Goal: Task Accomplishment & Management: Manage account settings

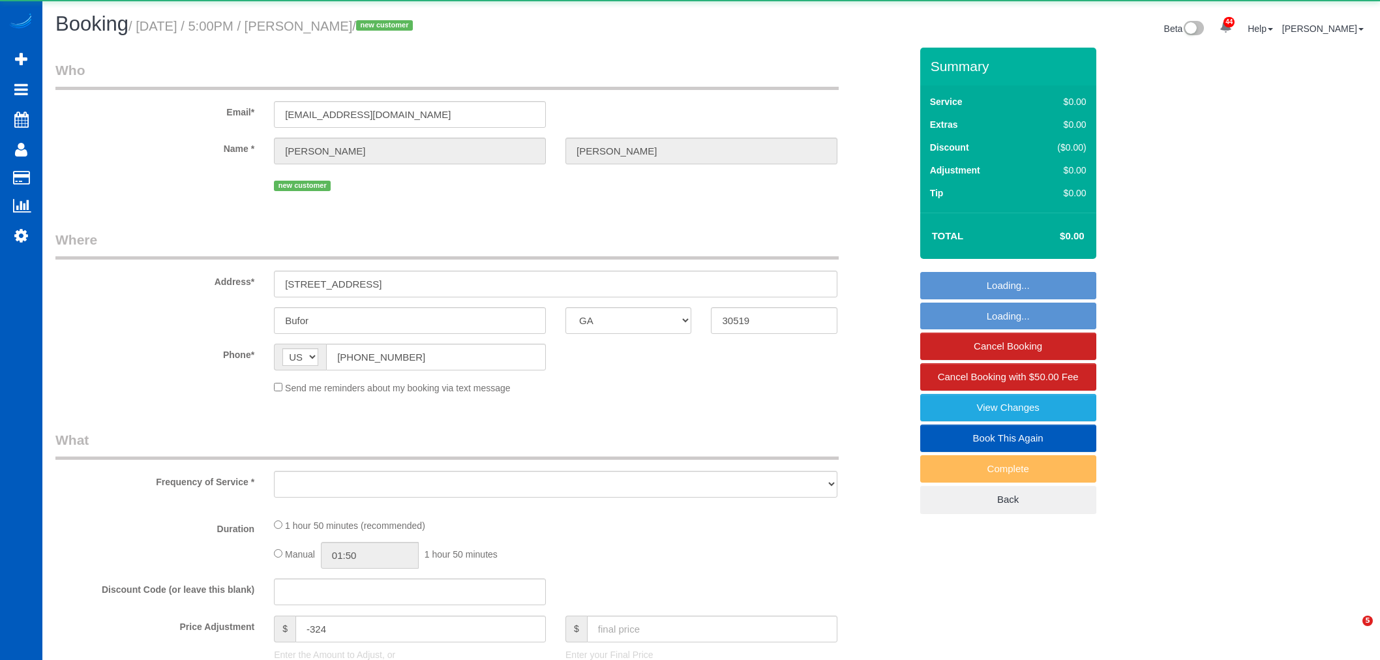
select select "GA"
select select "object:39642"
select select "string:fspay-856702b5-9acb-4aaf-bd73-003c85fd85a2"
select select "199"
select select "1501"
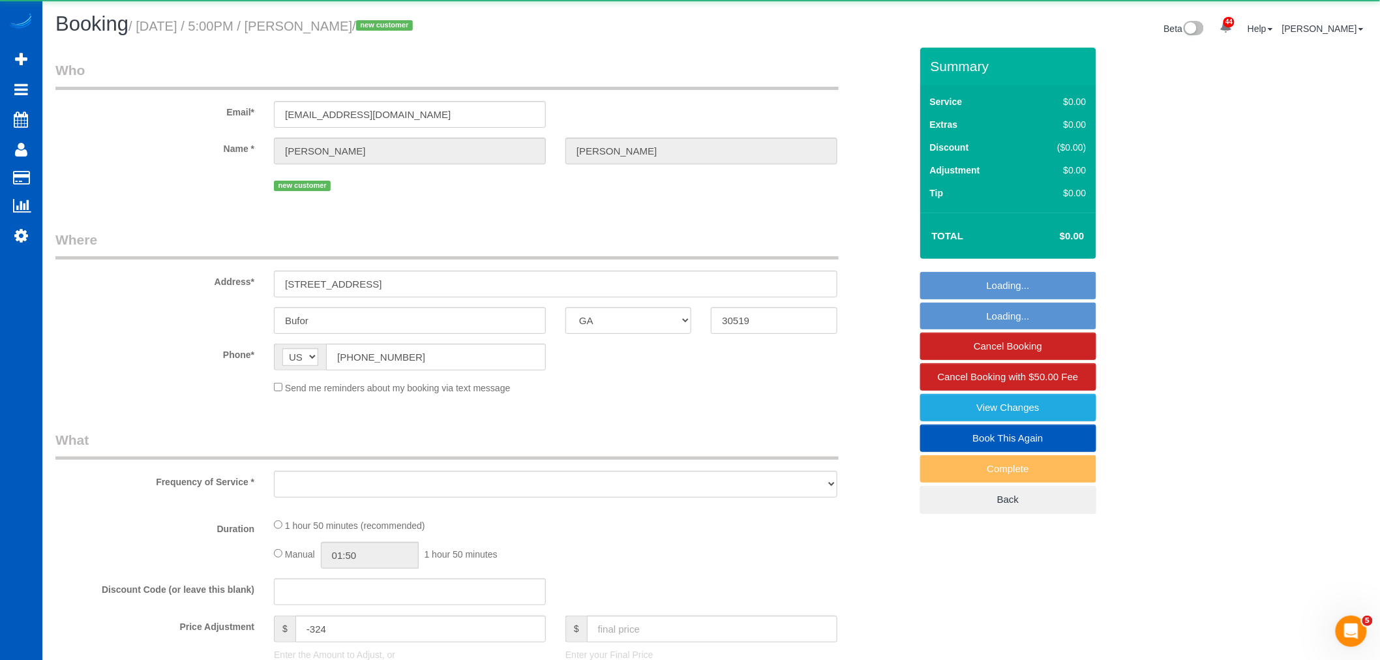
select select "3"
select select "2"
select select "spot276"
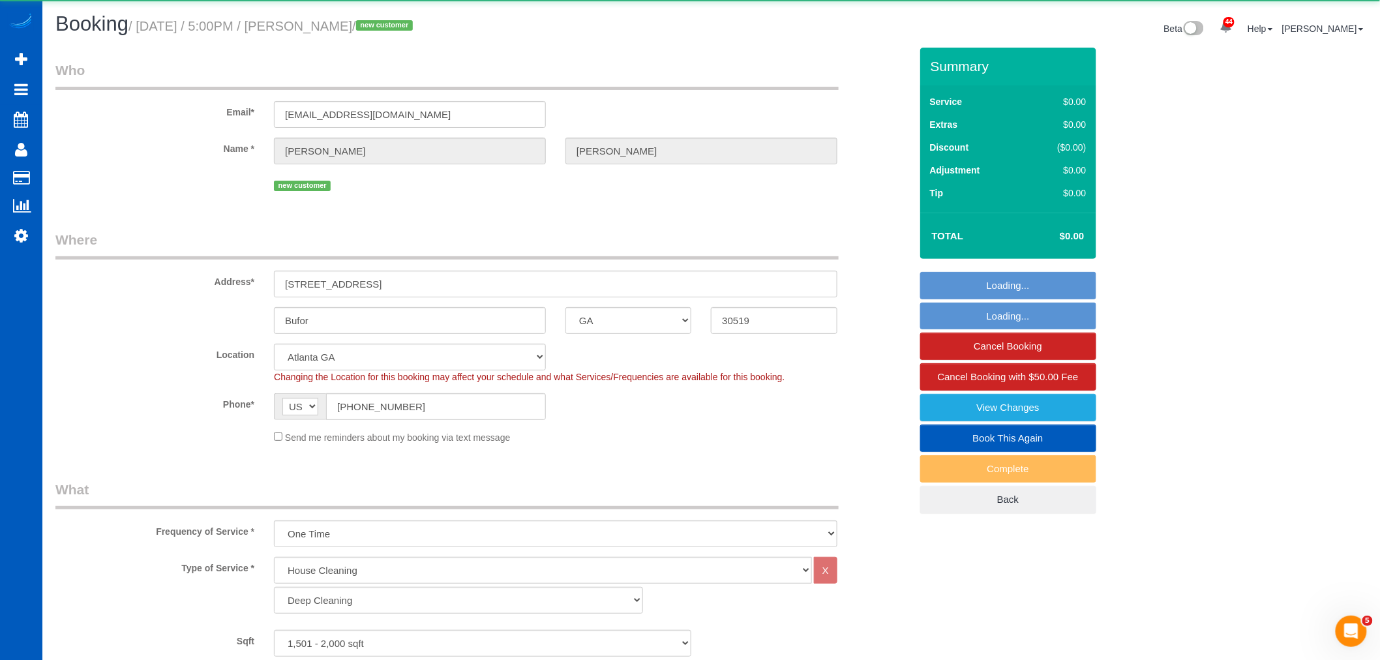
select select "1501"
select select "3"
select select "2"
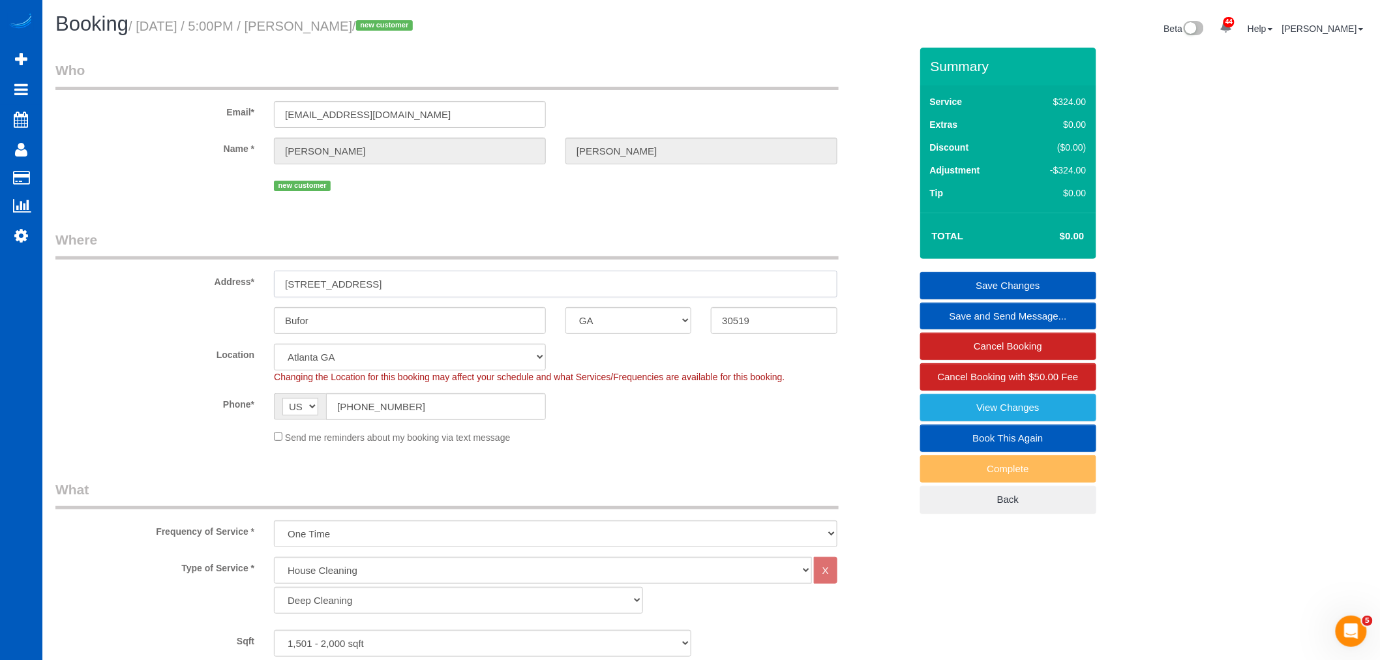
drag, startPoint x: 448, startPoint y: 289, endPoint x: 258, endPoint y: 289, distance: 190.4
click at [258, 289] on div "Address* [STREET_ADDRESS]" at bounding box center [483, 263] width 874 height 67
click at [329, 316] on input "Bufor" at bounding box center [410, 320] width 272 height 27
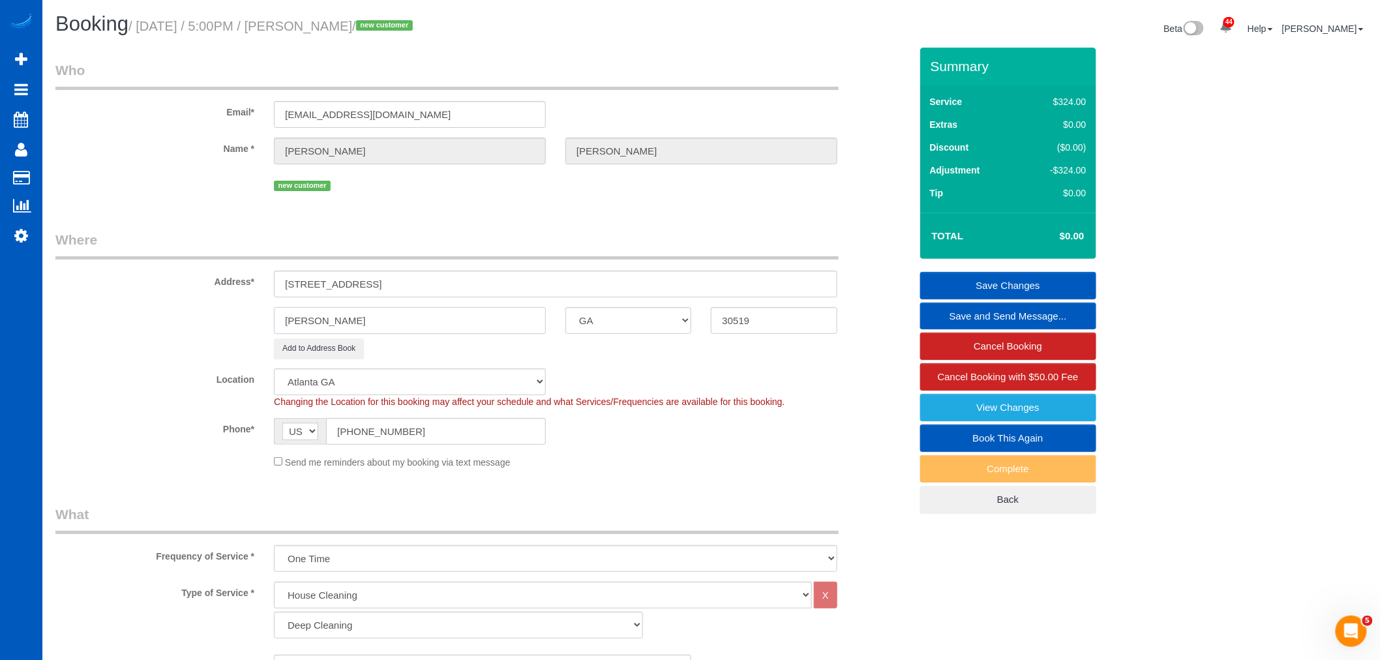
type input "[PERSON_NAME]"
click at [392, 347] on div "Add to Address Book" at bounding box center [555, 348] width 583 height 20
click at [986, 292] on link "Save Changes" at bounding box center [1008, 285] width 176 height 27
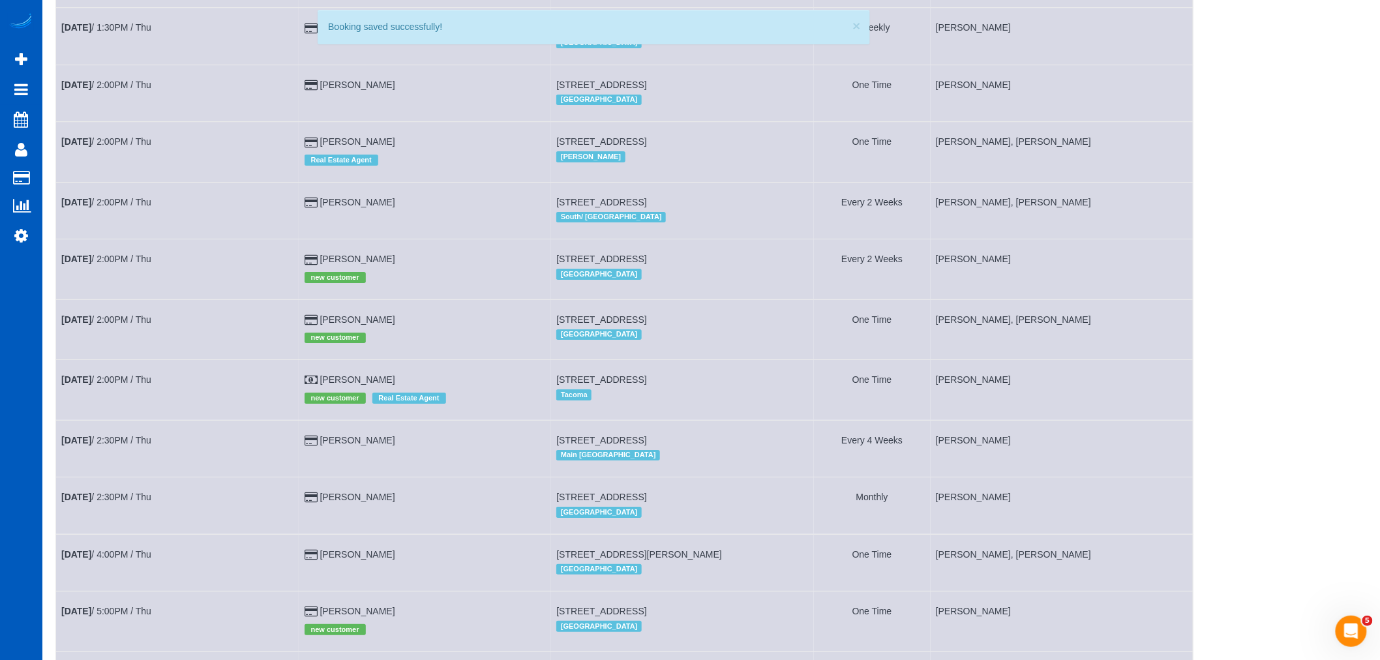
scroll to position [2076, 0]
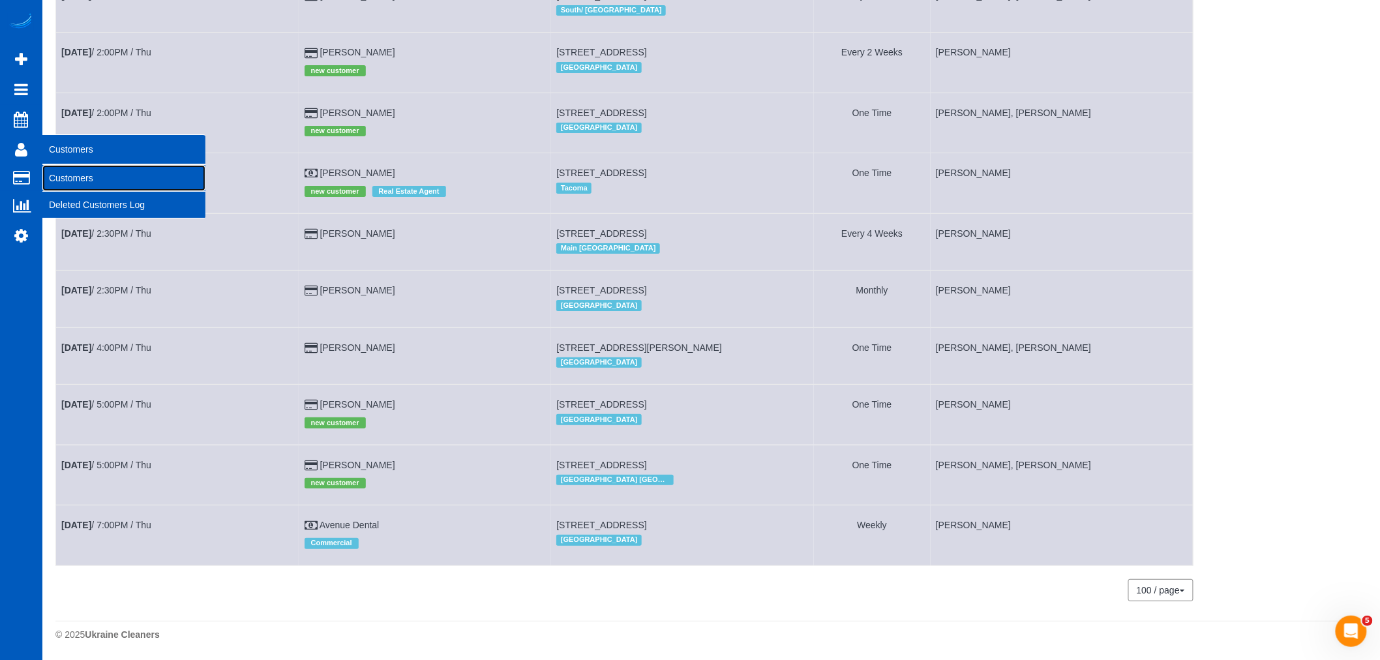
click at [68, 176] on link "Customers" at bounding box center [123, 178] width 163 height 26
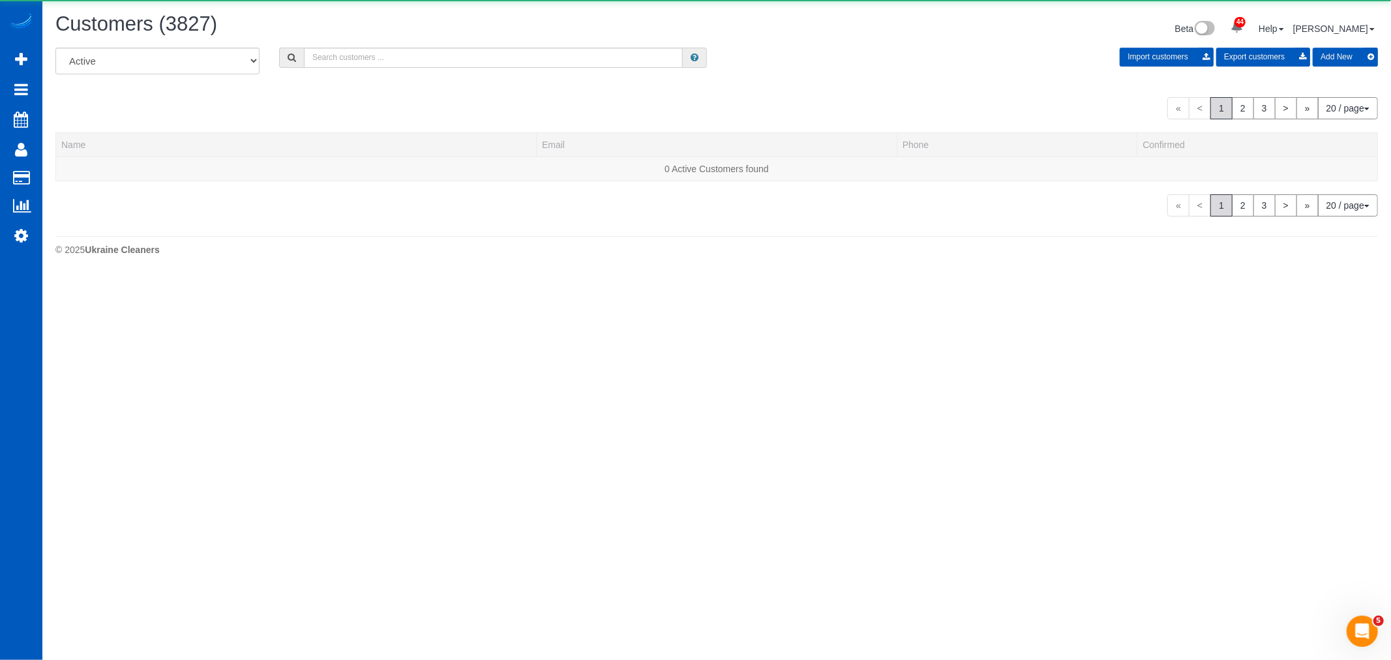
click at [1322, 57] on button "Add New" at bounding box center [1344, 57] width 65 height 19
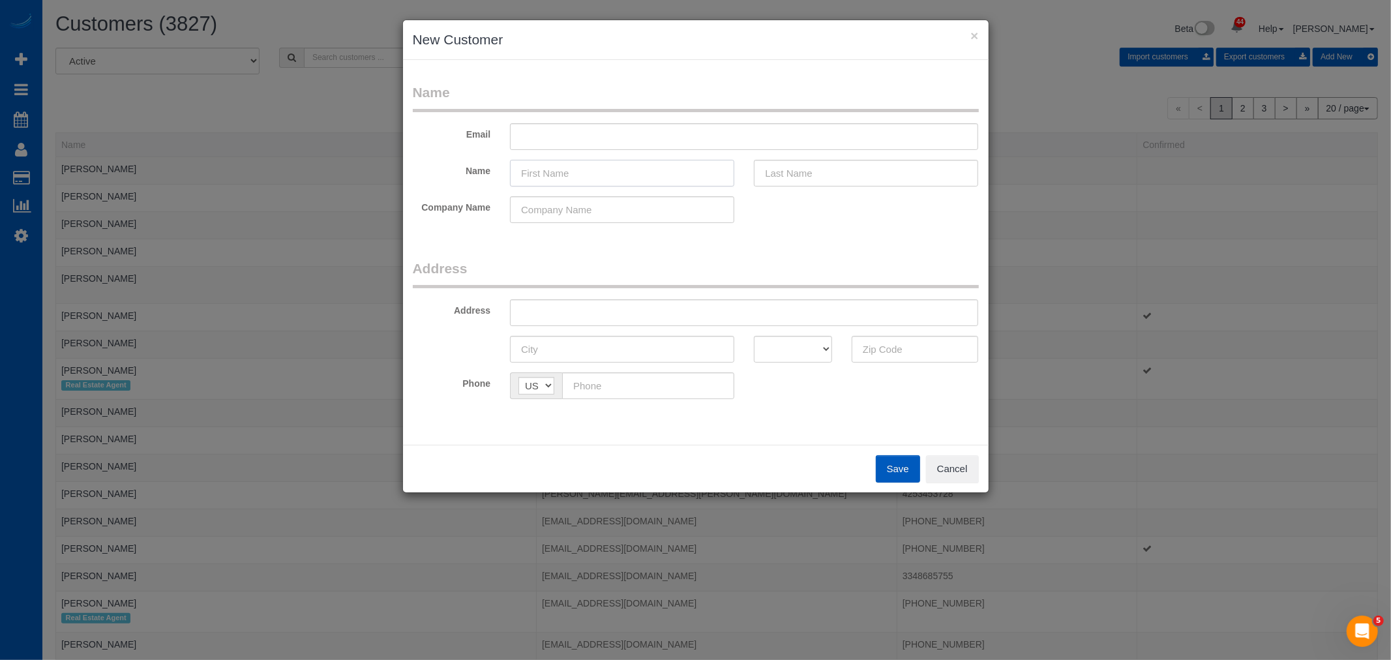
click at [525, 172] on input "text" at bounding box center [622, 173] width 224 height 27
type input "[PERSON_NAME]"
click at [829, 181] on input "text" at bounding box center [866, 173] width 224 height 27
type input "Curren"
click at [587, 131] on input "text" at bounding box center [744, 136] width 468 height 27
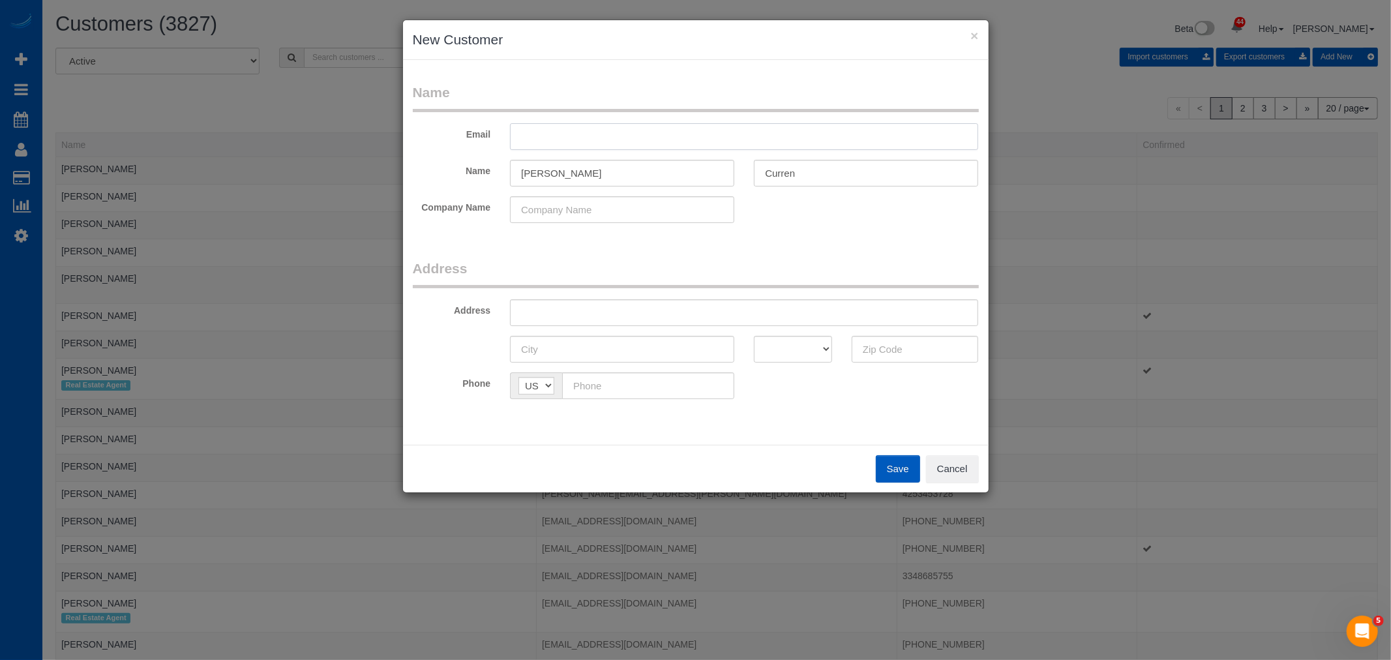
paste input "[EMAIL_ADDRESS][DOMAIN_NAME]"
type input "[EMAIL_ADDRESS][DOMAIN_NAME]"
click at [566, 306] on input "text" at bounding box center [744, 312] width 468 height 27
paste input "[STREET_ADDRESS][PERSON_NAME]"
drag, startPoint x: 727, startPoint y: 315, endPoint x: 687, endPoint y: 317, distance: 40.5
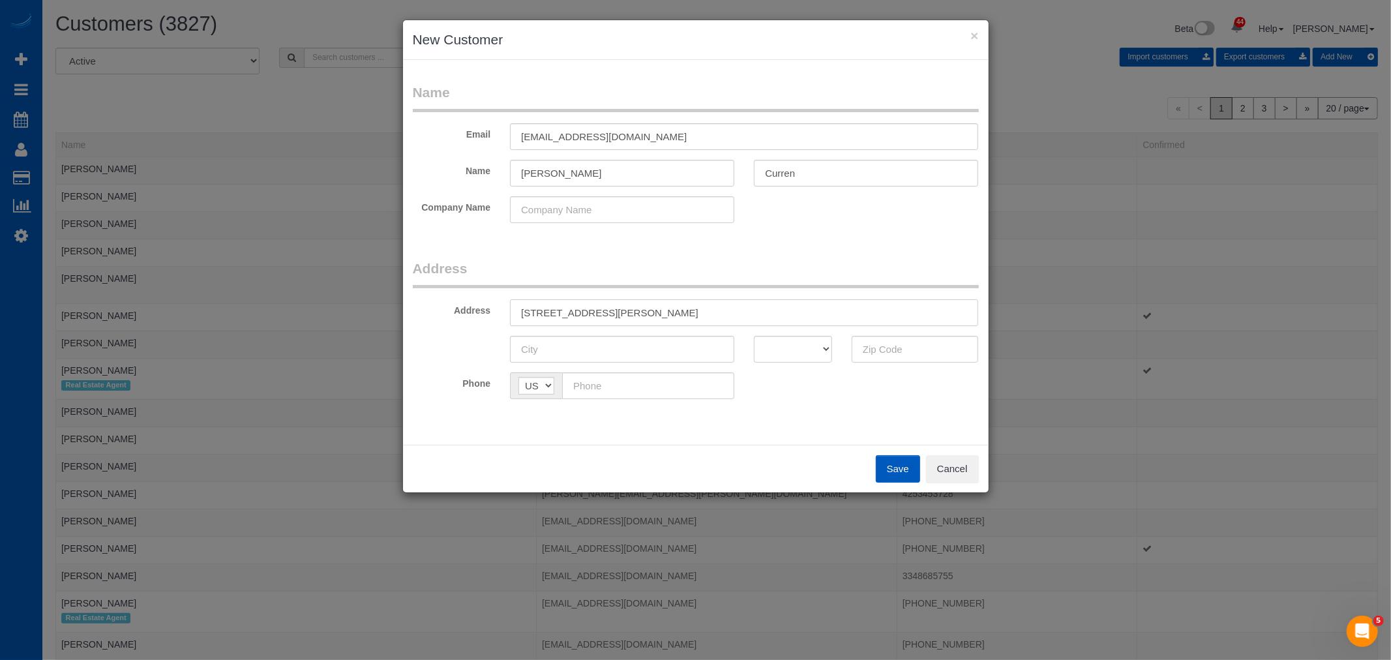
click at [687, 317] on input "[STREET_ADDRESS][PERSON_NAME]" at bounding box center [744, 312] width 468 height 27
type input "[STREET_ADDRESS][PERSON_NAME]"
click at [911, 347] on input "text" at bounding box center [914, 349] width 127 height 27
paste input "80233"
type input "80233"
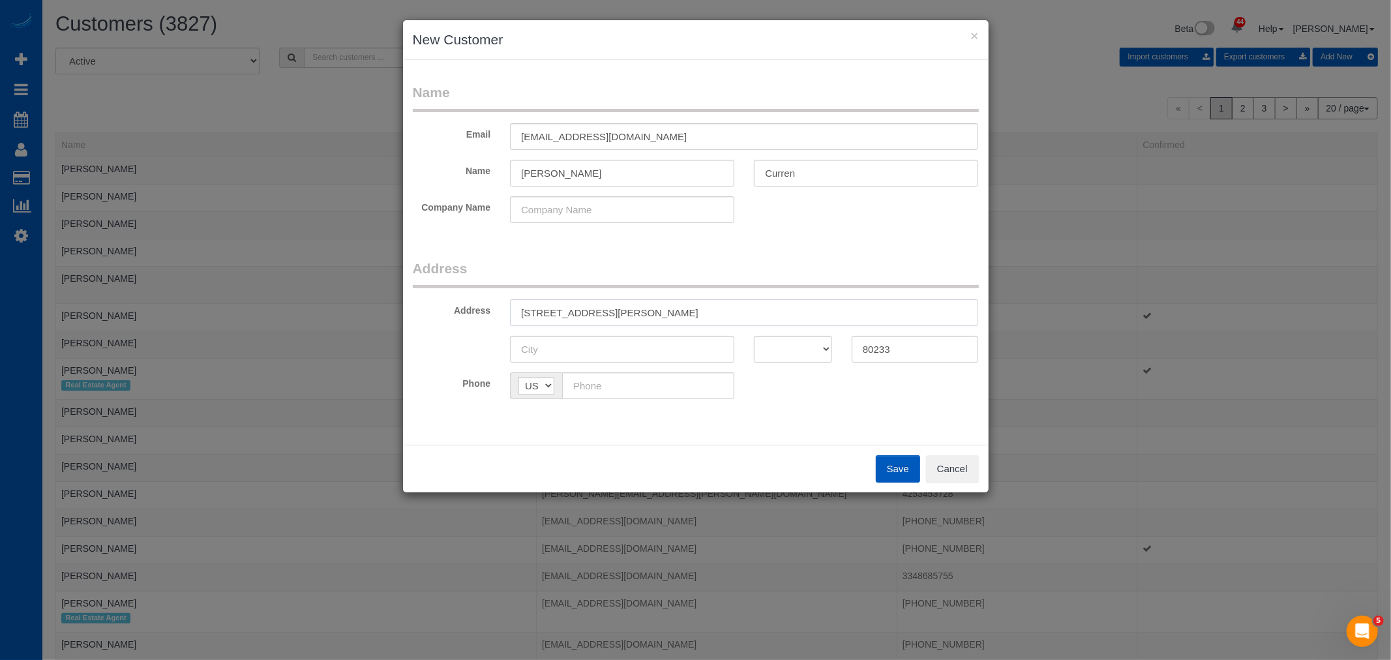
drag, startPoint x: 665, startPoint y: 310, endPoint x: 627, endPoint y: 318, distance: 38.8
click at [627, 318] on input "[STREET_ADDRESS][PERSON_NAME]" at bounding box center [744, 312] width 468 height 27
click at [563, 346] on input "text" at bounding box center [622, 349] width 224 height 27
paste input "[PERSON_NAME]"
type input "[PERSON_NAME]"
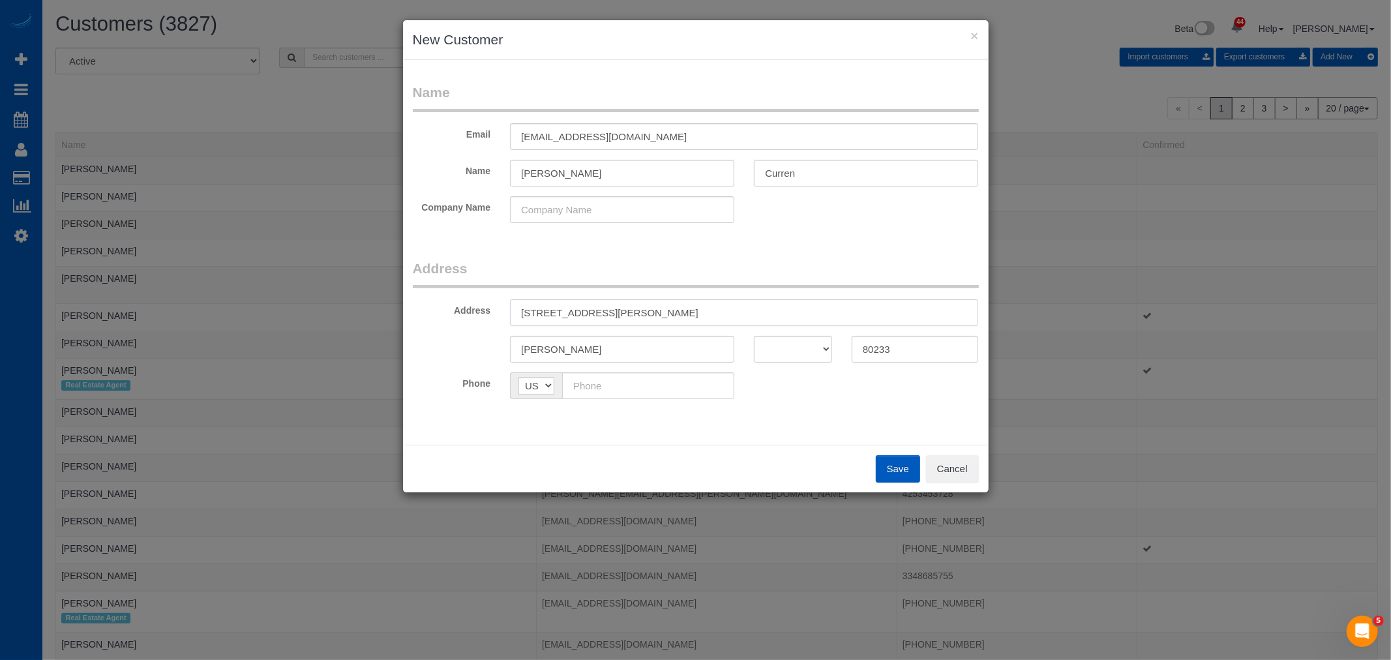
drag, startPoint x: 712, startPoint y: 309, endPoint x: 623, endPoint y: 319, distance: 89.9
click at [623, 319] on input "[STREET_ADDRESS][PERSON_NAME]" at bounding box center [744, 312] width 468 height 27
type input "[STREET_ADDRESS]"
click at [821, 360] on select "AK AL AR AZ CA CO CT DC DE FL [GEOGRAPHIC_DATA] HI IA ID IL IN KS [GEOGRAPHIC_D…" at bounding box center [793, 349] width 78 height 27
select select "WA"
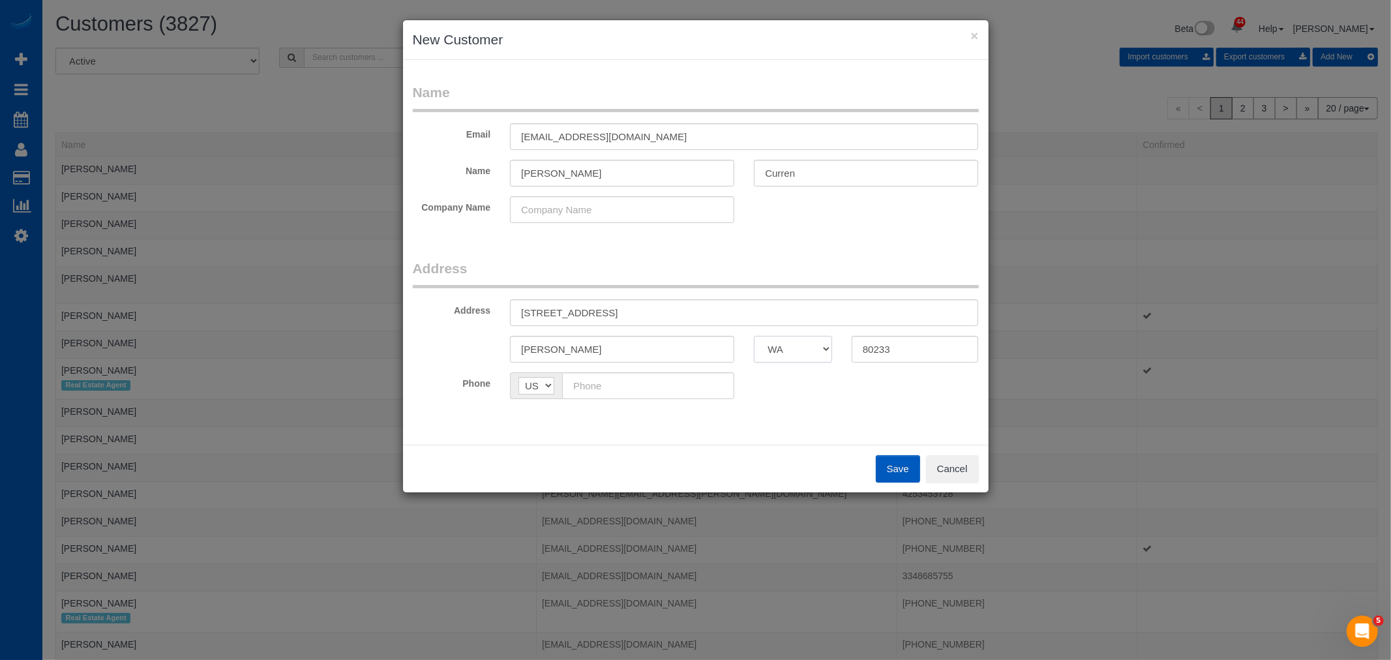
click at [754, 336] on select "AK AL AR AZ CA CO CT DC DE FL [GEOGRAPHIC_DATA] HI IA ID IL IN KS [GEOGRAPHIC_D…" at bounding box center [793, 349] width 78 height 27
click at [615, 380] on input "text" at bounding box center [648, 385] width 172 height 27
paste input "[PHONE_NUMBER]"
type input "[PHONE_NUMBER]"
click at [530, 135] on input "[EMAIL_ADDRESS][DOMAIN_NAME]" at bounding box center [744, 136] width 468 height 27
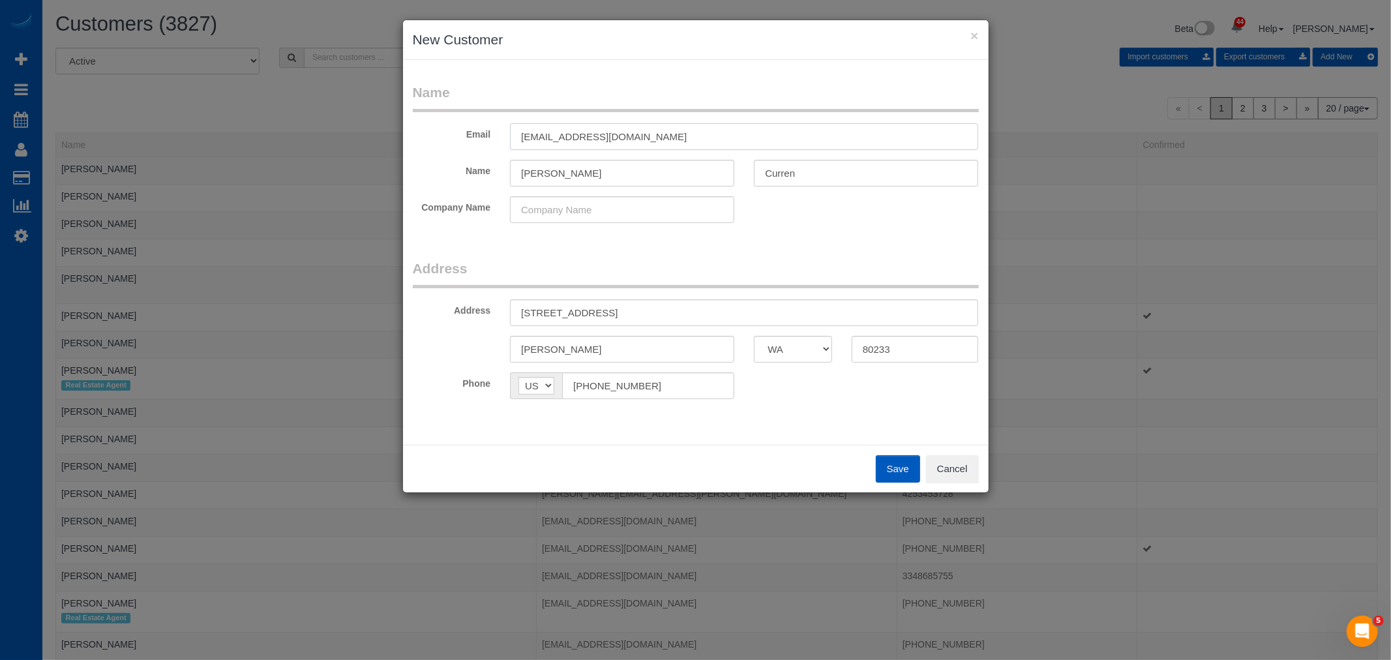
drag, startPoint x: 526, startPoint y: 135, endPoint x: 493, endPoint y: 136, distance: 33.3
click at [493, 136] on div "Email [EMAIL_ADDRESS][DOMAIN_NAME]" at bounding box center [695, 136] width 585 height 27
click at [900, 460] on button "Save" at bounding box center [898, 468] width 44 height 27
type input "[EMAIL_ADDRESS][DOMAIN_NAME]"
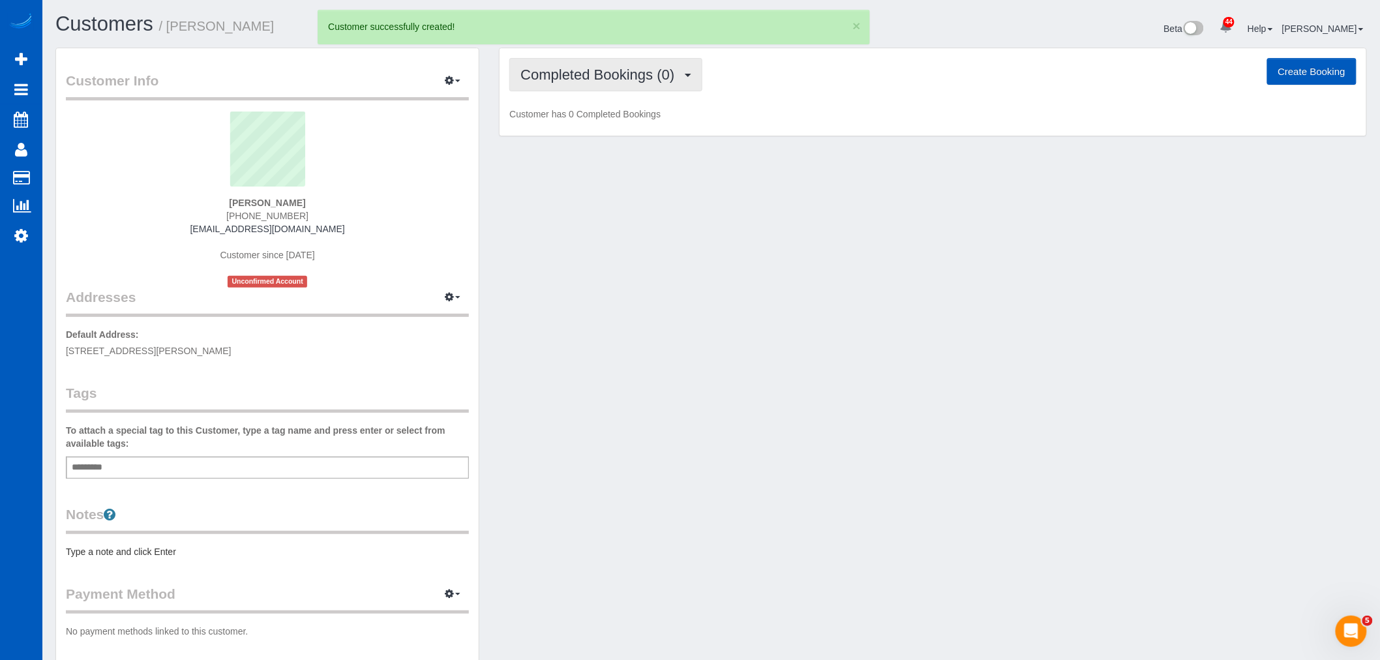
click at [584, 70] on span "Completed Bookings (0)" at bounding box center [600, 75] width 160 height 16
click at [1144, 314] on div "Customer Info Edit Contact Info Send Message Email Preferences Special Sales Ta…" at bounding box center [711, 368] width 1331 height 640
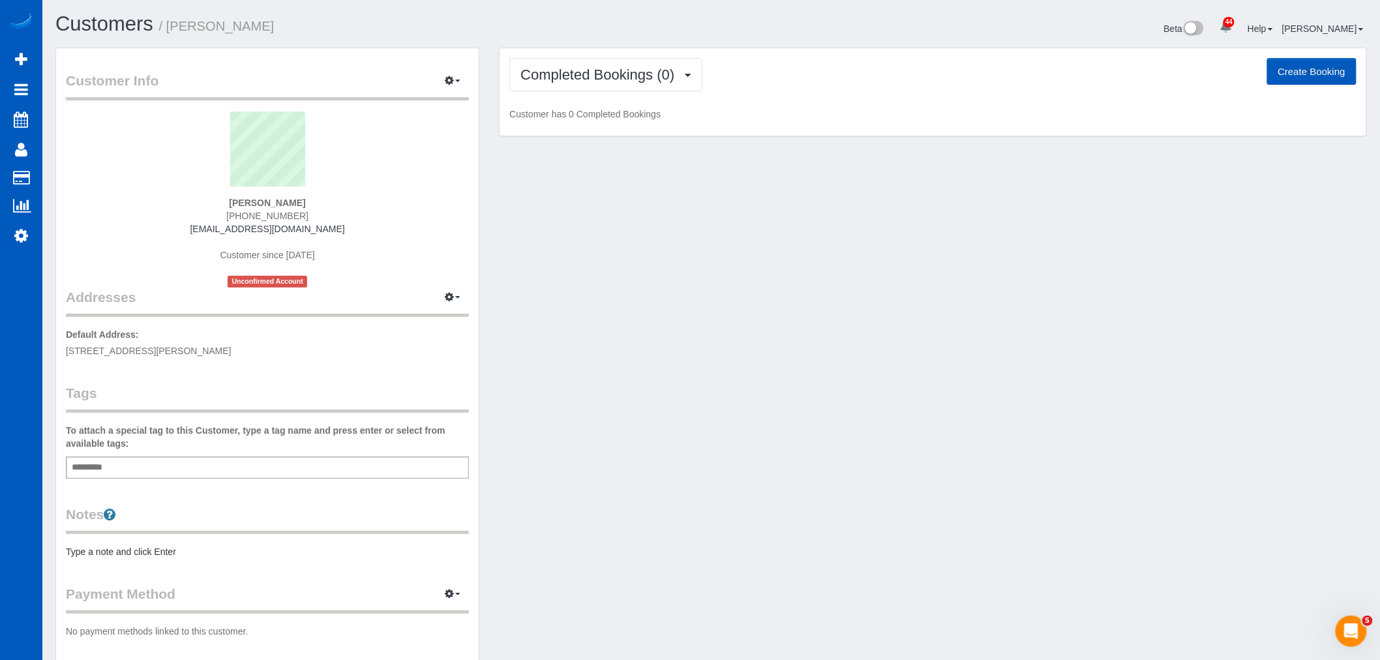
click at [1288, 81] on button "Create Booking" at bounding box center [1311, 71] width 89 height 27
select select "WA"
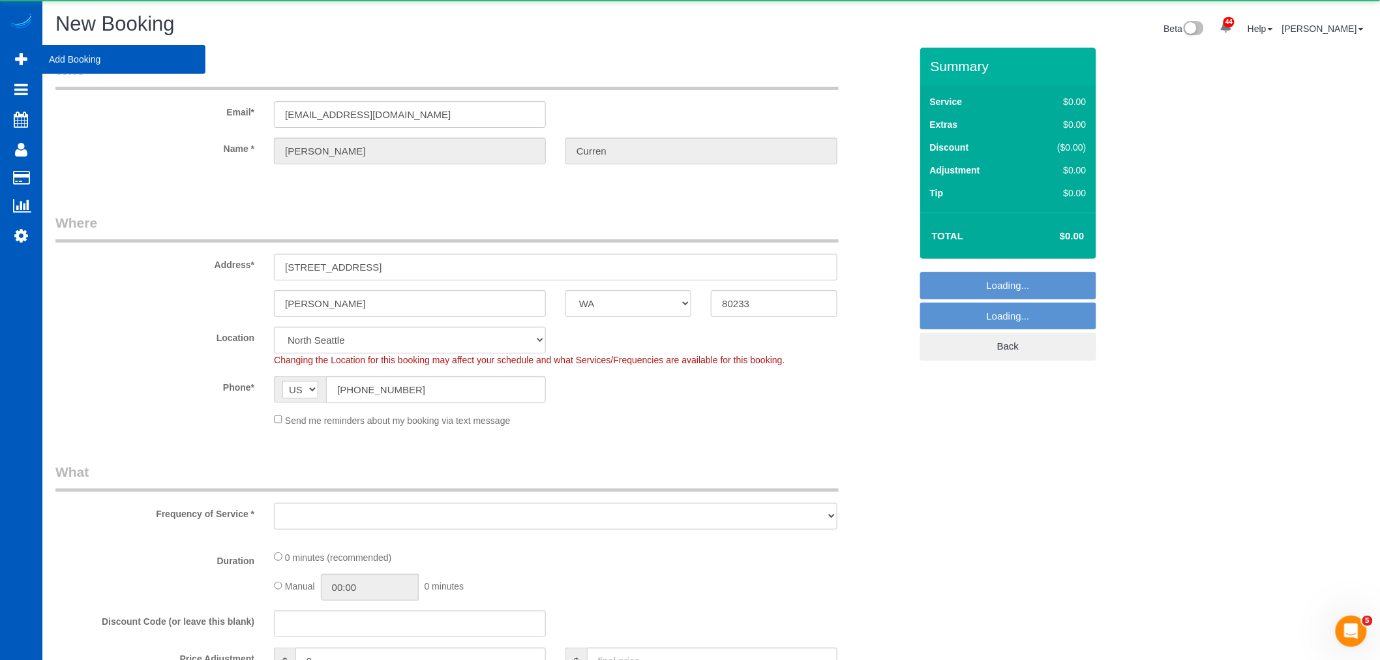
select select "object:41595"
select select "199"
select select "object:41684"
select select "265"
select select "object:41689"
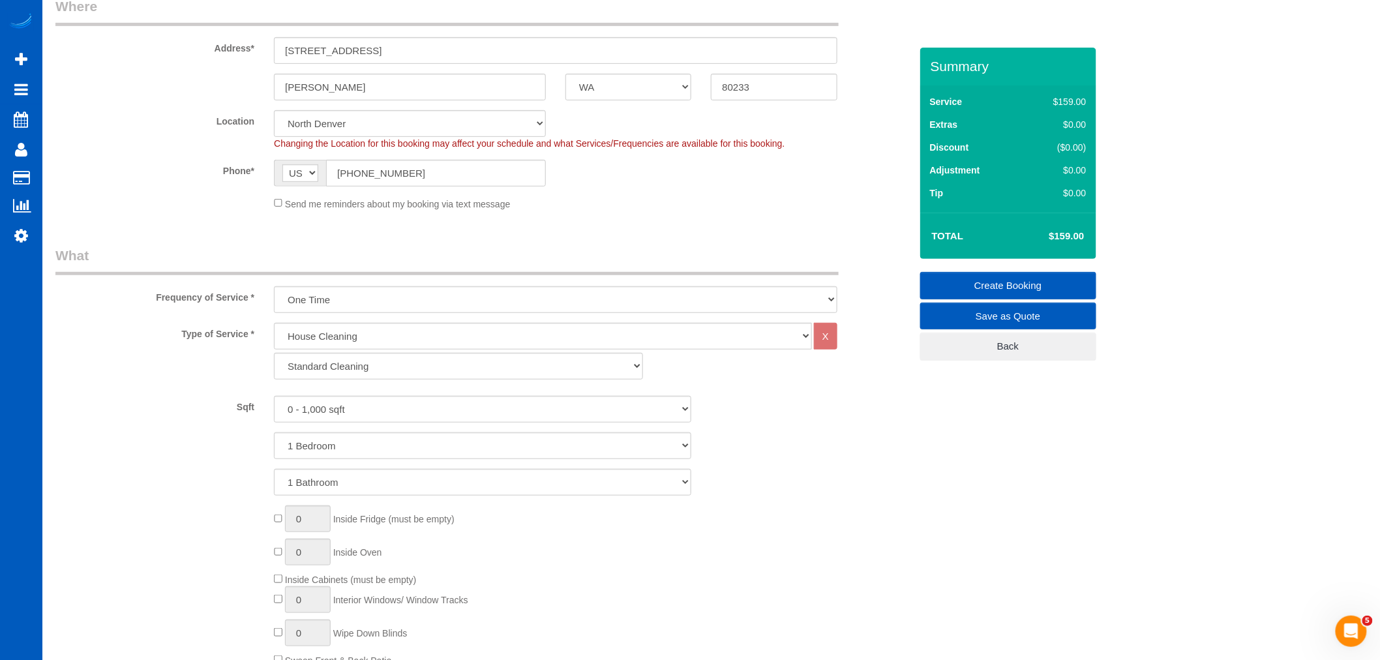
scroll to position [217, 0]
click at [400, 375] on select "Standard Cleaning Deep Cleaning Move In/ Out Cleaning" at bounding box center [458, 365] width 369 height 27
select select "368"
click at [274, 353] on select "Standard Cleaning Deep Cleaning Move In/ Out Cleaning" at bounding box center [458, 365] width 369 height 27
click at [362, 392] on div "Type of Service * House Cleaning X Standard Cleaning Deep Cleaning Move In/ Out…" at bounding box center [482, 509] width 855 height 375
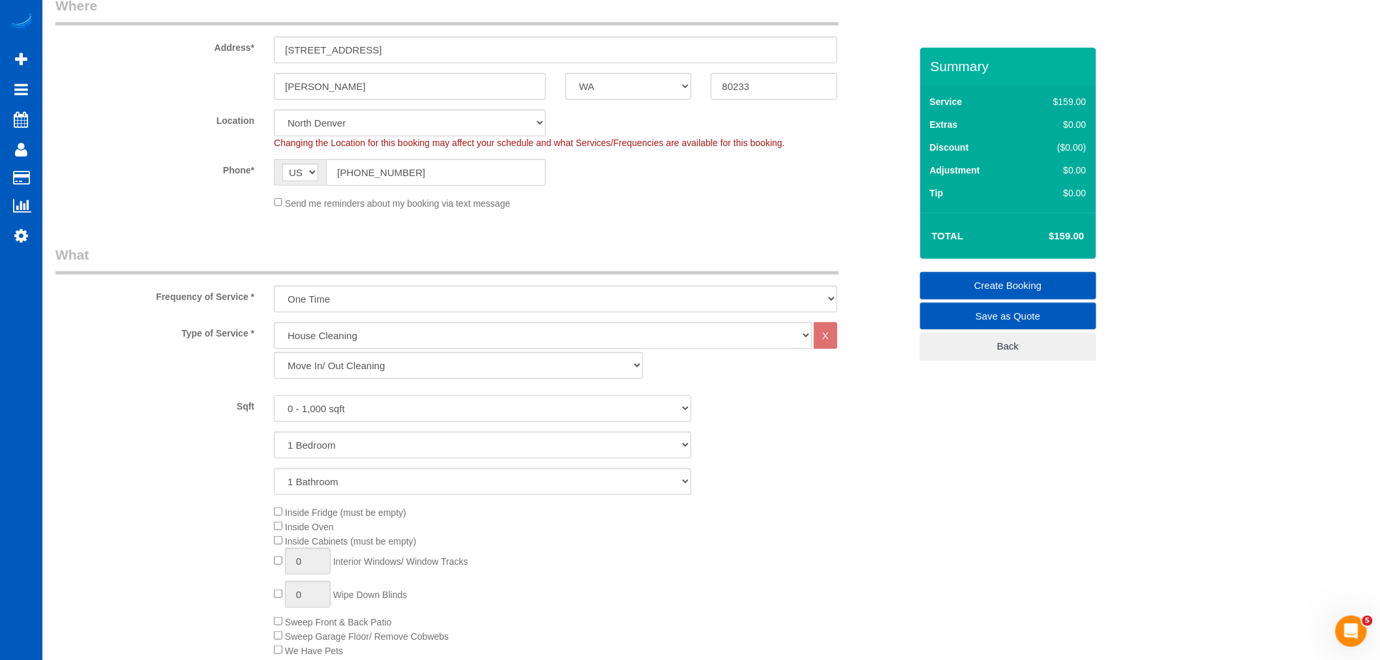
click at [359, 403] on select "0 - 1,000 sqft 1,001 - 1,500 sqft 1,501 - 2,000 sqft 2,001 - 2,500 sqft 2,501 -…" at bounding box center [482, 408] width 417 height 27
click at [370, 407] on select "0 - 1,000 sqft 1,001 - 1,500 sqft 1,501 - 2,000 sqft 2,001 - 2,500 sqft 2,501 -…" at bounding box center [482, 408] width 417 height 27
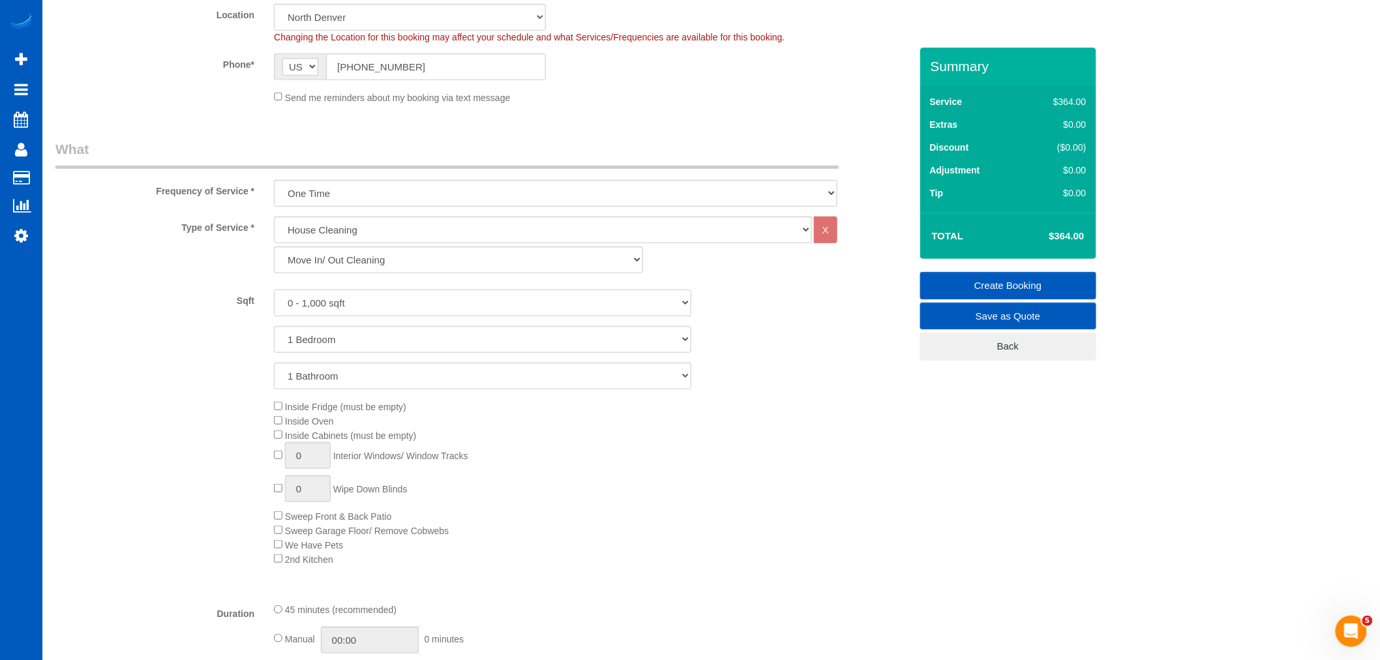
scroll to position [362, 0]
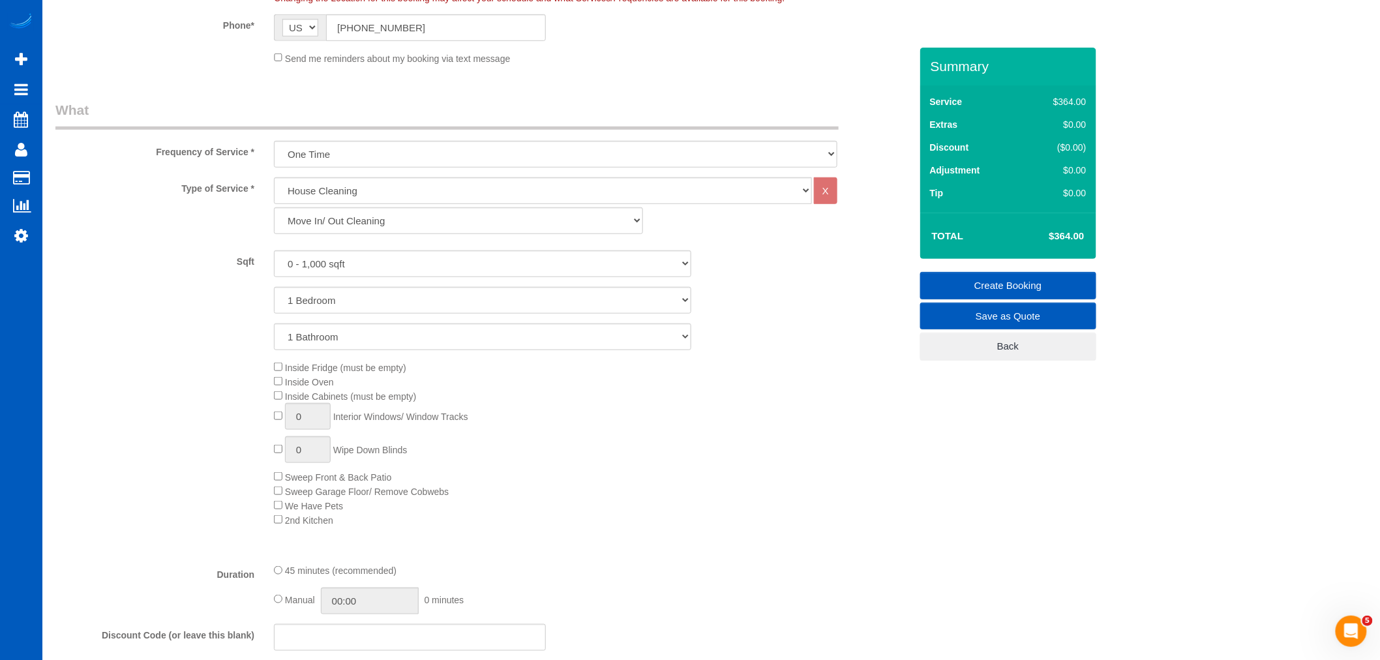
click at [277, 390] on div "Inside Fridge (must be empty) Inside Oven Inside Cabinets (must be empty) 0 Int…" at bounding box center [591, 443] width 655 height 166
click at [278, 414] on div "Inside Fridge (must be empty) Inside Oven Inside Cabinets (must be empty) 0 Int…" at bounding box center [591, 443] width 655 height 166
type input "1"
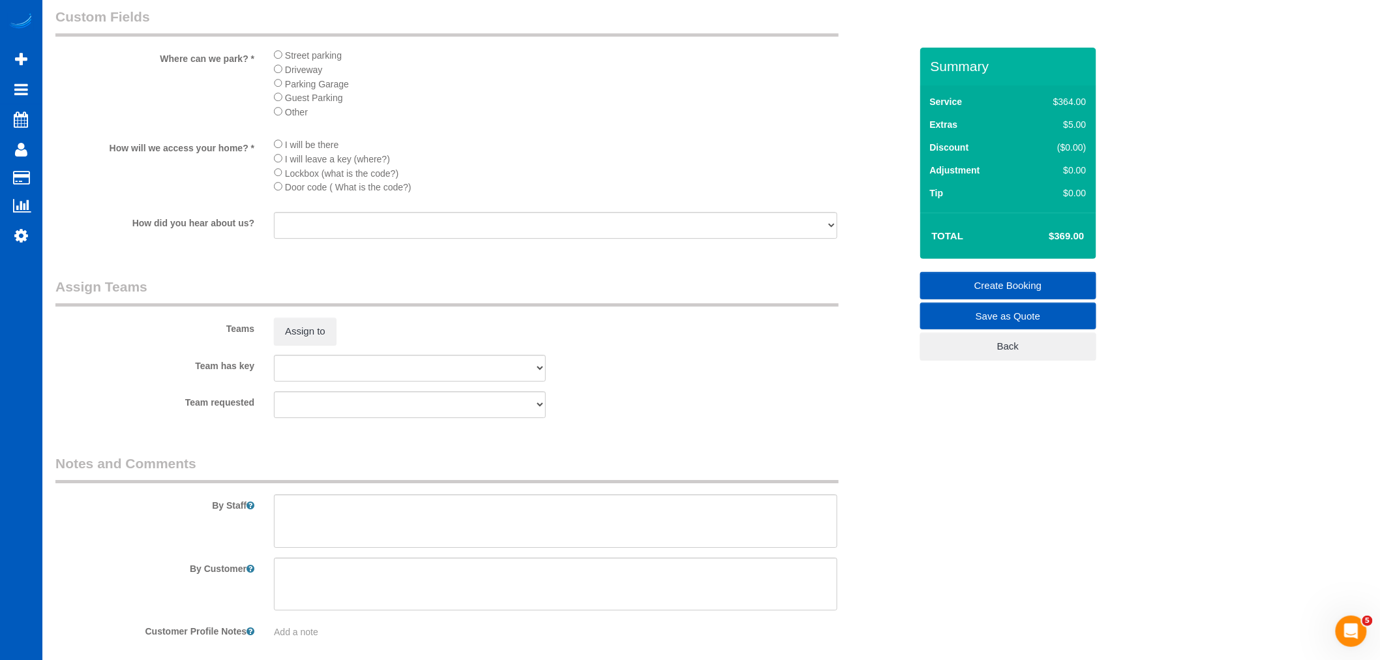
scroll to position [1683, 0]
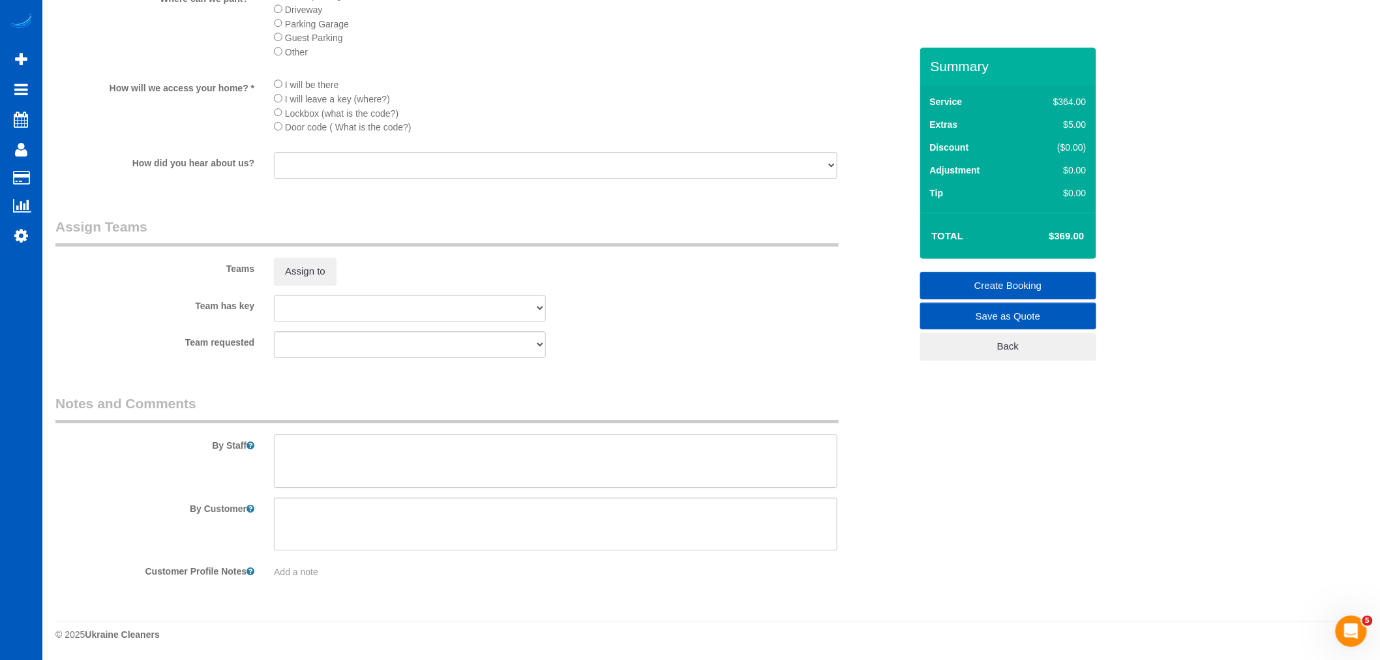
click at [359, 458] on textarea at bounding box center [555, 460] width 563 height 53
paste textarea "Lock box 1524. In the bathroom one of the sinks the yellowish color might not c…"
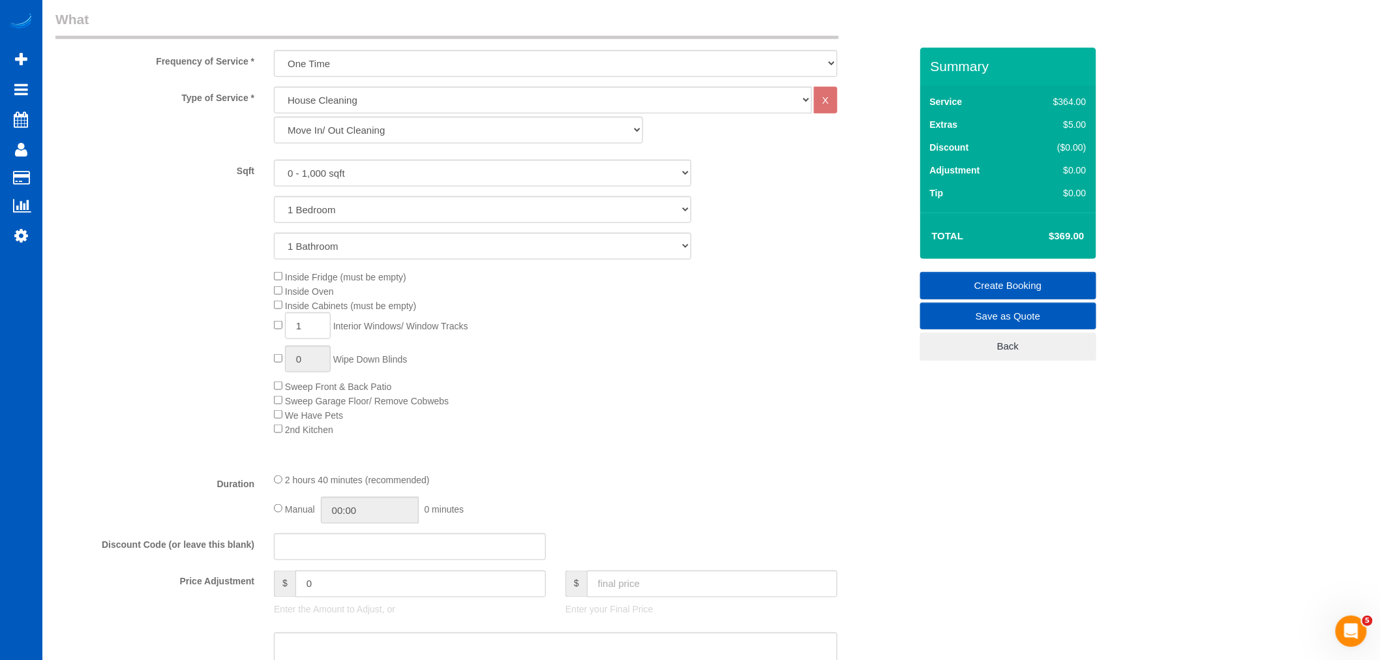
scroll to position [451, 0]
type textarea "Lock box 1524. In the bathroom one of the sinks the yellowish color might not c…"
drag, startPoint x: 308, startPoint y: 363, endPoint x: 292, endPoint y: 366, distance: 15.9
click at [292, 366] on input "1" at bounding box center [308, 360] width 46 height 27
type input "2"
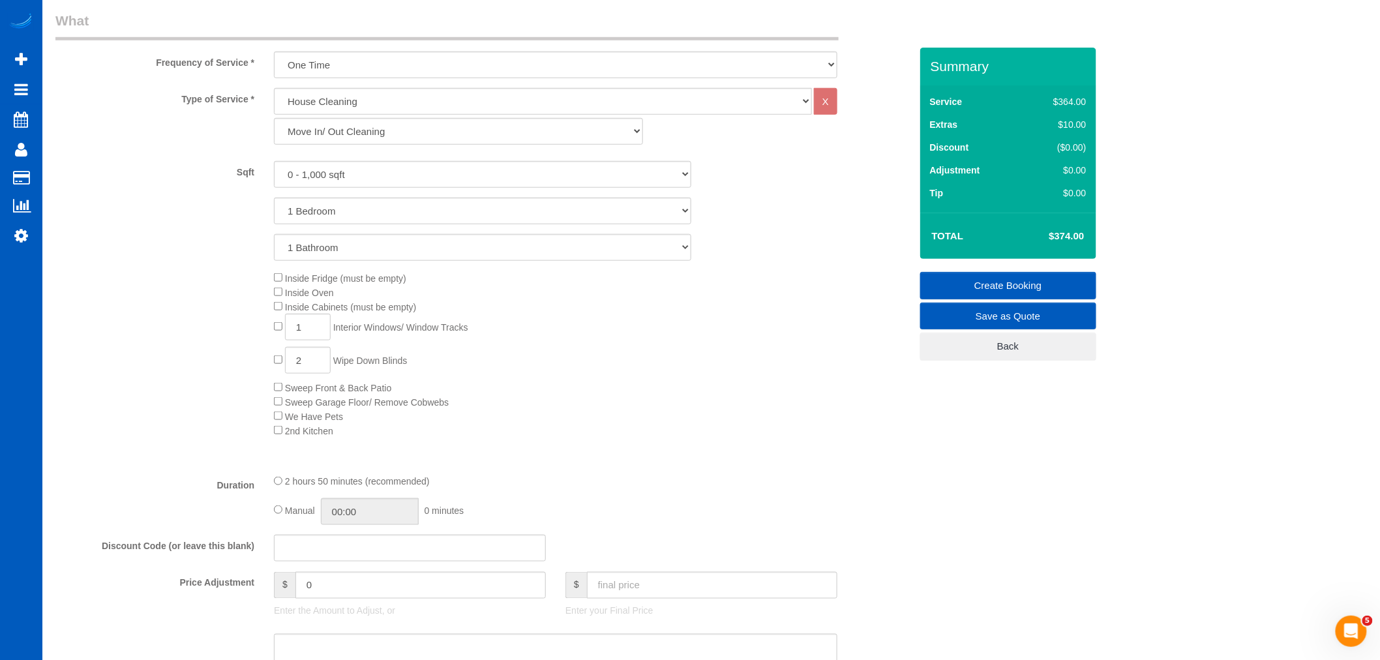
click at [520, 362] on div "Inside Fridge (must be empty) Inside Oven Inside Cabinets (must be empty) 1 Int…" at bounding box center [591, 354] width 655 height 166
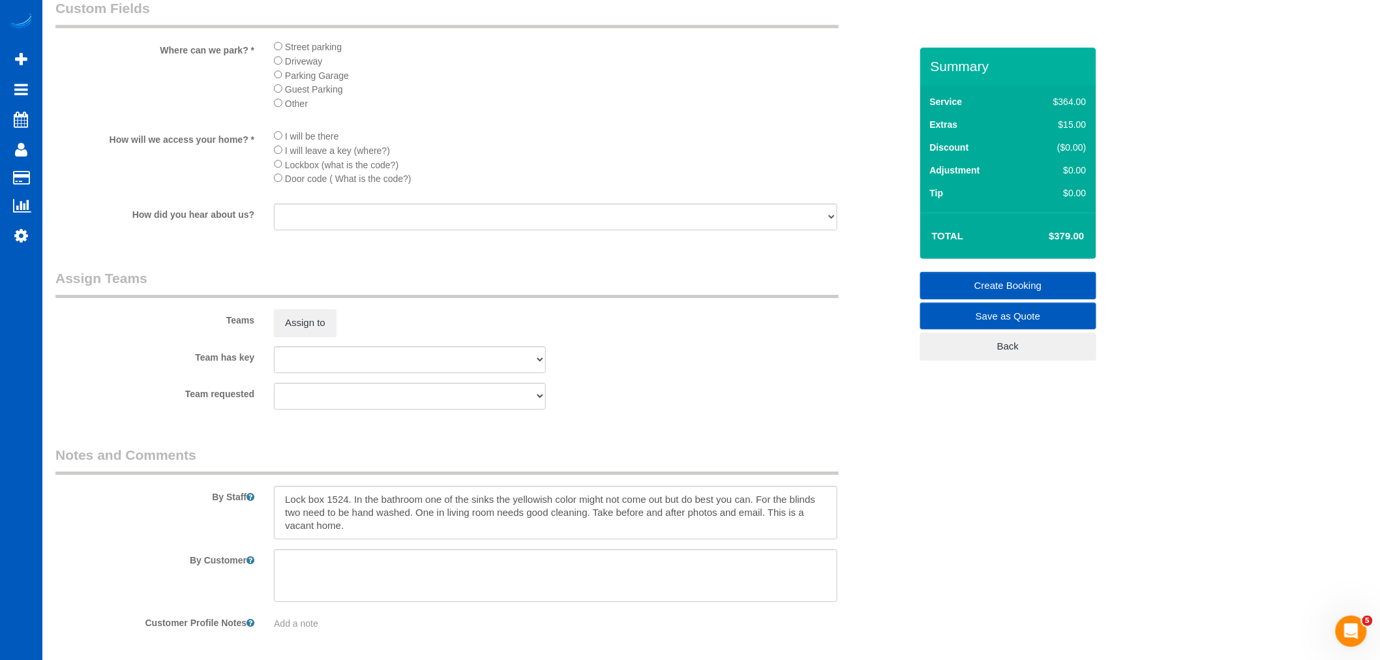
scroll to position [1683, 0]
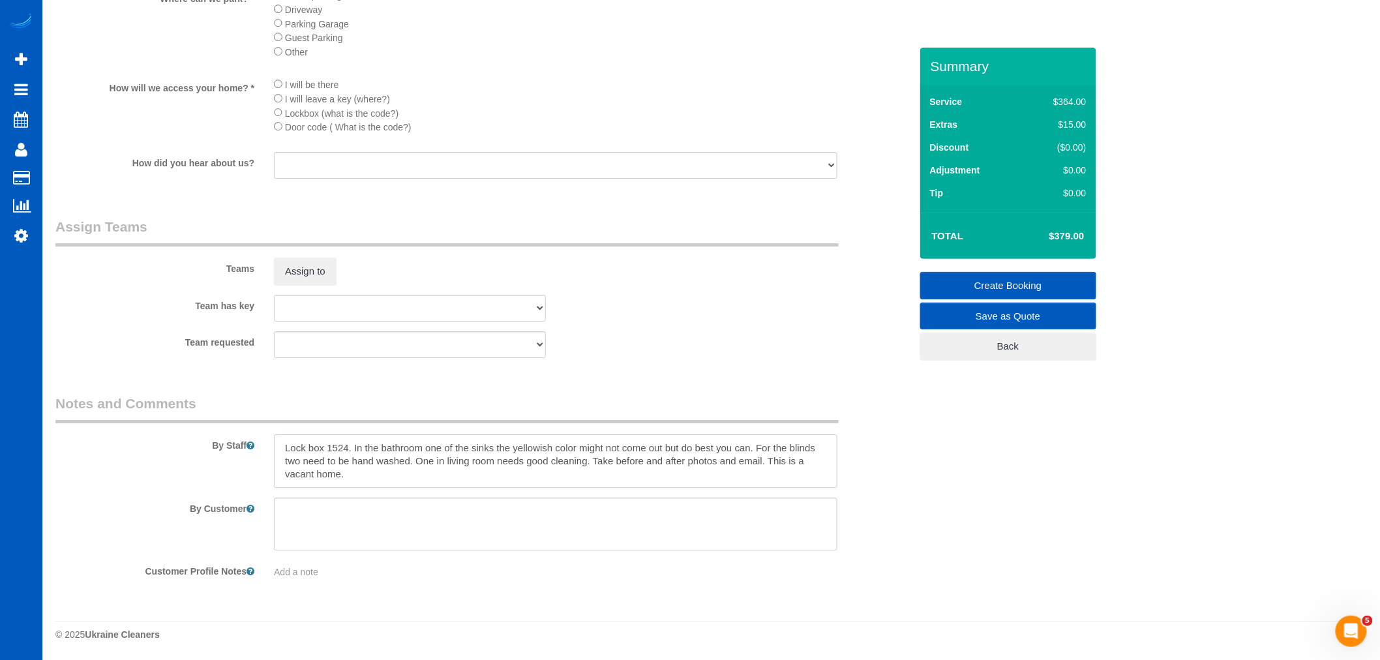
drag, startPoint x: 349, startPoint y: 446, endPoint x: 329, endPoint y: 448, distance: 20.3
click at [329, 448] on textarea at bounding box center [555, 460] width 563 height 53
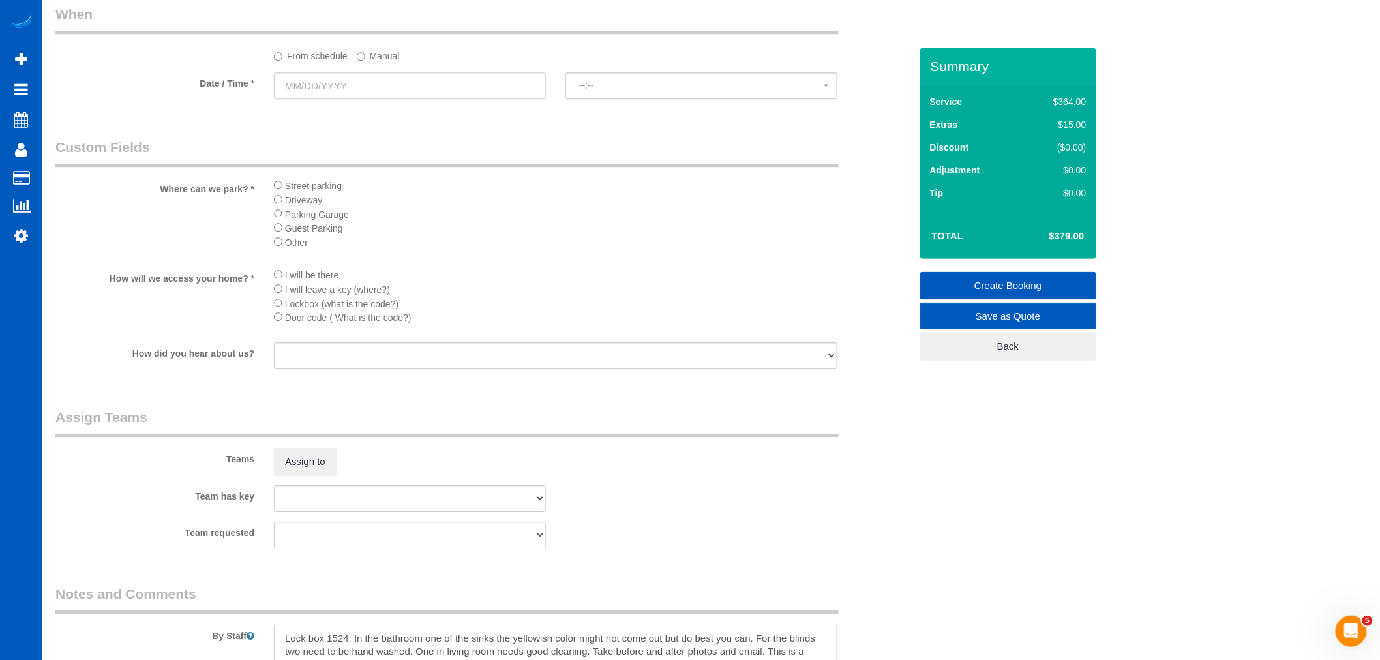
scroll to position [1465, 0]
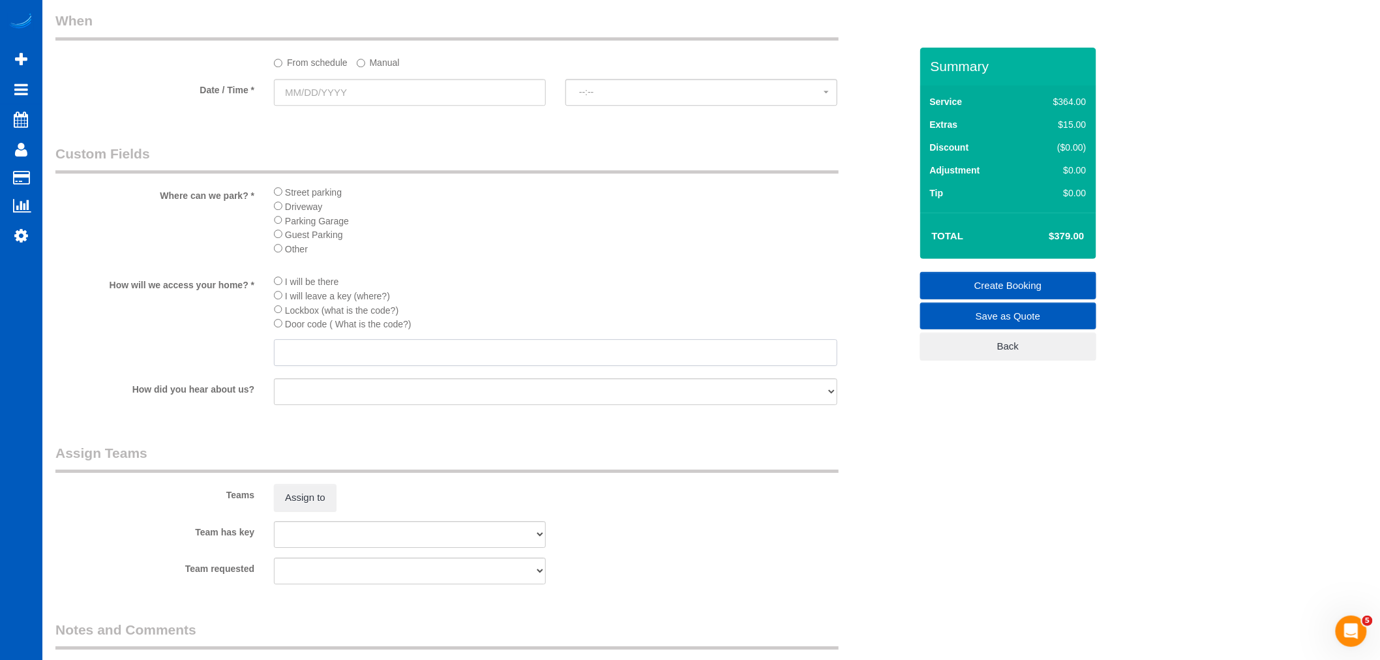
click at [297, 366] on input "text" at bounding box center [555, 352] width 563 height 27
paste input "1524"
type input "1524"
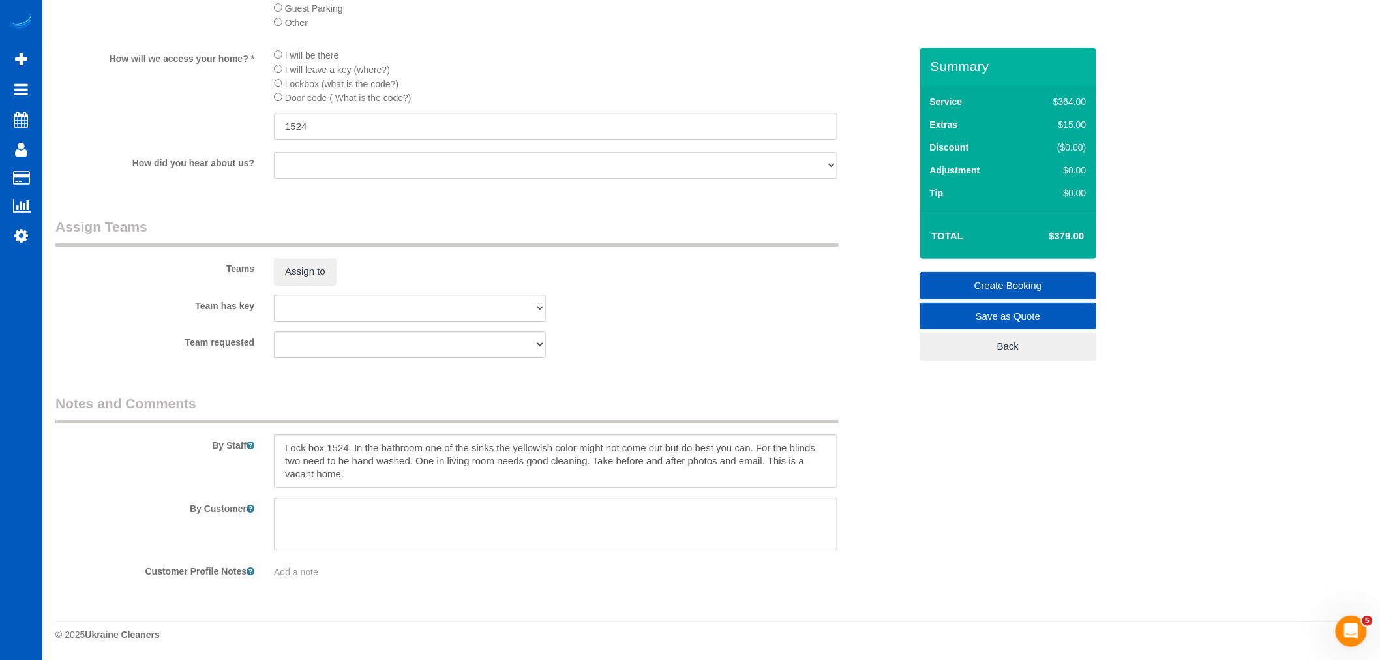
scroll to position [1711, 0]
click at [280, 445] on textarea at bounding box center [555, 460] width 563 height 53
drag, startPoint x: 354, startPoint y: 450, endPoint x: 219, endPoint y: 426, distance: 137.0
click at [219, 426] on div "By Staff" at bounding box center [483, 441] width 874 height 94
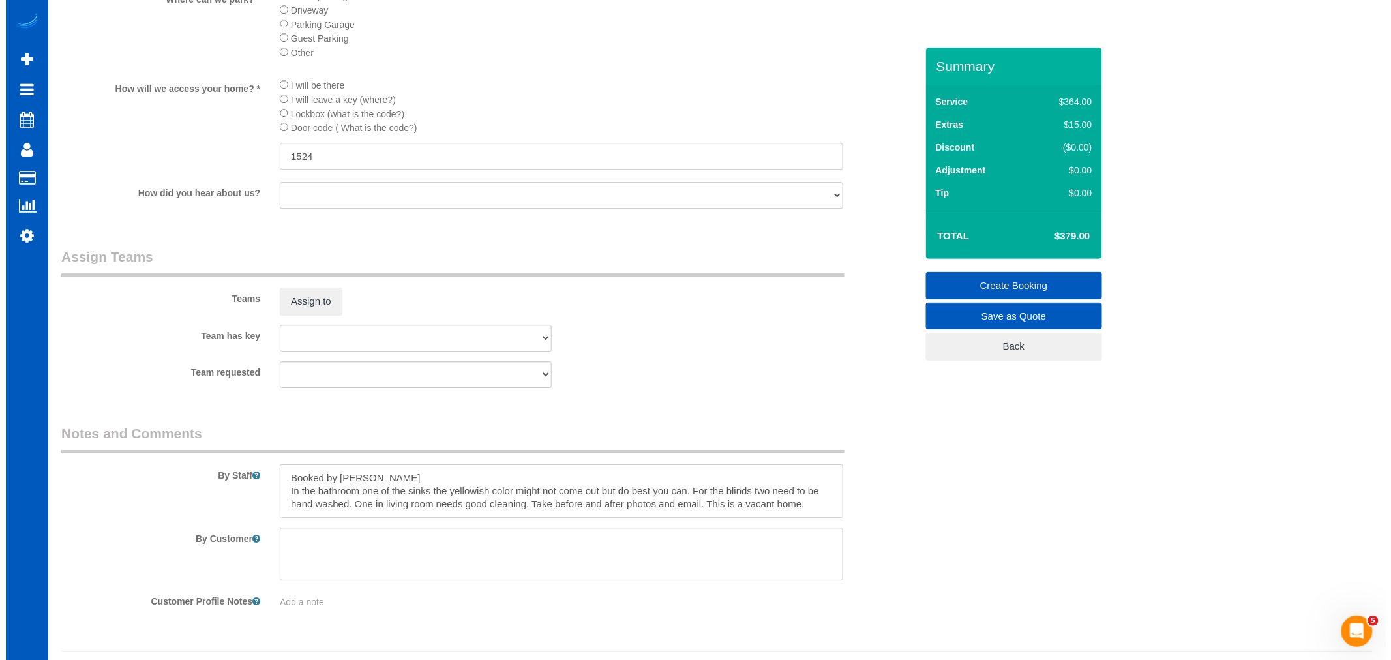
scroll to position [1639, 0]
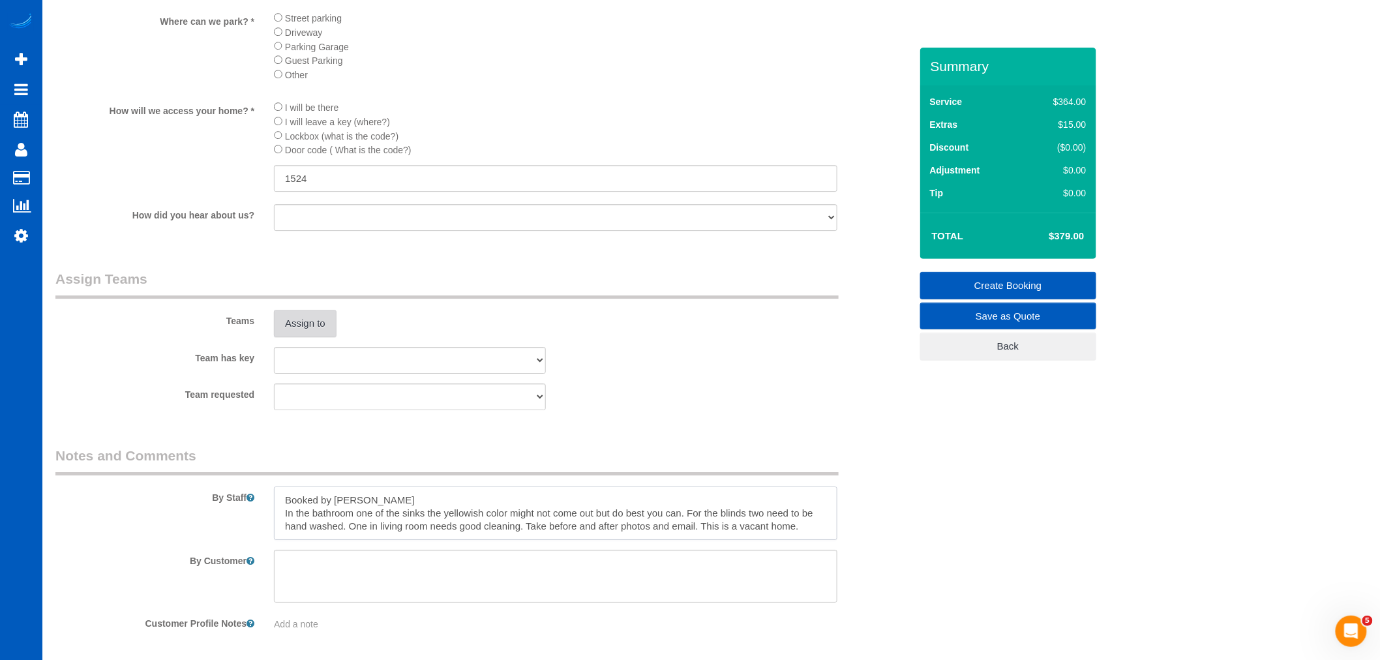
type textarea "Booked by [PERSON_NAME] In the bathroom one of the sinks the yellowish color mi…"
click at [307, 337] on button "Assign to" at bounding box center [305, 323] width 63 height 27
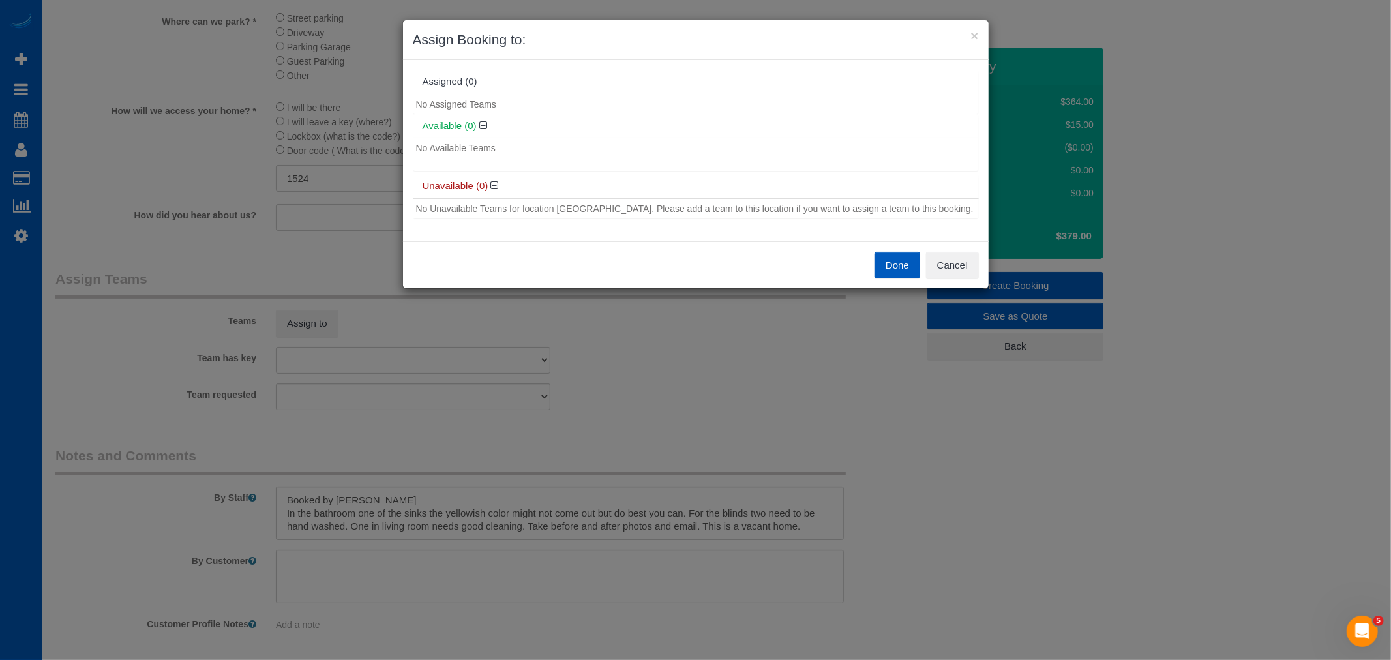
click at [891, 258] on button "Done" at bounding box center [897, 265] width 46 height 27
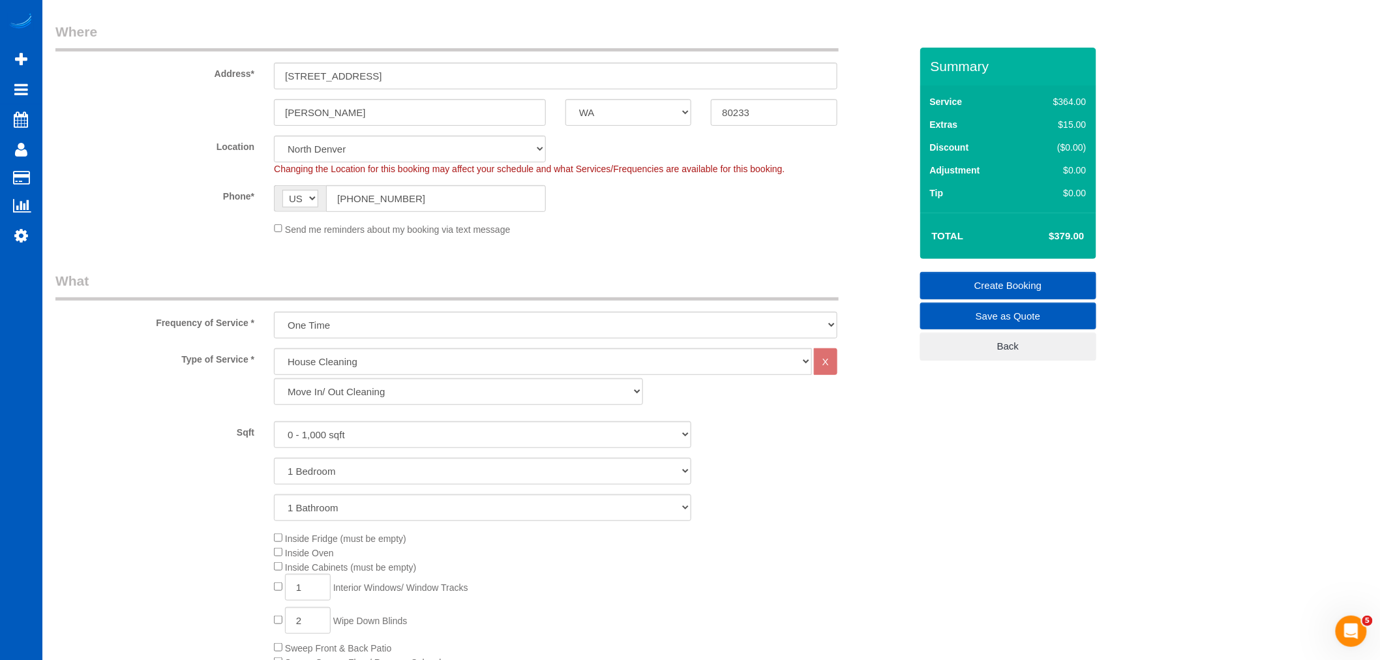
scroll to position [190, 0]
click at [359, 158] on select "North [GEOGRAPHIC_DATA] [GEOGRAPHIC_DATA] [GEOGRAPHIC_DATA] [GEOGRAPHIC_DATA] […" at bounding box center [410, 149] width 272 height 27
select select "266"
click at [274, 136] on select "North [GEOGRAPHIC_DATA] [GEOGRAPHIC_DATA] [GEOGRAPHIC_DATA] [GEOGRAPHIC_DATA] […" at bounding box center [410, 149] width 272 height 27
select select "object:41953"
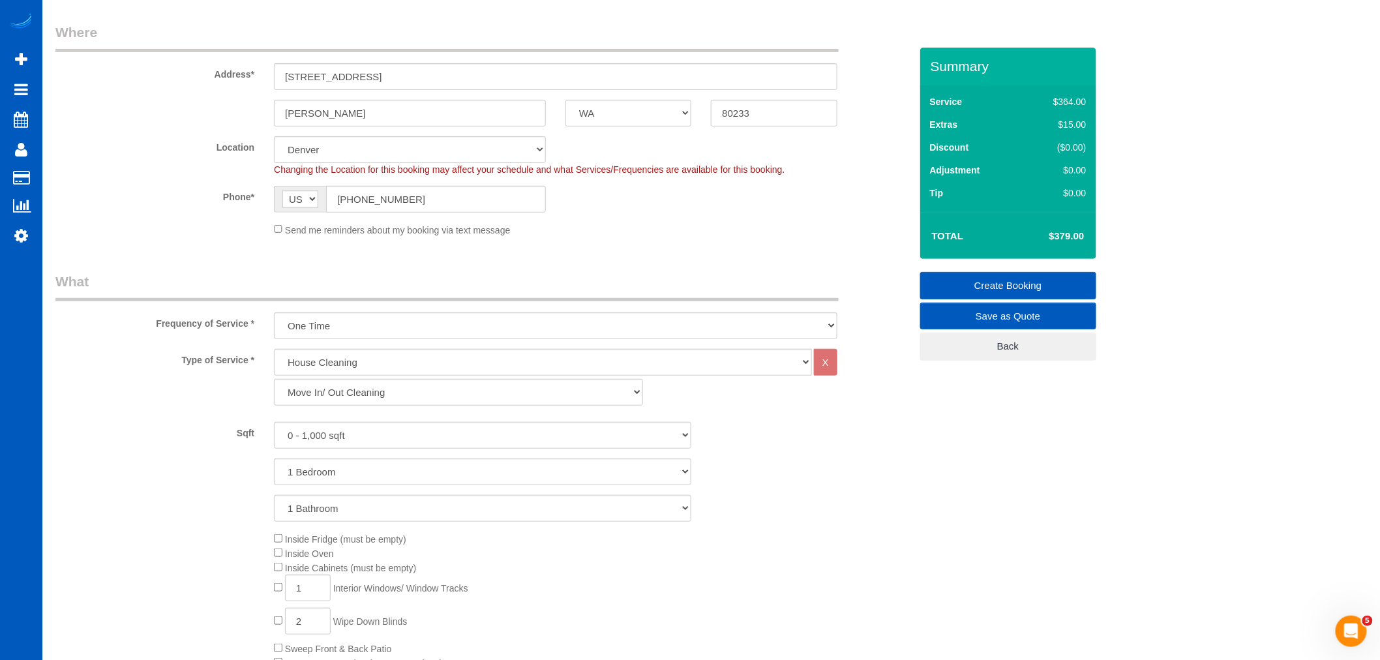
click at [274, 223] on div "Send me reminders about my booking via text message" at bounding box center [555, 229] width 583 height 14
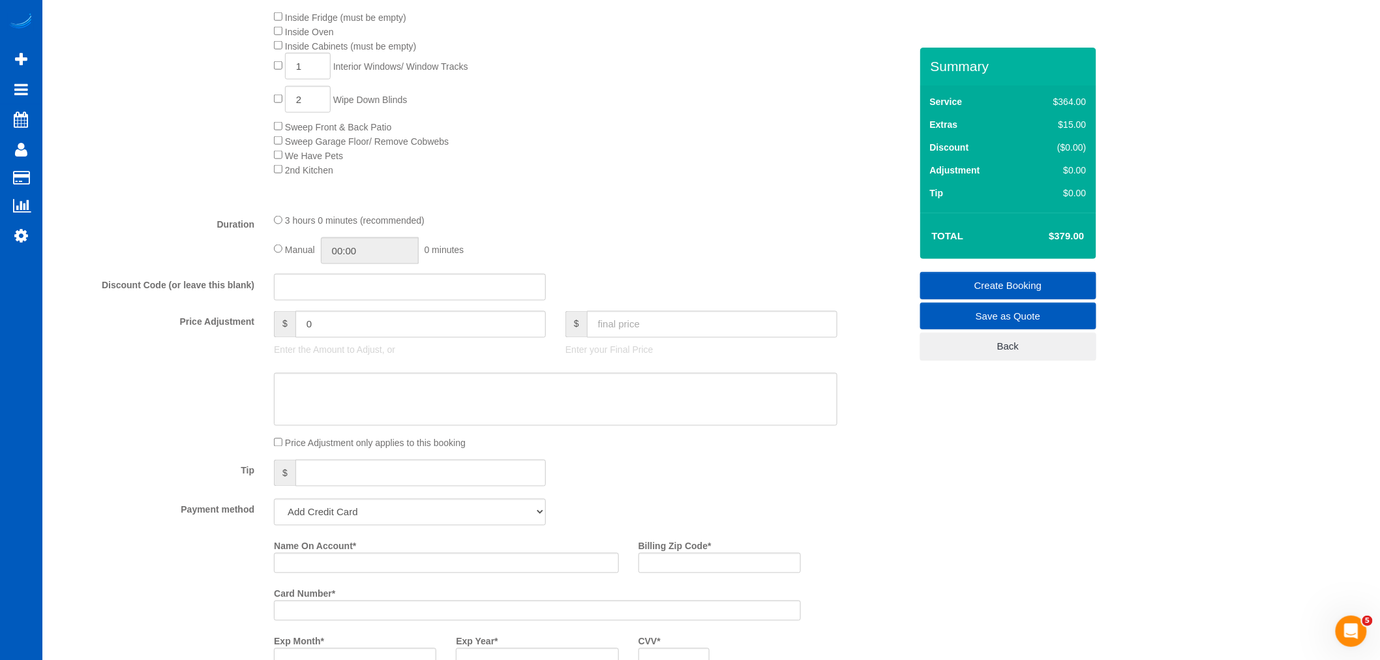
scroll to position [915, 0]
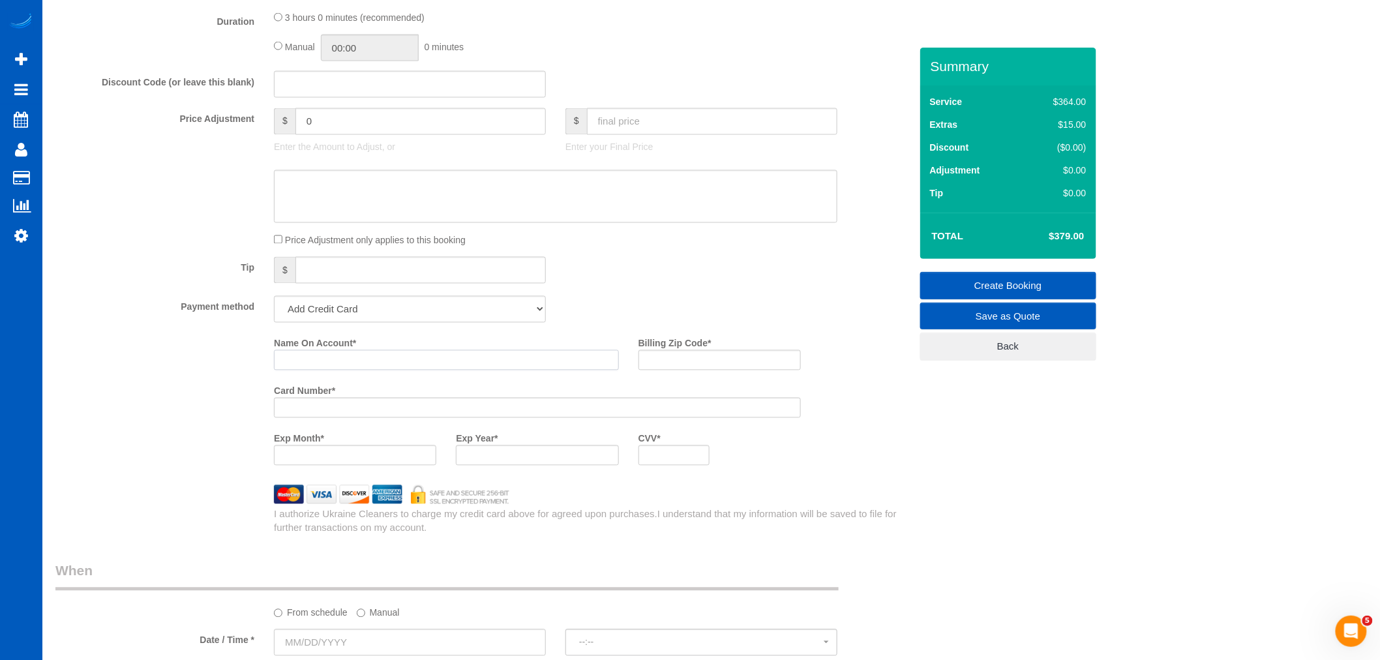
click at [355, 370] on input "Name On Account *" at bounding box center [446, 360] width 345 height 20
paste input "[PERSON_NAME]"
type input "[PERSON_NAME]"
click at [315, 418] on div at bounding box center [537, 408] width 527 height 20
click at [679, 370] on input "Billing Zip Code *" at bounding box center [719, 360] width 162 height 20
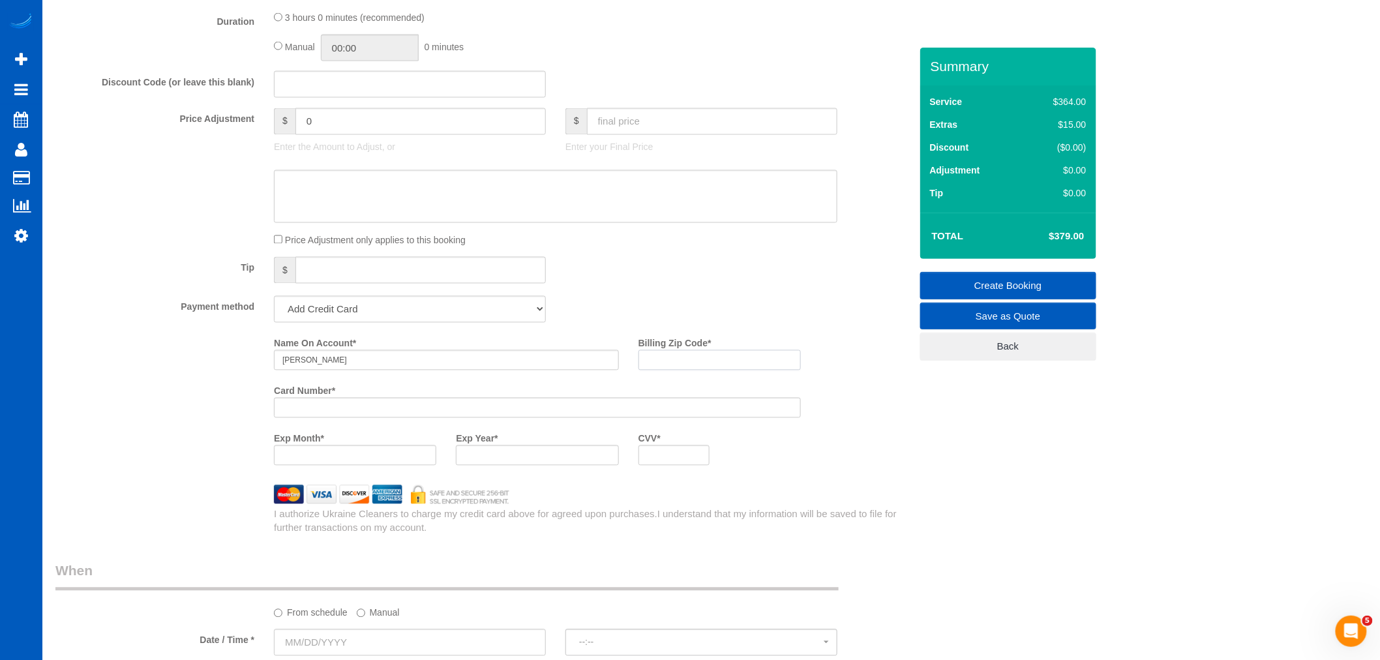
paste input "80526"
type input "80526"
click at [853, 439] on div "Name On Account * [PERSON_NAME] Billing Zip Code * 80526 Card Number * Exp Mont…" at bounding box center [591, 404] width 655 height 143
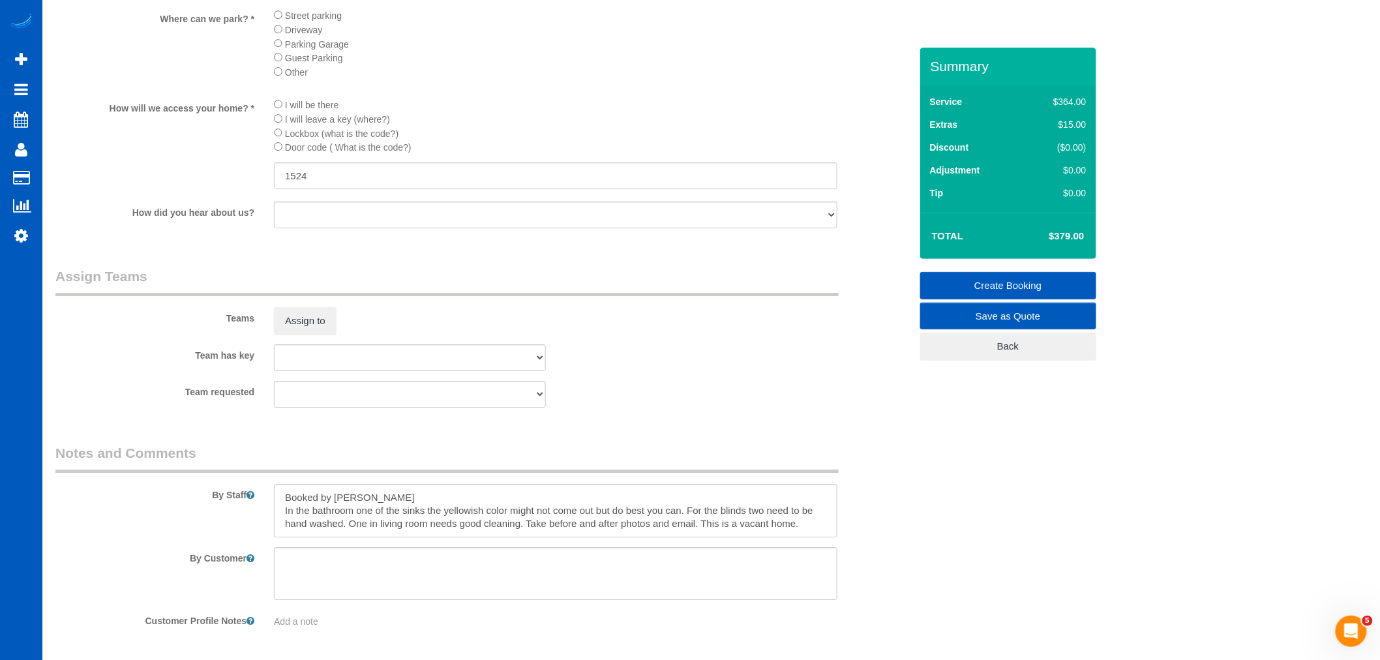
scroll to position [1422, 0]
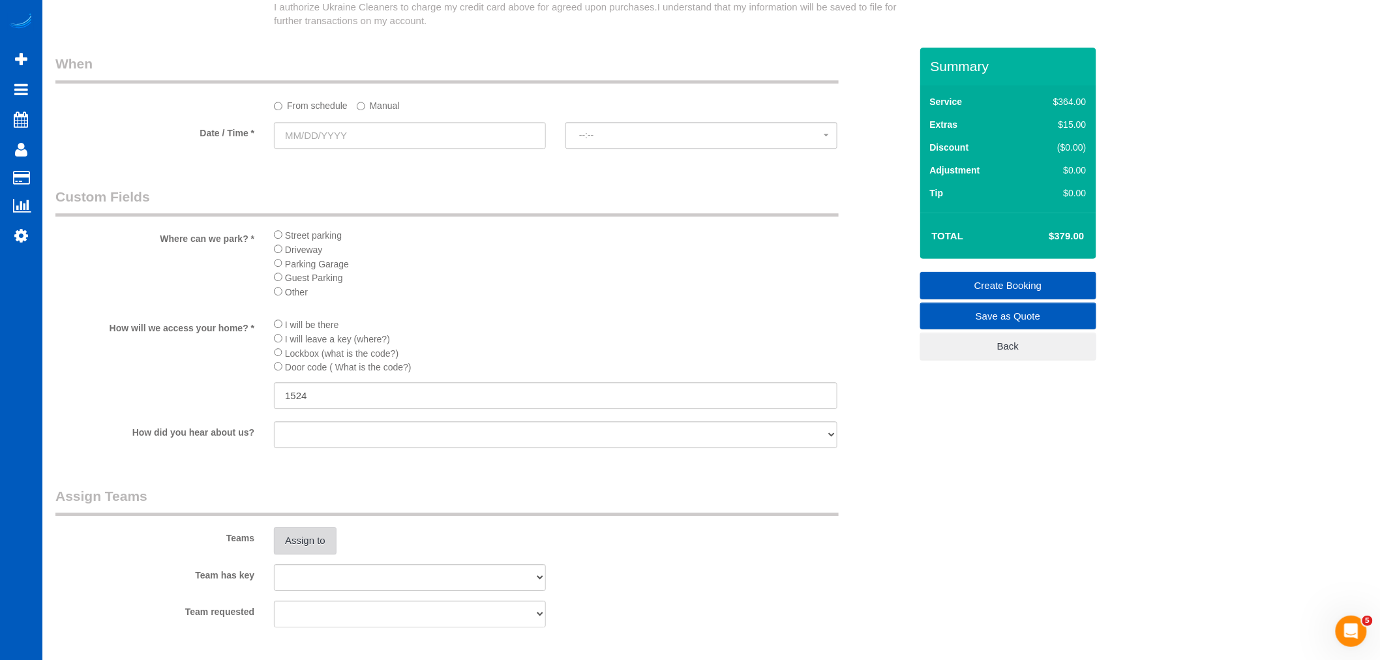
click at [321, 554] on button "Assign to" at bounding box center [305, 540] width 63 height 27
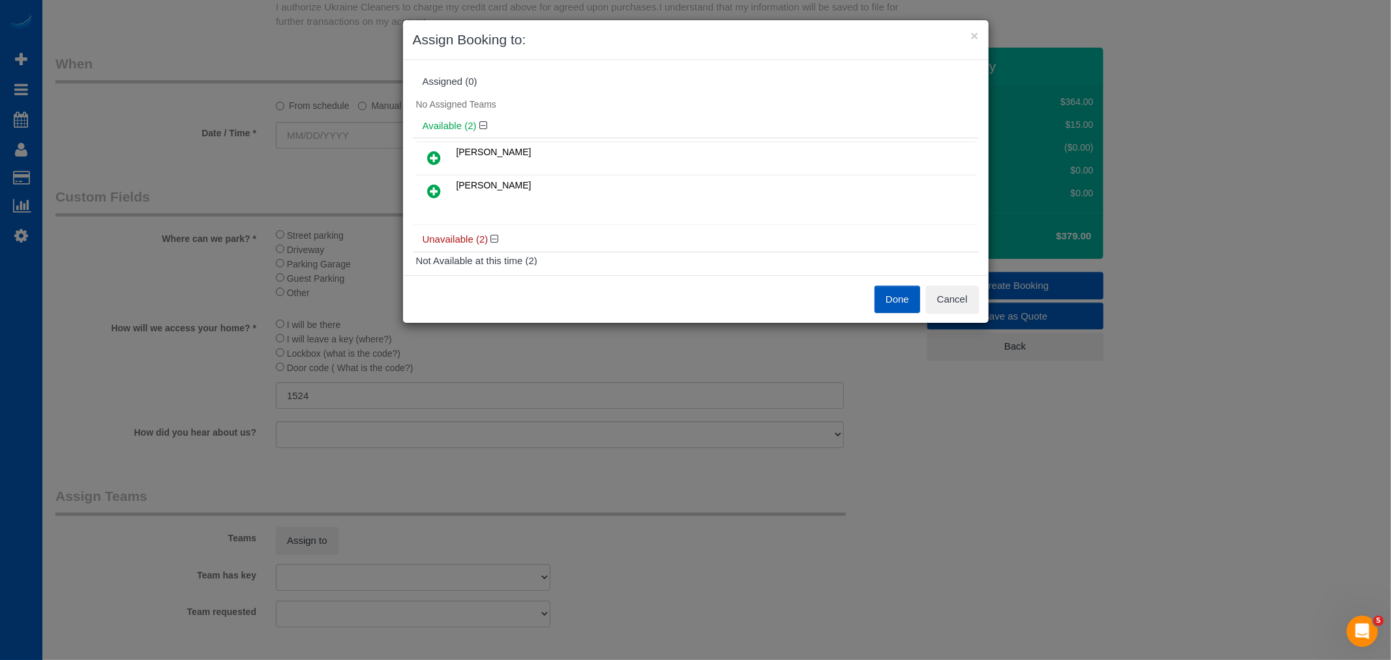
click at [434, 153] on icon at bounding box center [435, 158] width 14 height 16
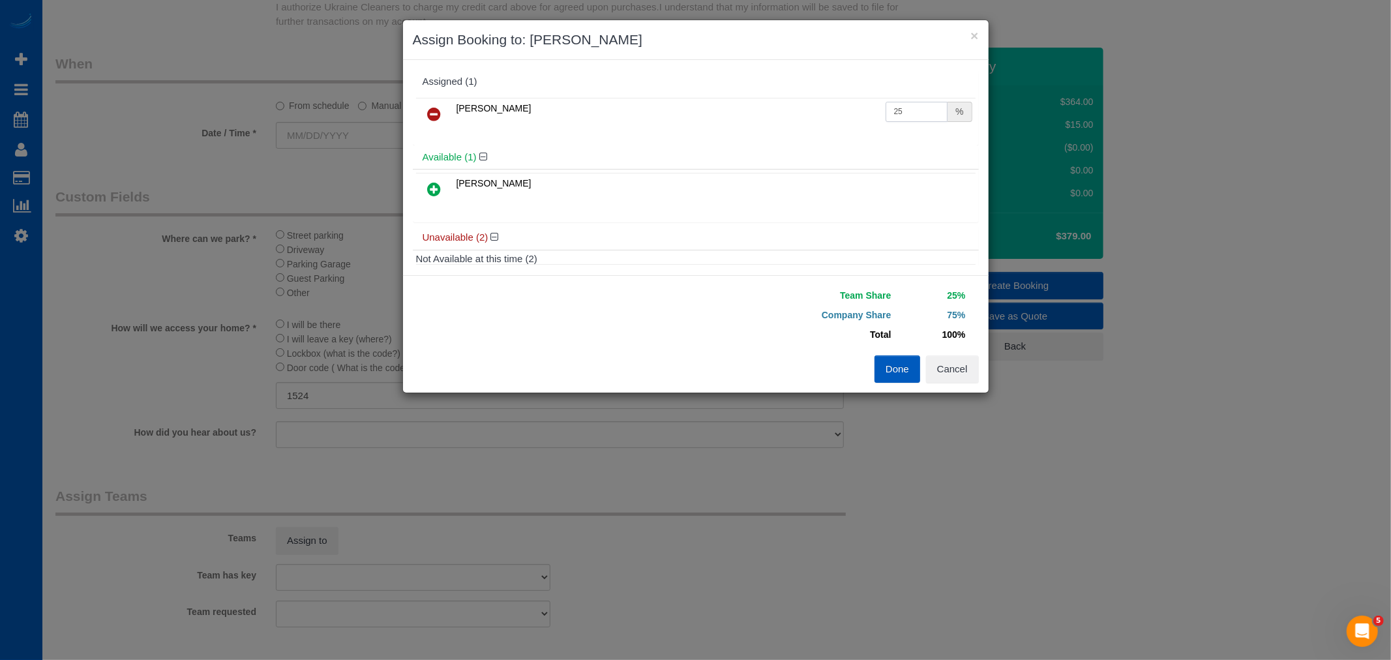
drag, startPoint x: 911, startPoint y: 111, endPoint x: 674, endPoint y: 98, distance: 237.0
click at [674, 98] on tr "[PERSON_NAME] 25 %" at bounding box center [695, 114] width 559 height 33
type input "50"
click at [872, 359] on div "Done Cancel" at bounding box center [842, 368] width 293 height 27
click at [885, 362] on button "Done" at bounding box center [897, 368] width 46 height 27
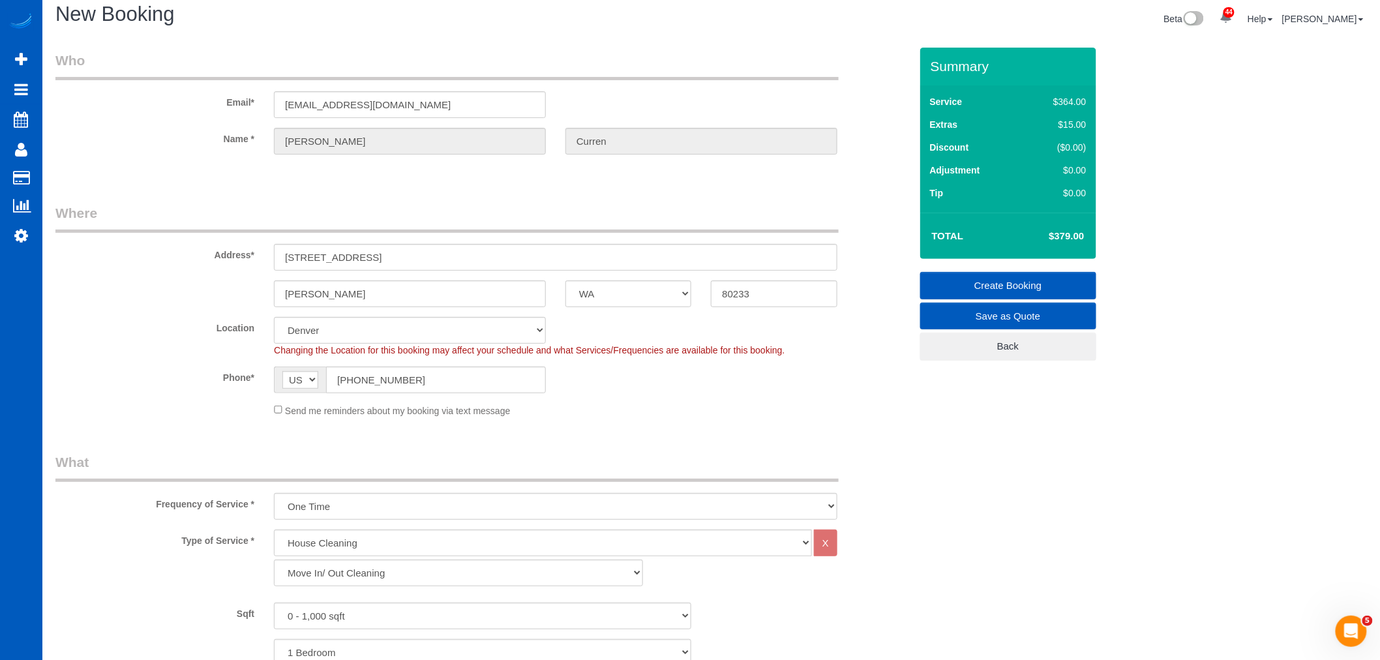
scroll to position [0, 0]
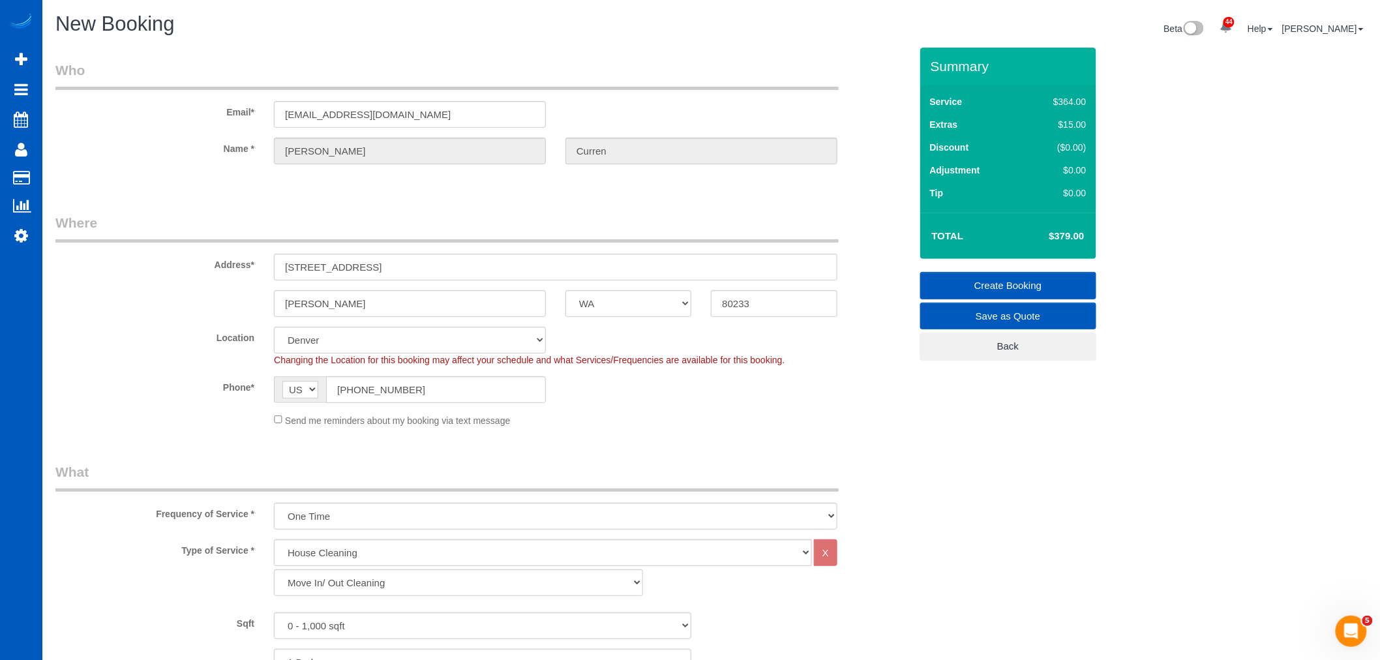
click at [1006, 288] on link "Create Booking" at bounding box center [1008, 285] width 176 height 27
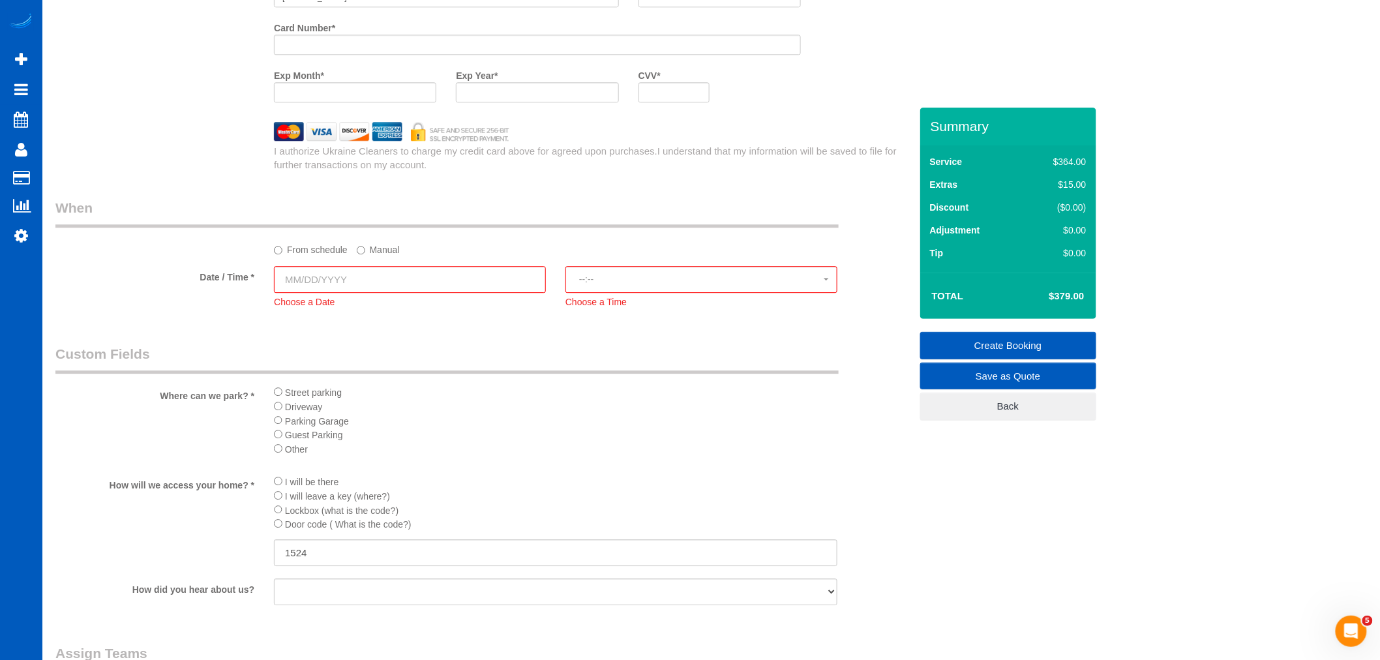
scroll to position [1353, 0]
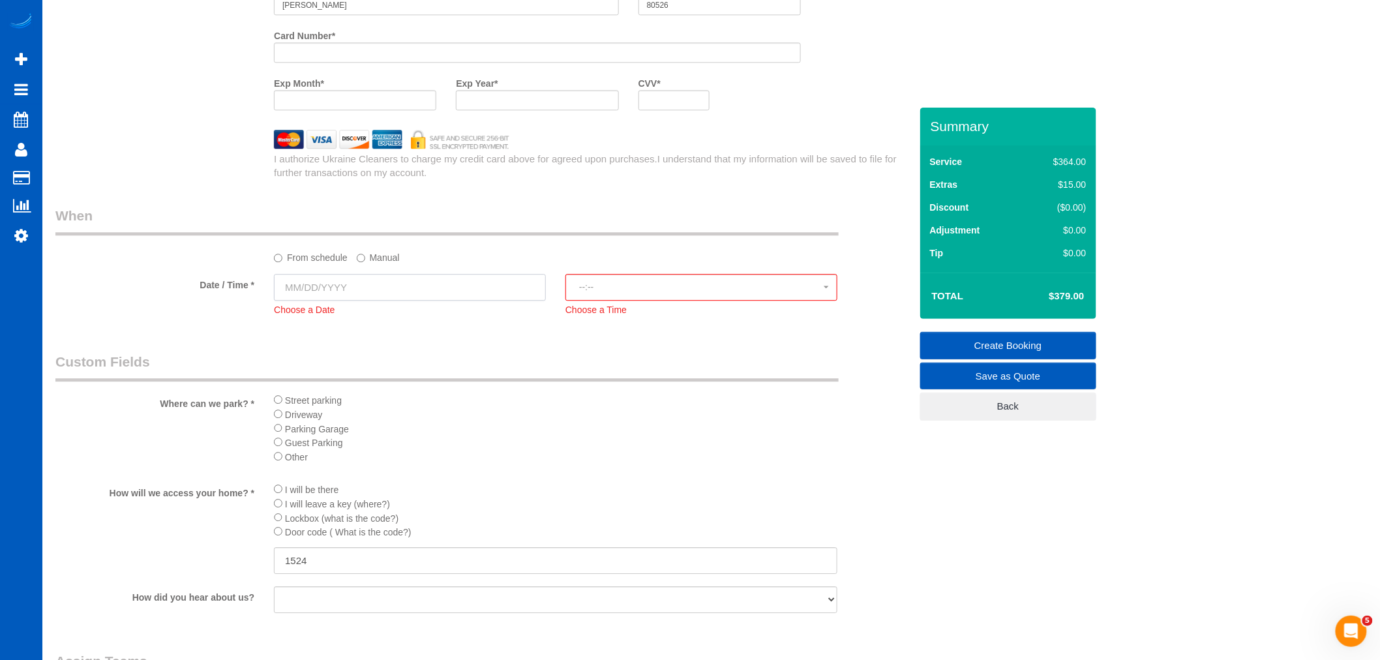
click at [319, 301] on input "text" at bounding box center [410, 287] width 272 height 27
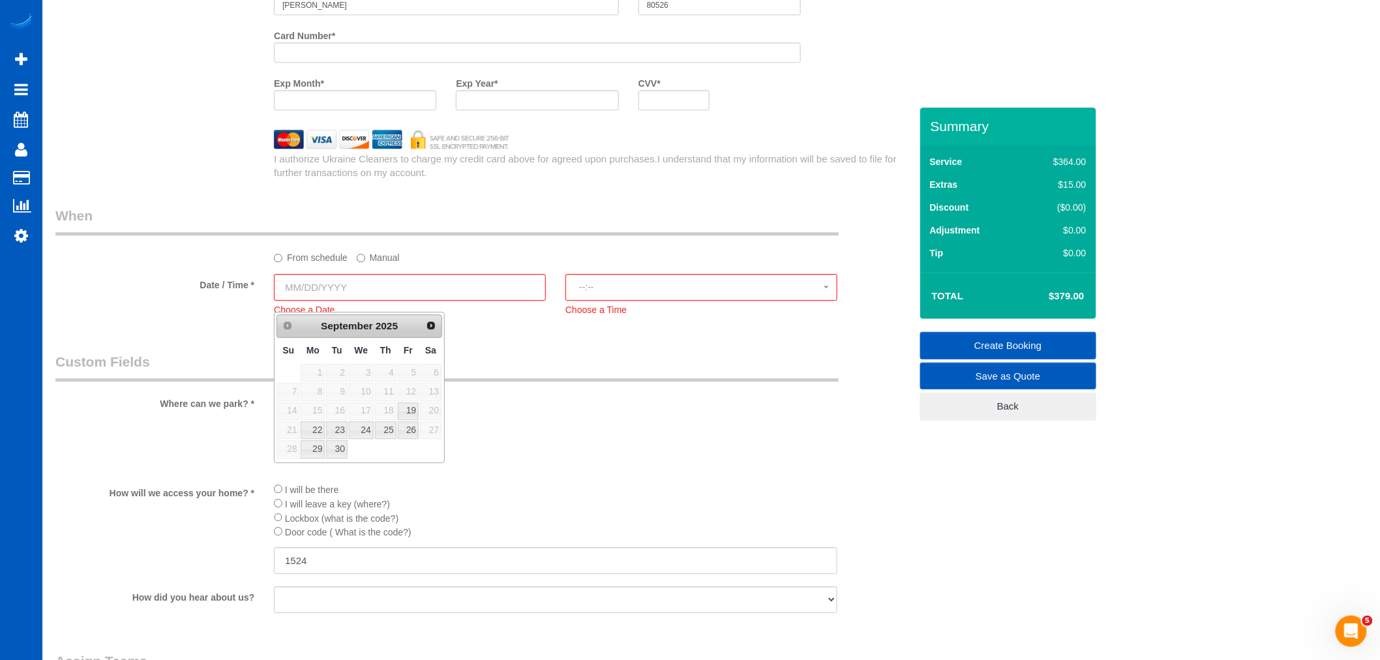
click at [354, 264] on div "From schedule Manual" at bounding box center [555, 255] width 583 height 18
click at [365, 264] on label "Manual" at bounding box center [378, 255] width 43 height 18
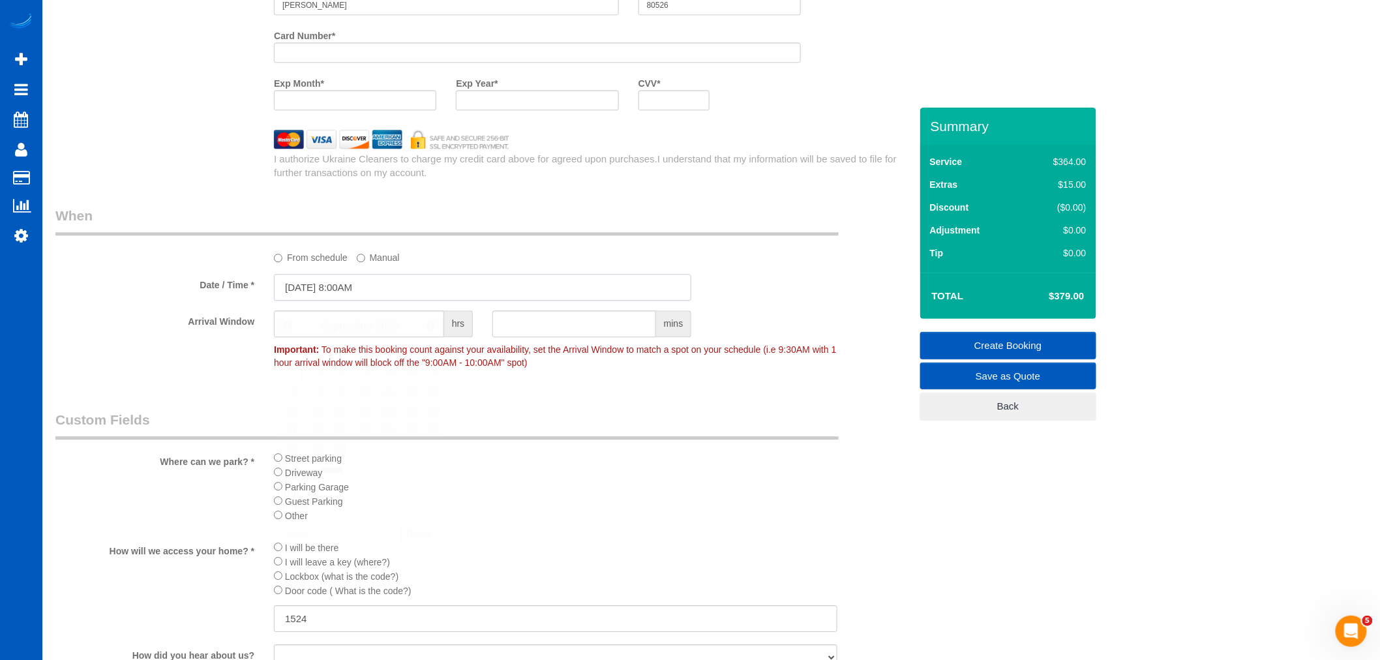
click at [340, 301] on input "[DATE] 8:00AM" at bounding box center [482, 287] width 417 height 27
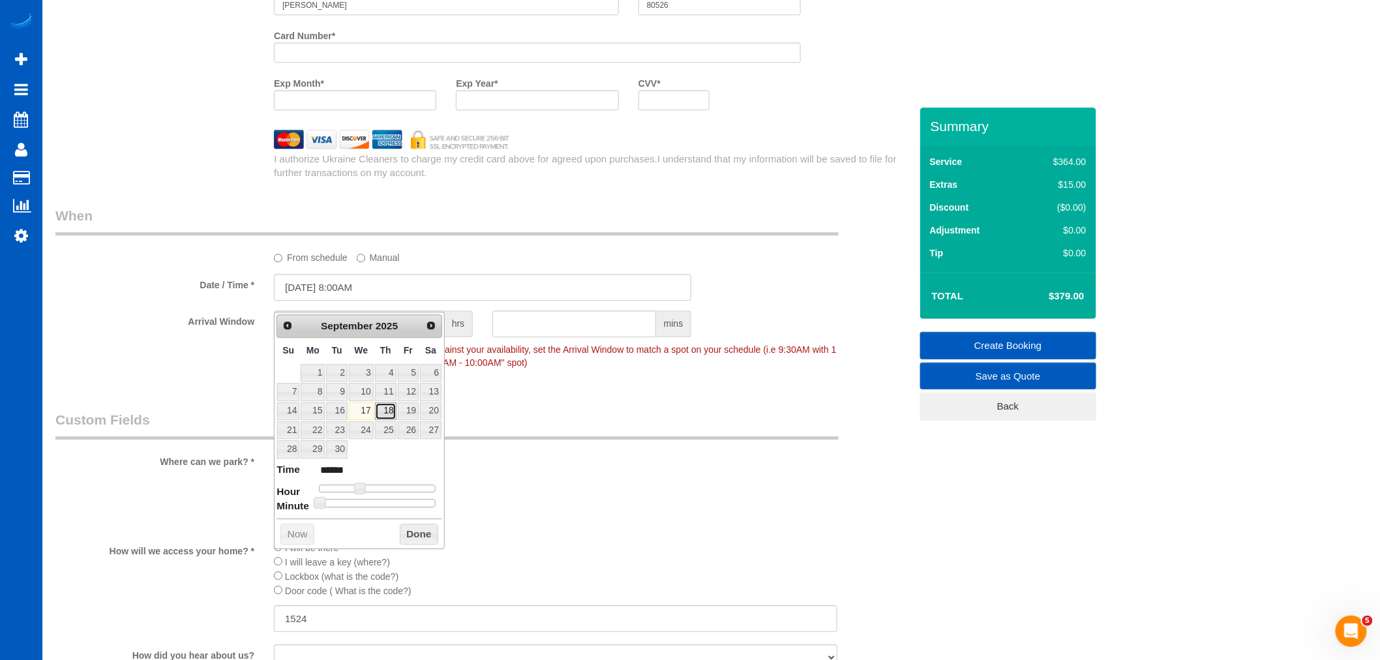
click at [381, 419] on link "18" at bounding box center [386, 411] width 22 height 18
type input "[DATE] 9:00AM"
type input "******"
type input "[DATE] 10:00AM"
type input "*******"
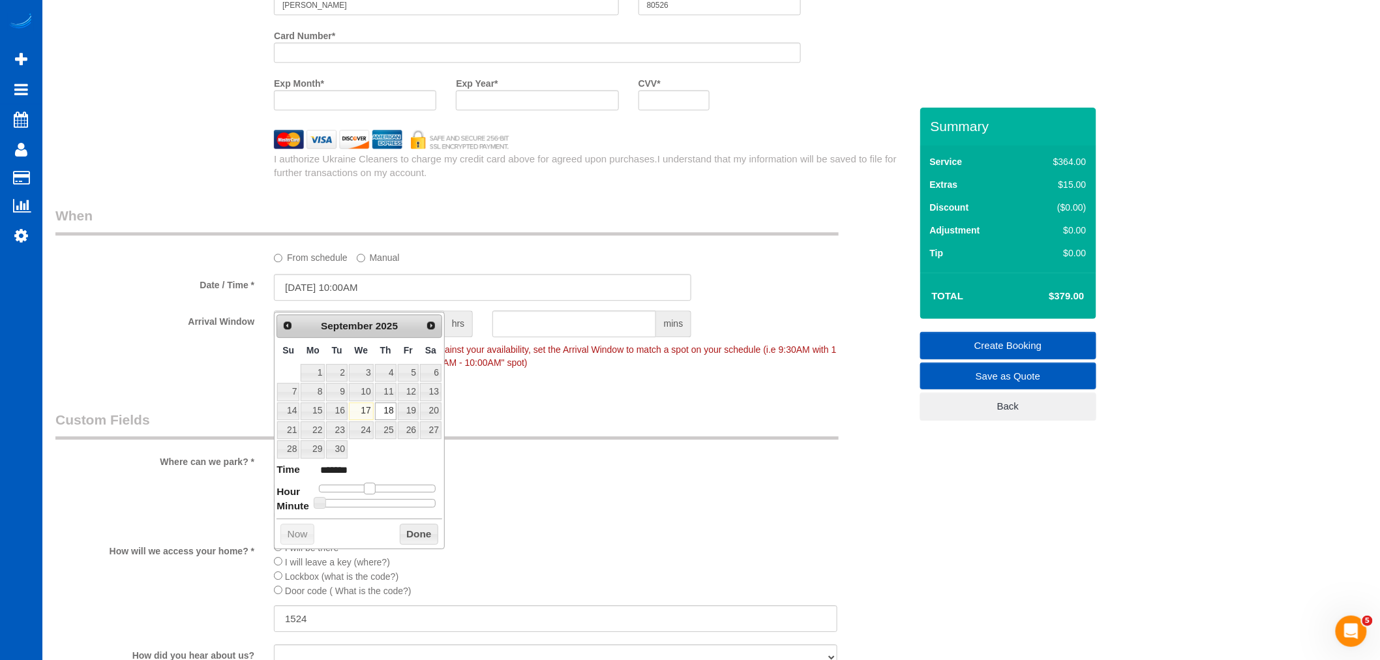
type input "[DATE] 11:00AM"
type input "*******"
type input "[DATE] 12:00PM"
type input "*******"
drag, startPoint x: 362, startPoint y: 486, endPoint x: 383, endPoint y: 486, distance: 20.9
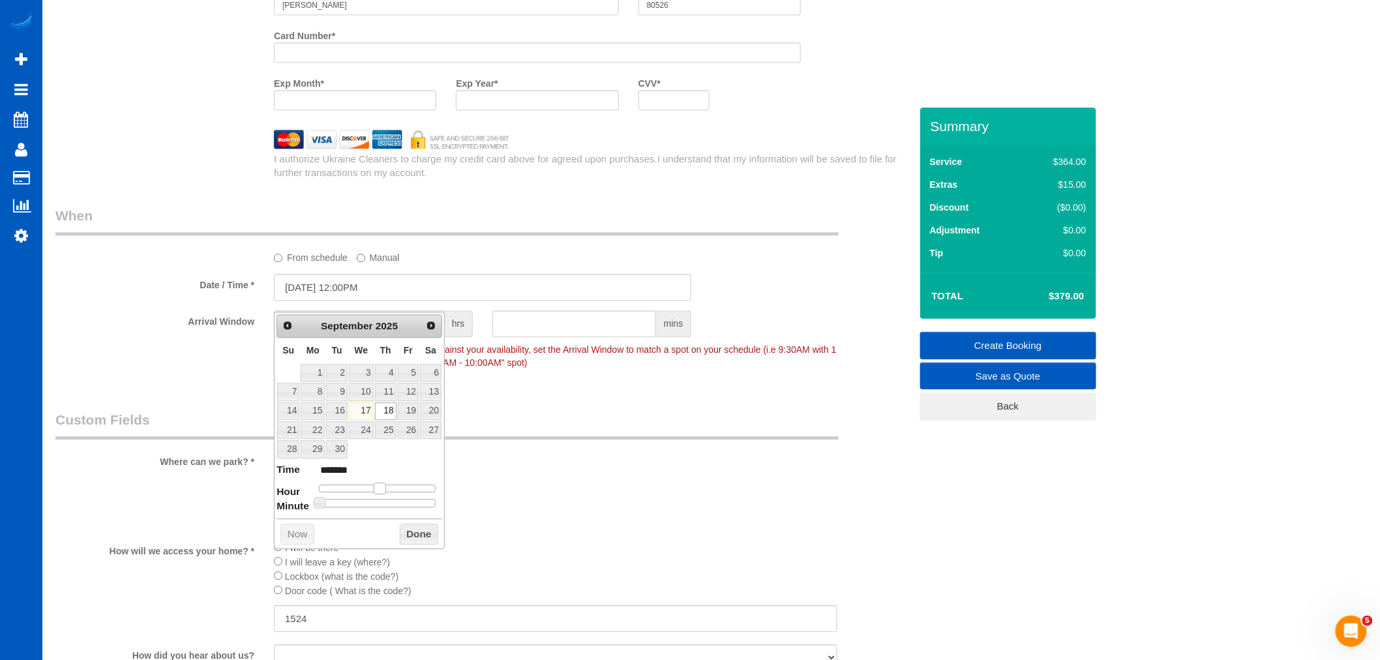
click at [383, 486] on span at bounding box center [380, 488] width 12 height 12
click at [403, 542] on button "Done" at bounding box center [419, 534] width 38 height 21
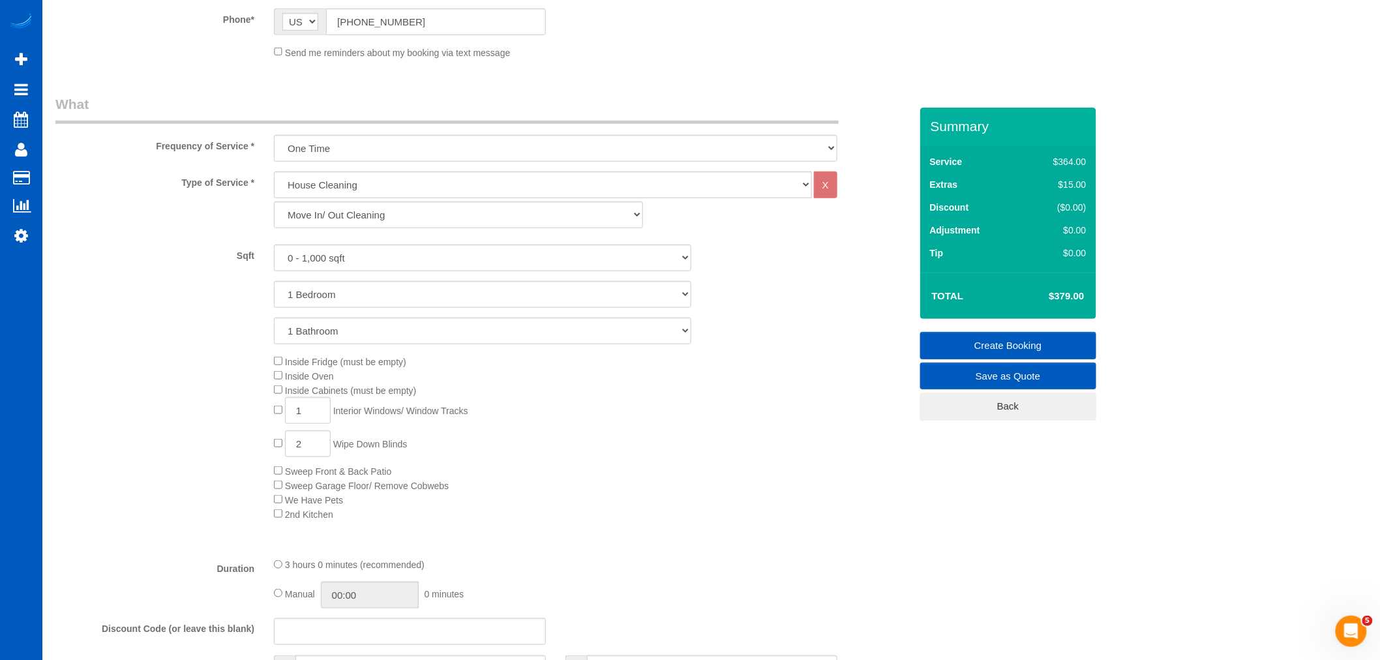
scroll to position [266, 0]
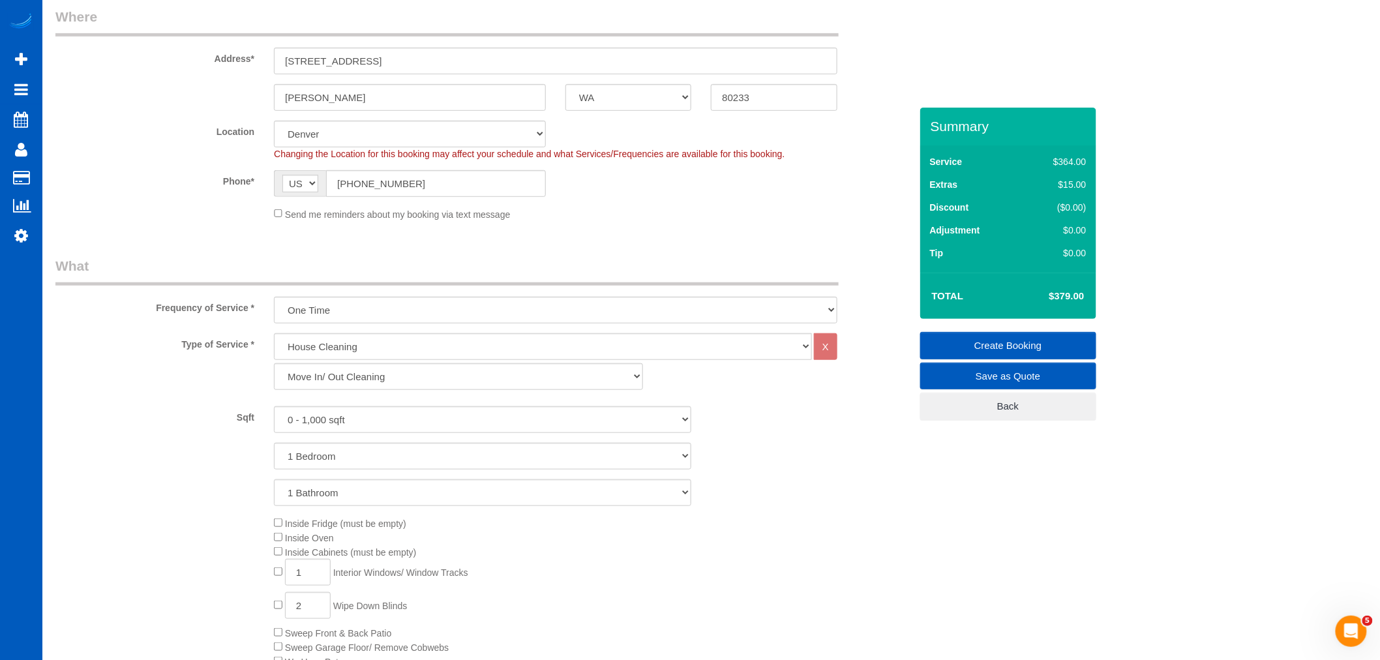
click at [1013, 346] on link "Create Booking" at bounding box center [1008, 345] width 176 height 27
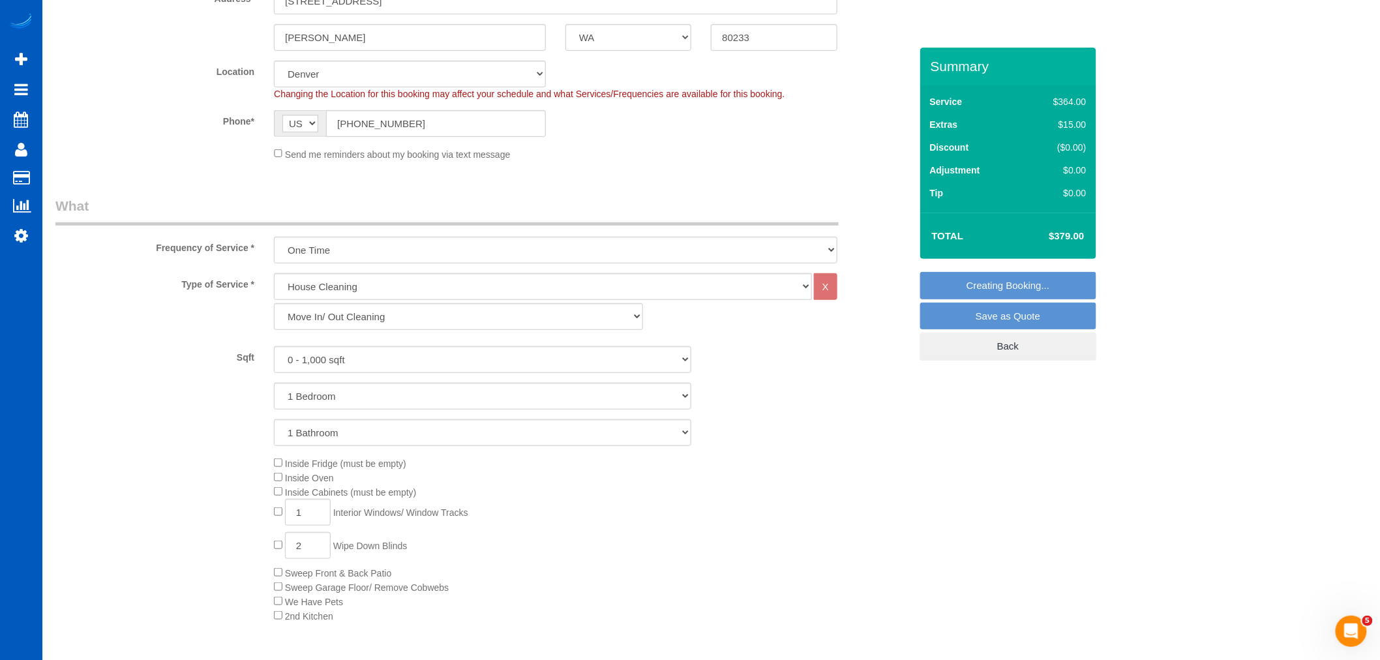
scroll to position [206, 0]
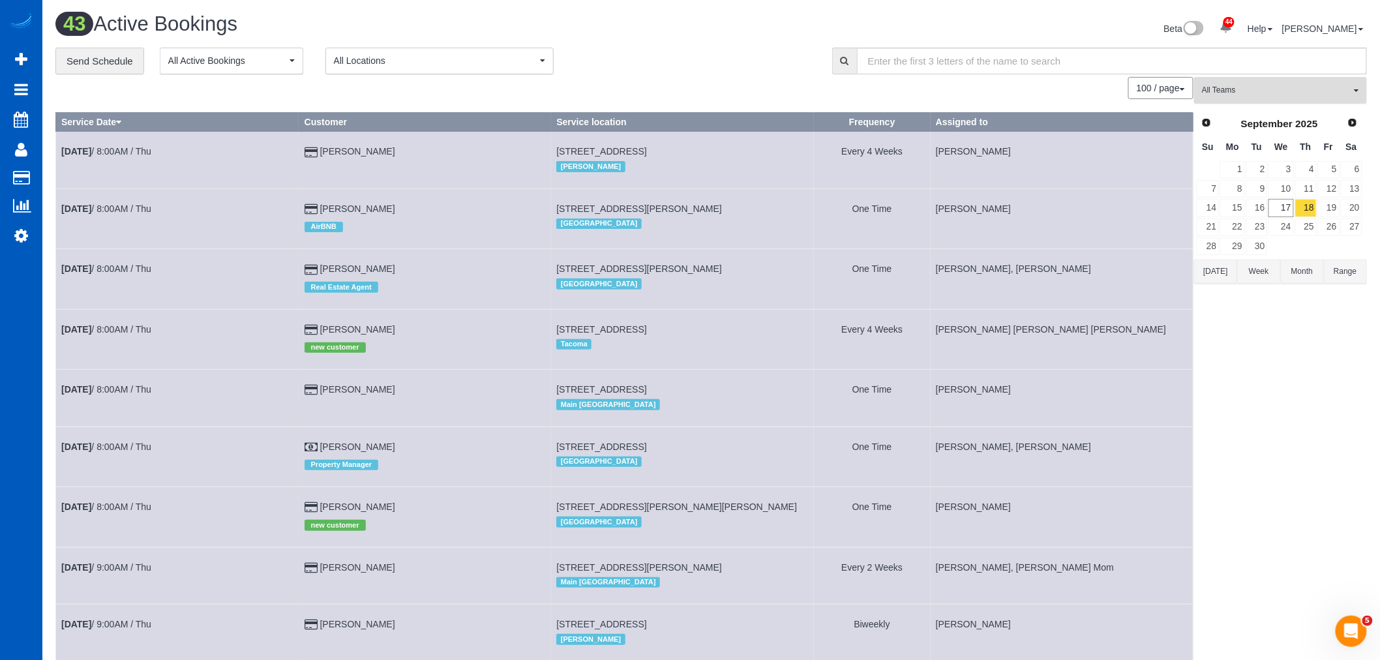
click at [1290, 80] on button "All Teams" at bounding box center [1280, 90] width 173 height 27
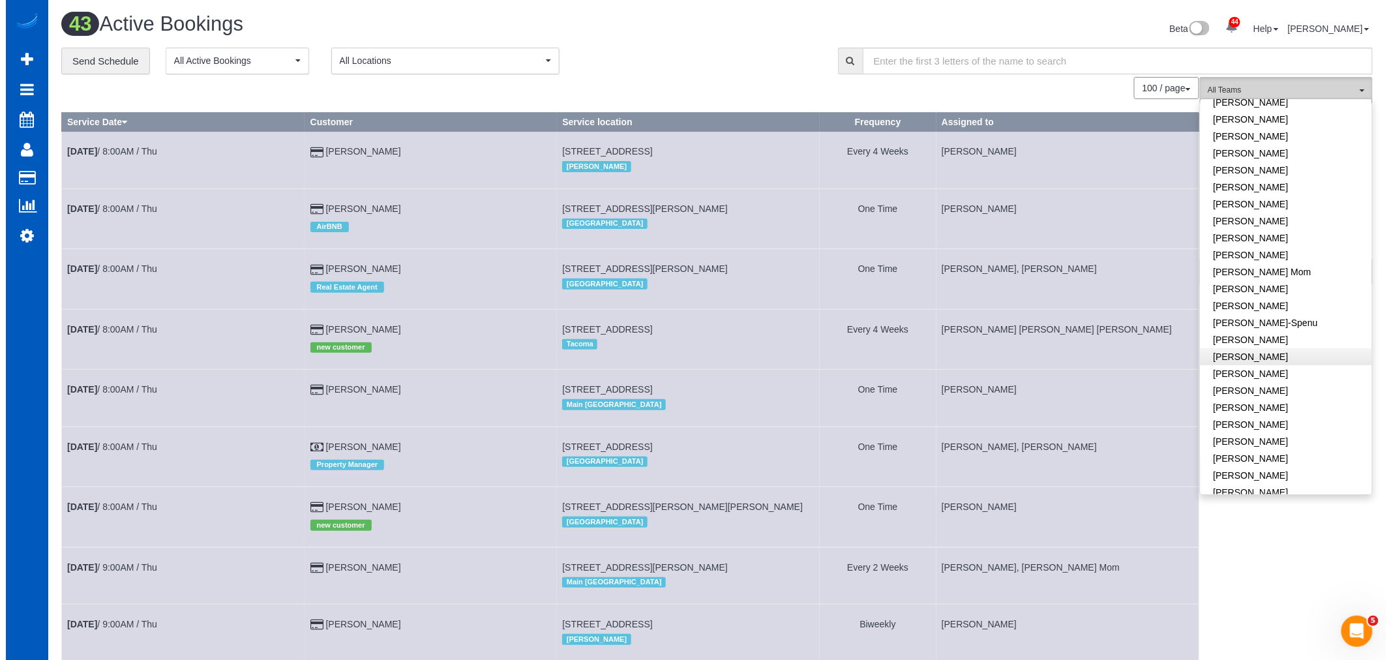
scroll to position [145, 0]
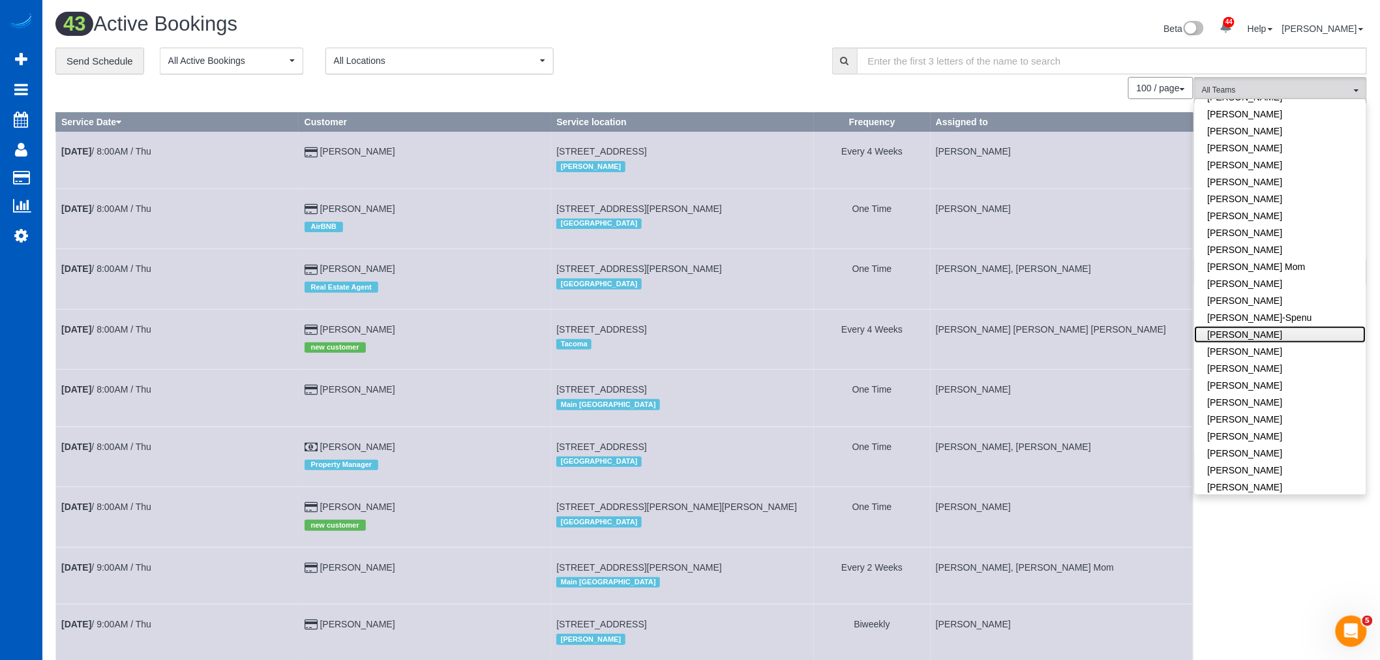
click at [1290, 336] on link "[PERSON_NAME]" at bounding box center [1279, 334] width 171 height 17
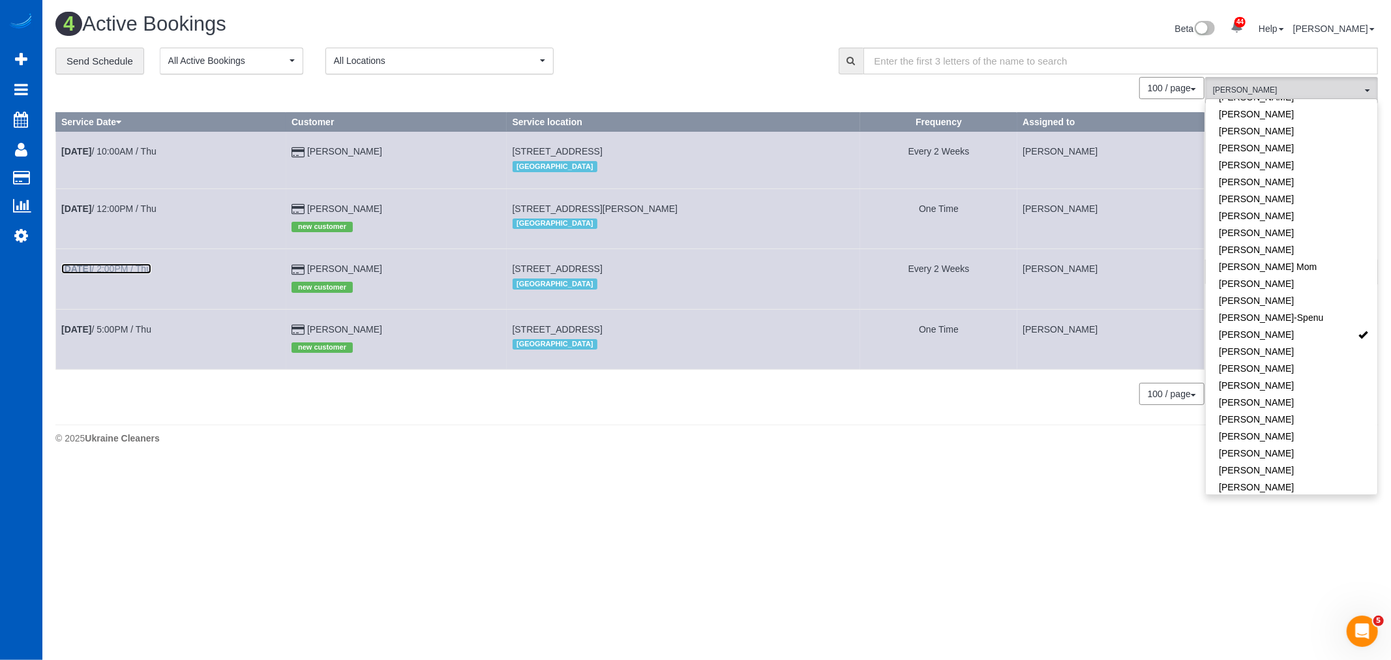
click at [91, 267] on b "[DATE]" at bounding box center [76, 268] width 30 height 10
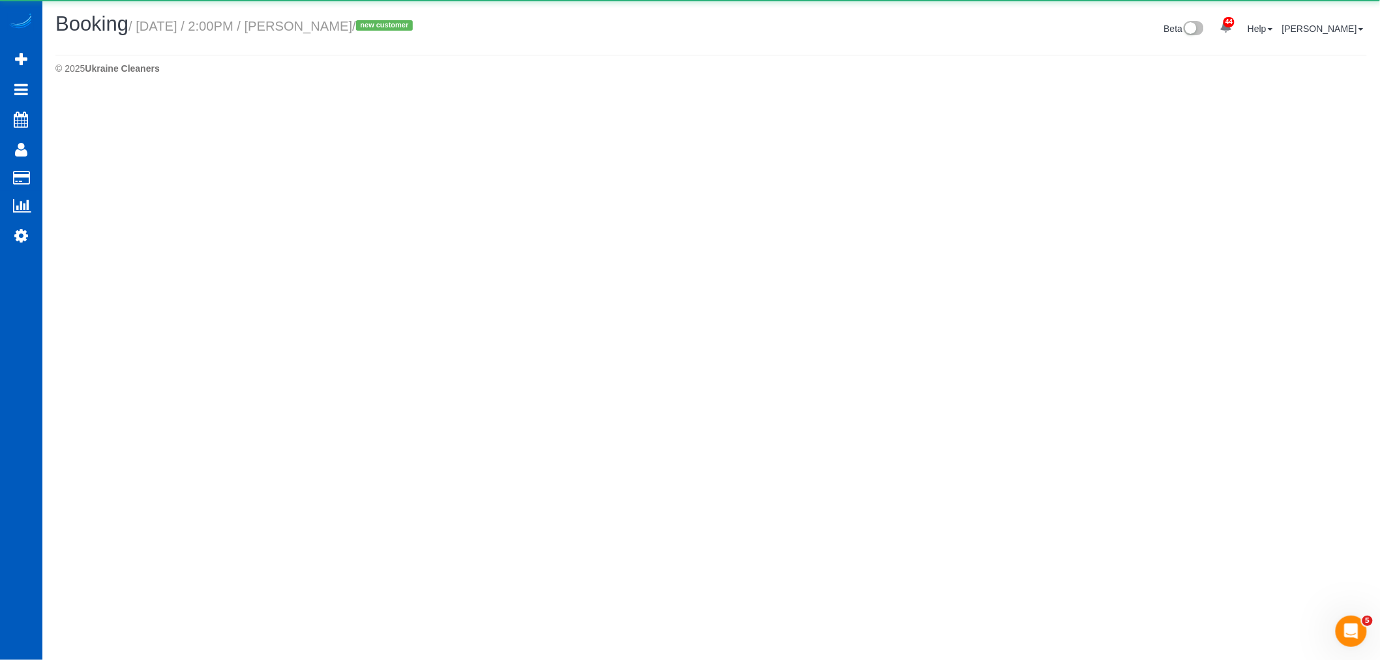
select select "CO"
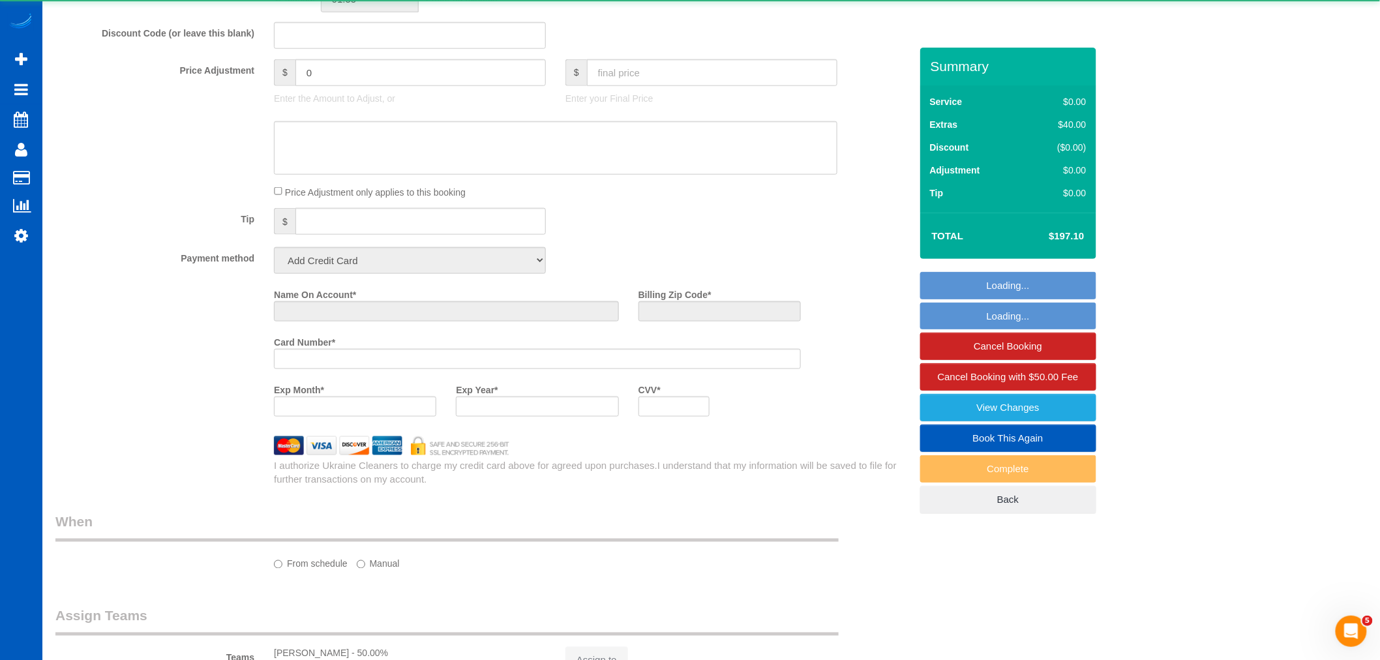
select select "object:43431"
select select "string:fspay-a25ef8bf-e1c0-418b-9512-38e875064587"
select select "199"
select select "1001"
select select "2"
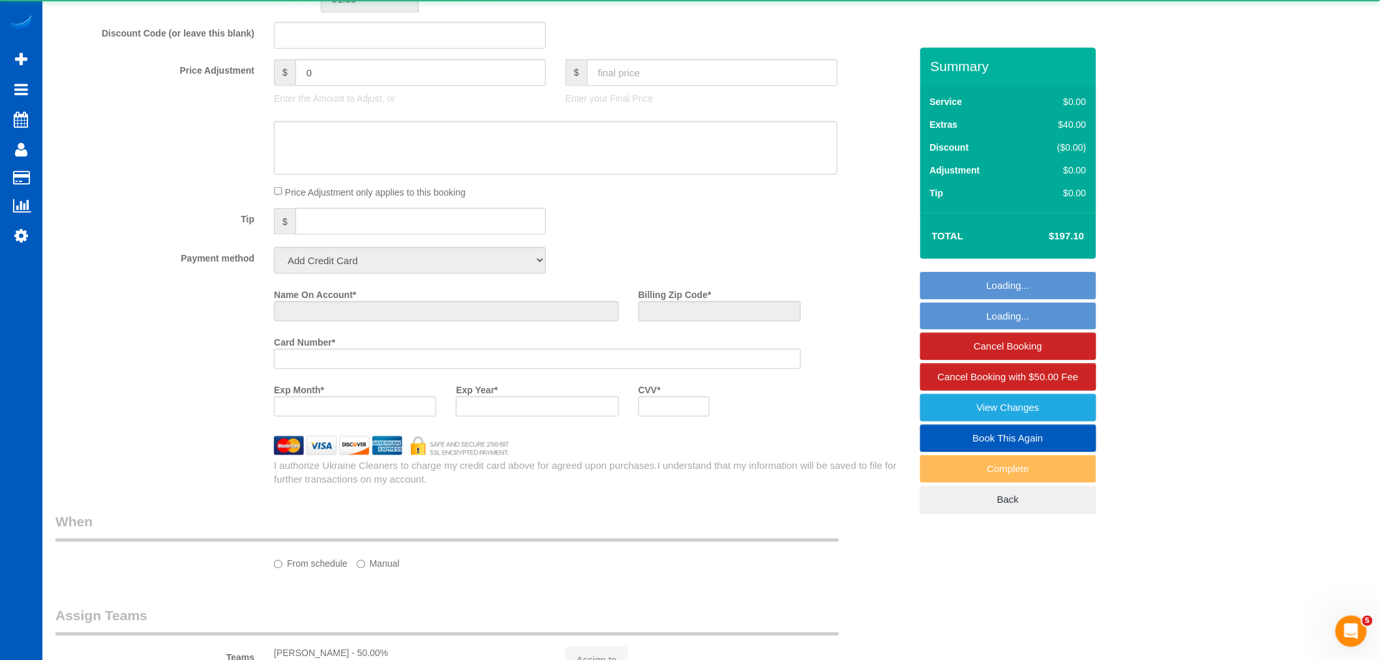
select select "2"
select select "number:8"
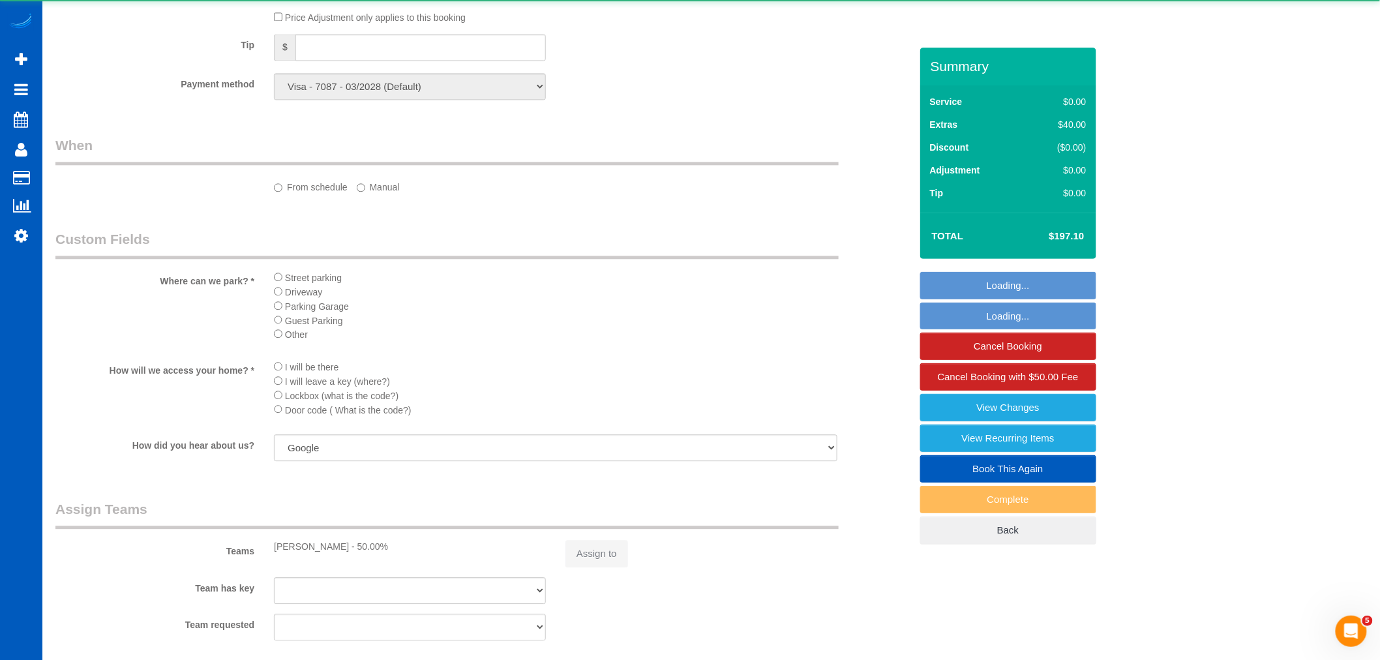
select select "object:43796"
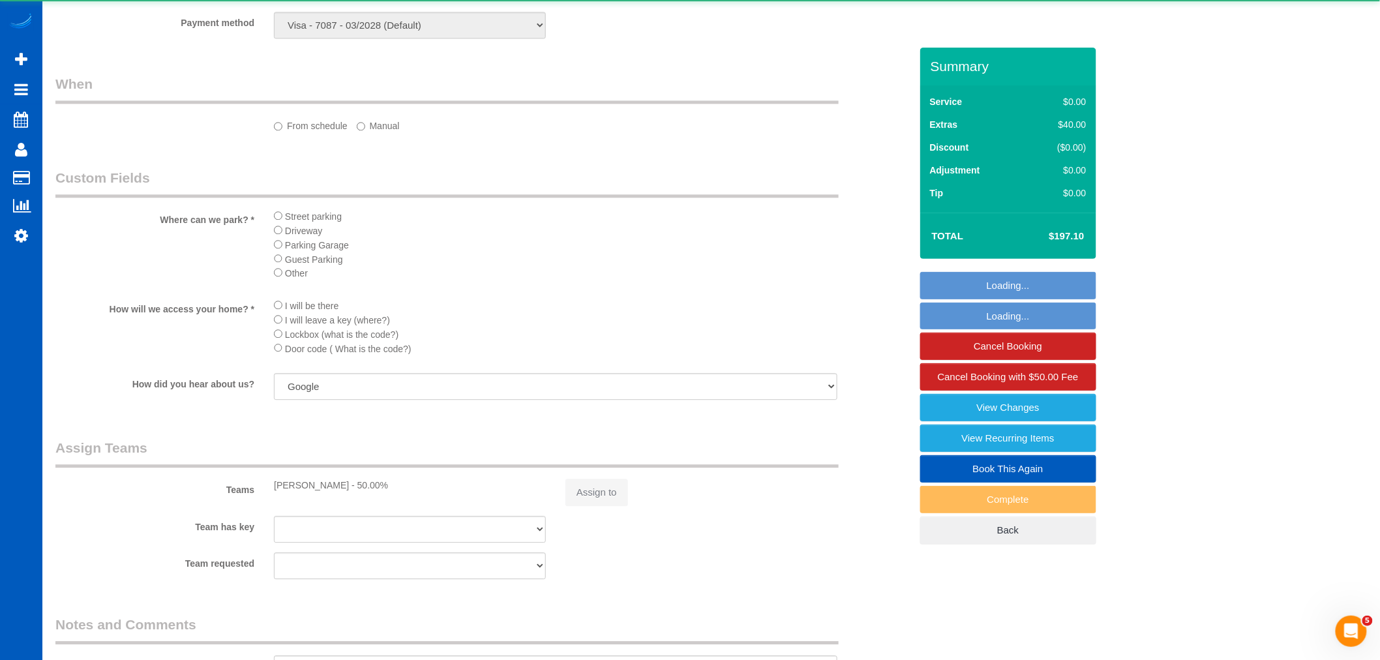
select select "spot284"
select select "1001"
select select "2"
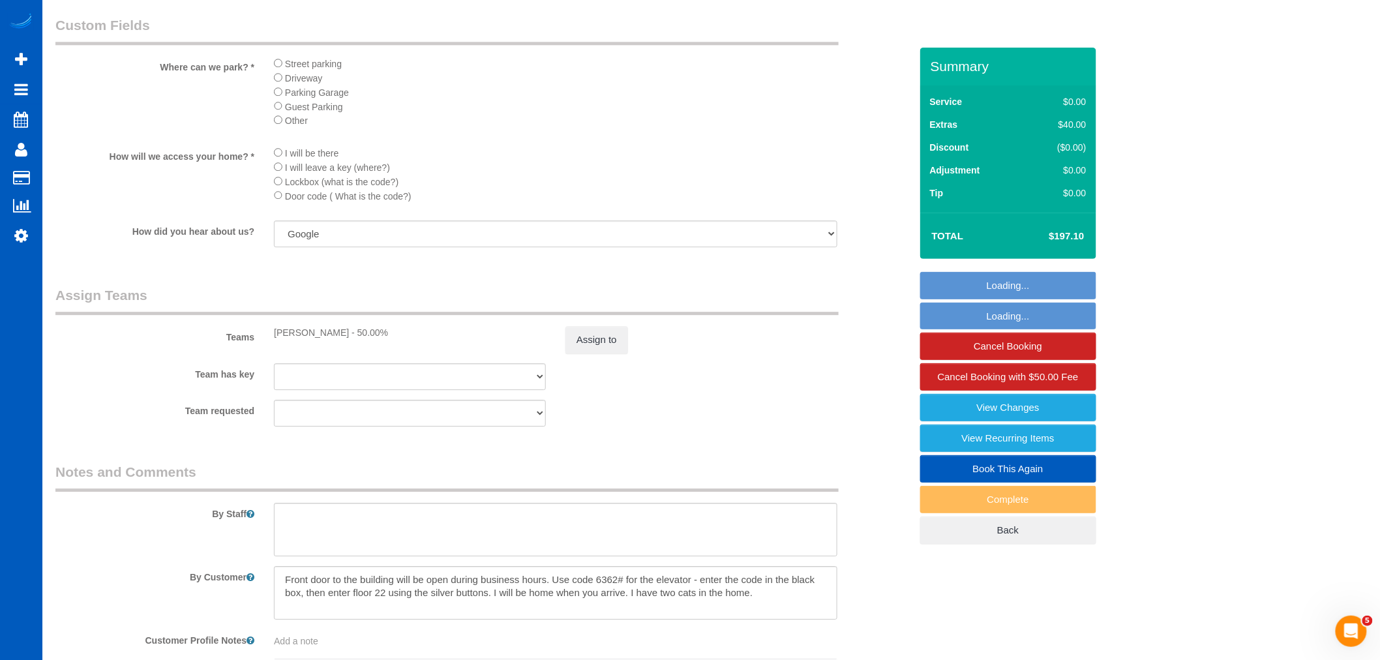
scroll to position [1618, 0]
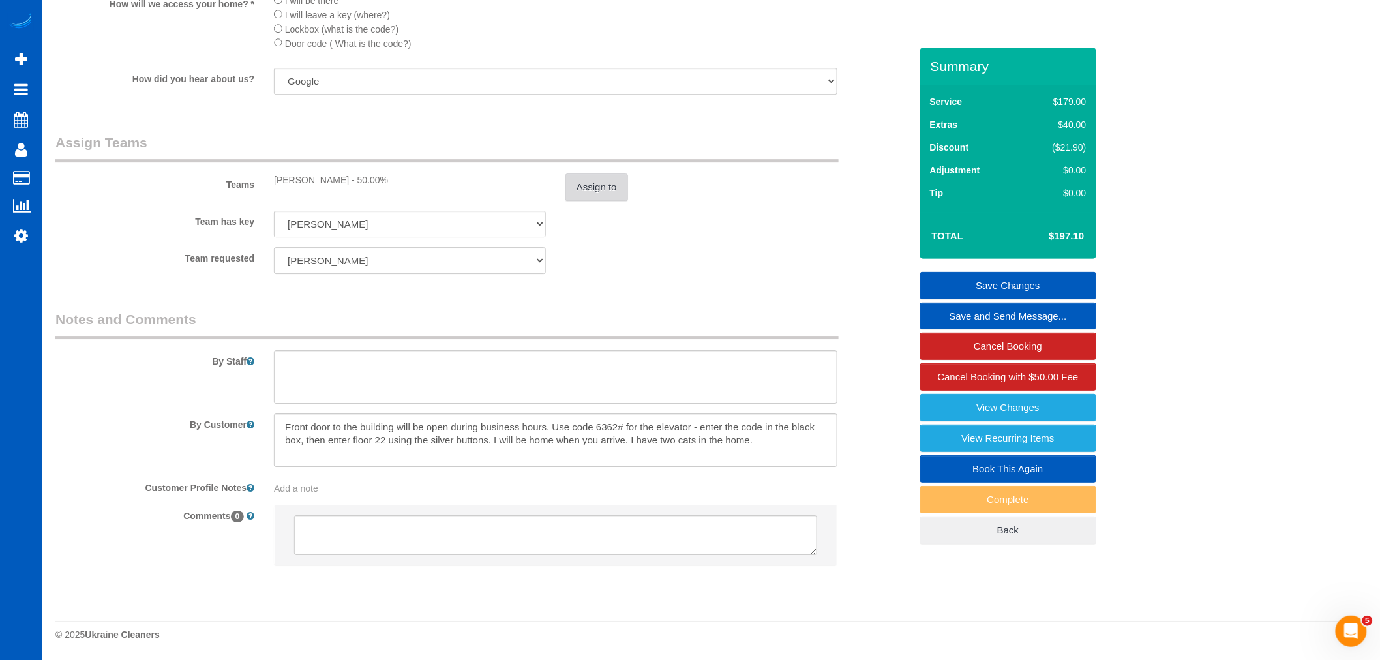
click at [601, 190] on button "Assign to" at bounding box center [596, 186] width 63 height 27
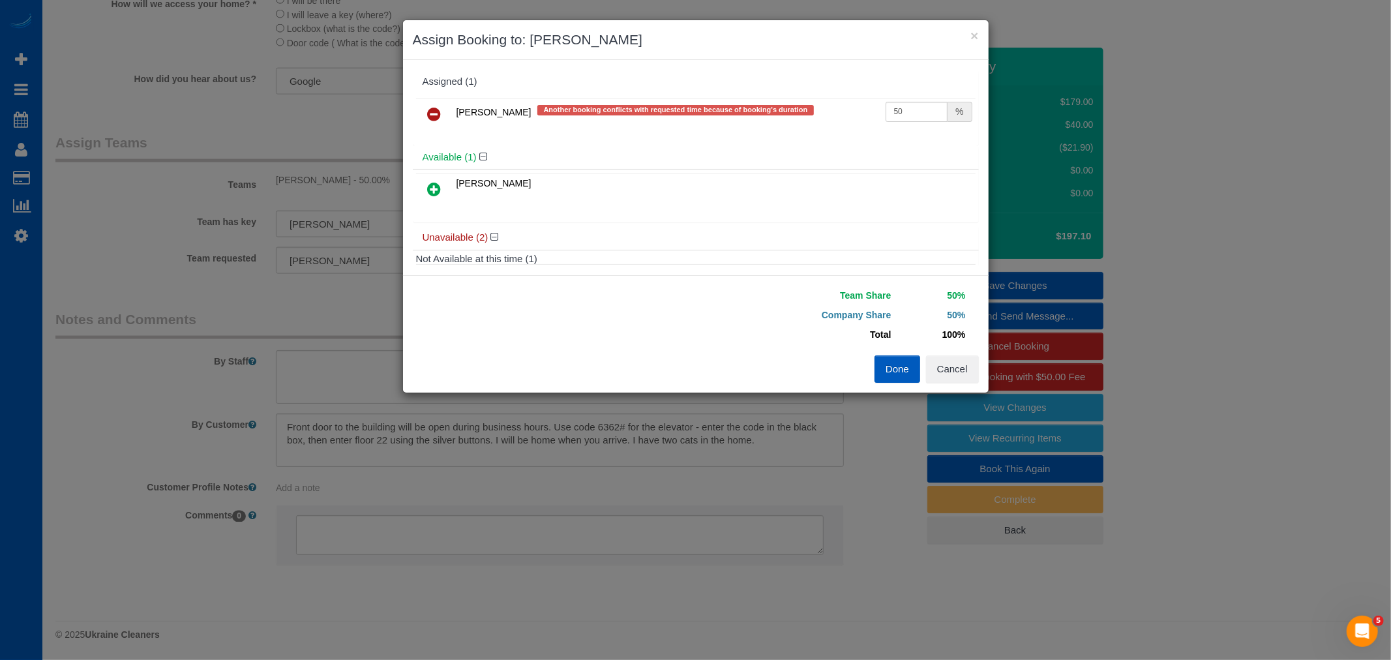
click at [439, 111] on icon at bounding box center [435, 114] width 14 height 16
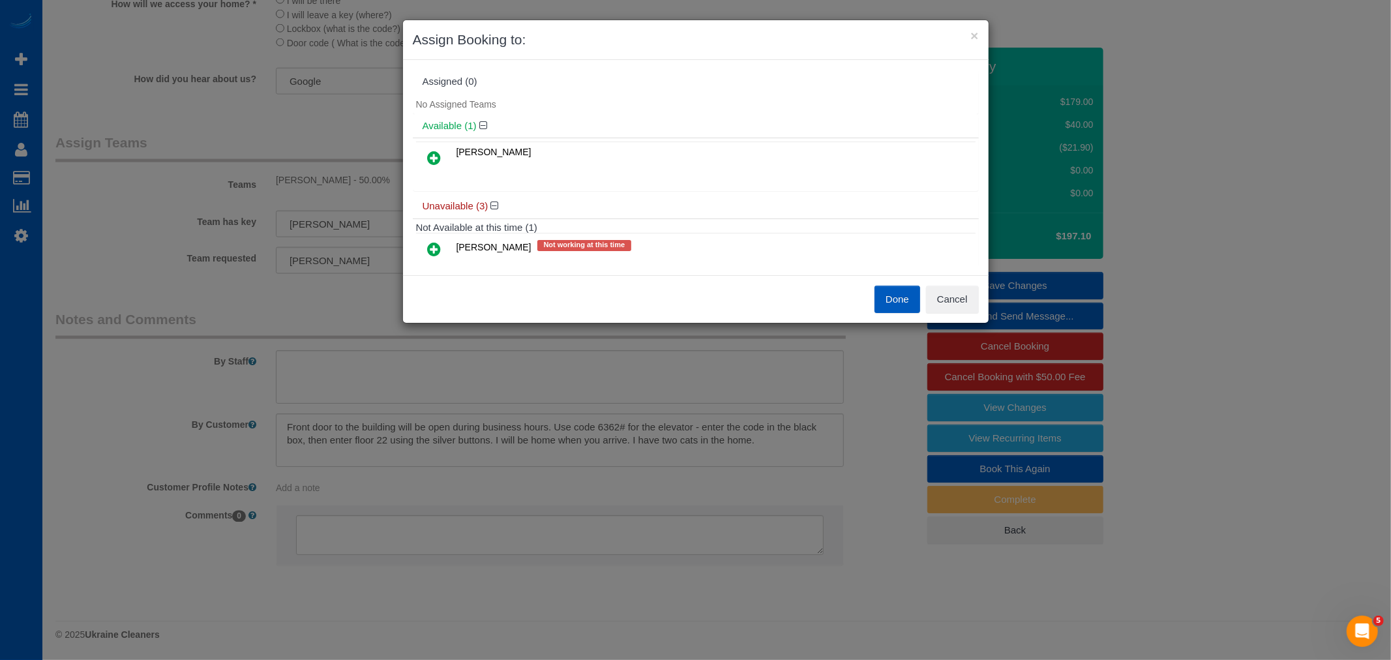
click at [433, 162] on icon at bounding box center [435, 158] width 14 height 16
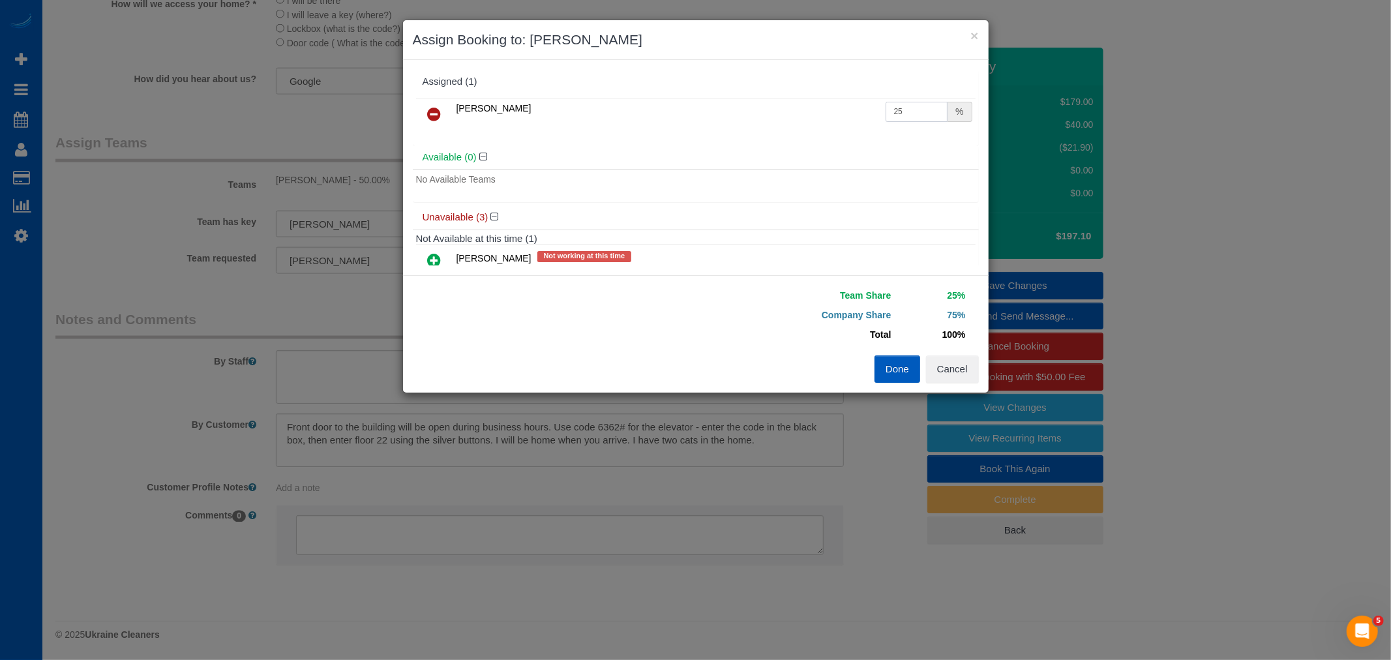
drag, startPoint x: 855, startPoint y: 115, endPoint x: 695, endPoint y: 111, distance: 159.8
click at [695, 111] on tr "[PERSON_NAME] 25 %" at bounding box center [695, 114] width 559 height 33
type input "50"
click at [882, 362] on button "Done" at bounding box center [897, 368] width 46 height 27
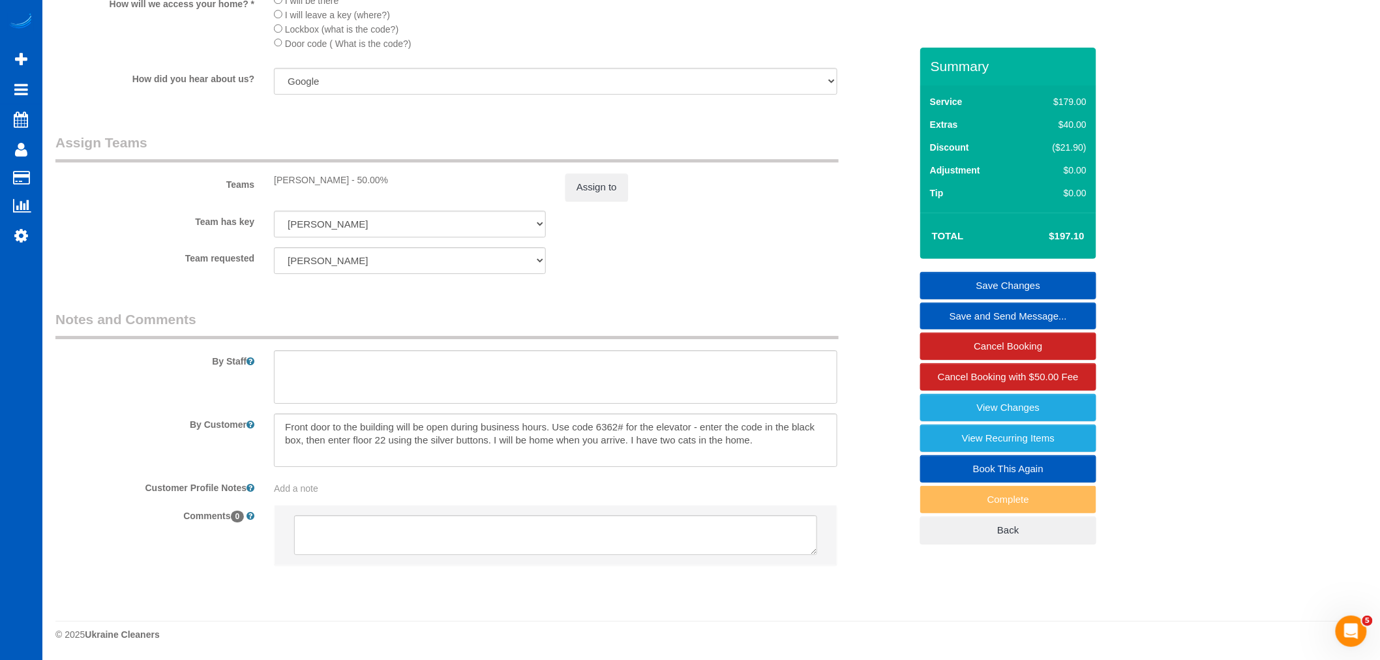
click at [1002, 287] on link "Save Changes" at bounding box center [1008, 285] width 176 height 27
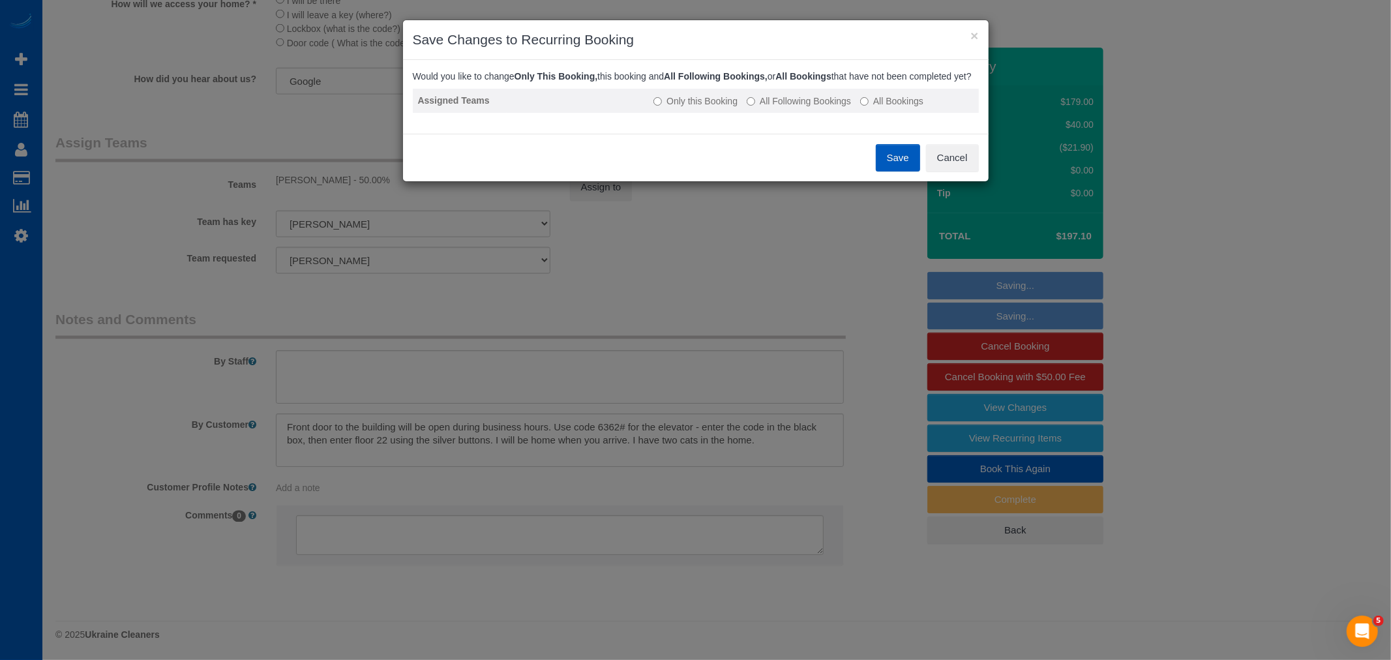
click at [766, 108] on label "All Following Bookings" at bounding box center [799, 101] width 104 height 13
drag, startPoint x: 862, startPoint y: 164, endPoint x: 893, endPoint y: 171, distance: 32.1
click at [878, 168] on div "Save Cancel" at bounding box center [695, 158] width 585 height 48
click at [893, 171] on button "Save" at bounding box center [898, 157] width 44 height 27
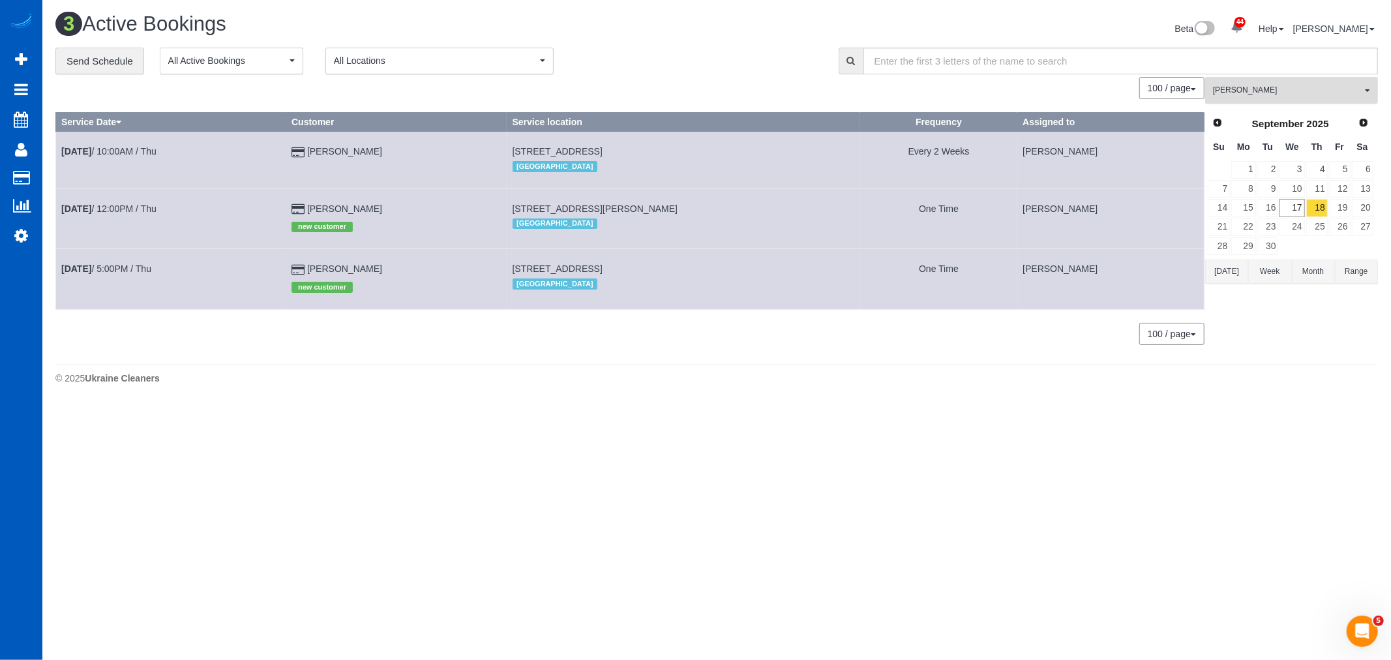
click at [1239, 98] on button "[PERSON_NAME] All Teams" at bounding box center [1291, 90] width 173 height 27
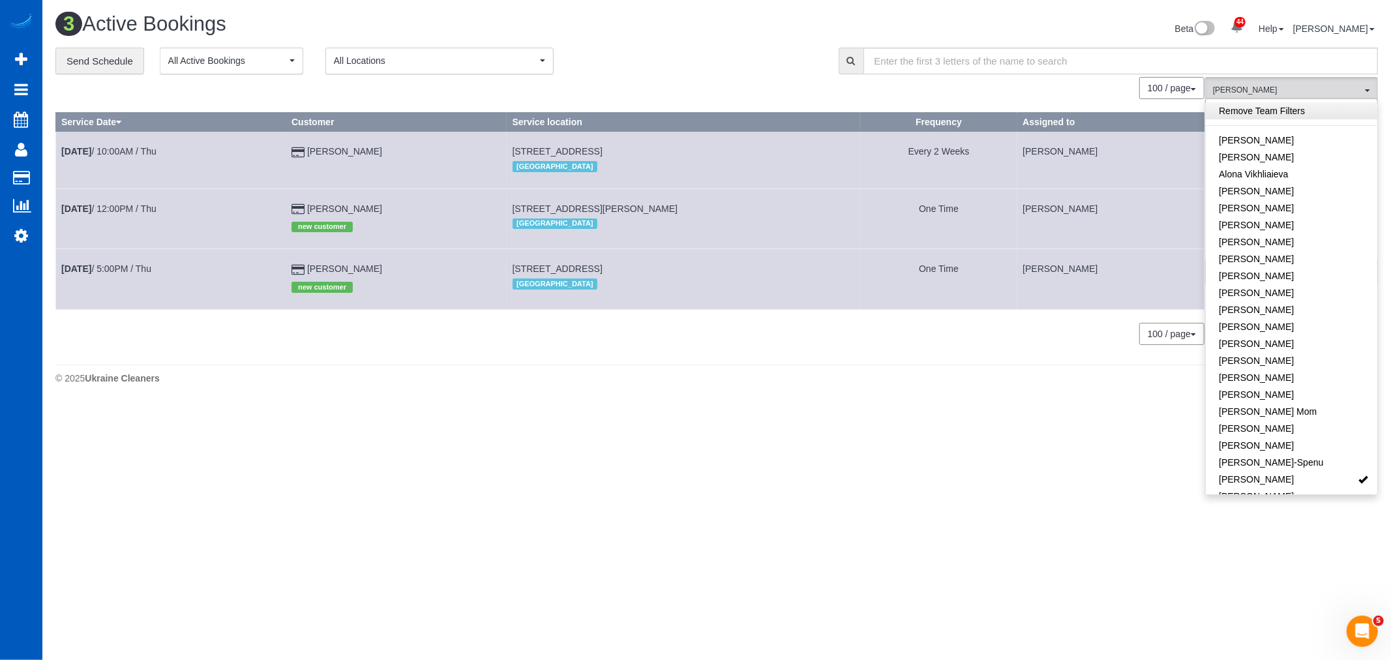
click at [1282, 113] on link "Remove Team Filters" at bounding box center [1290, 110] width 171 height 17
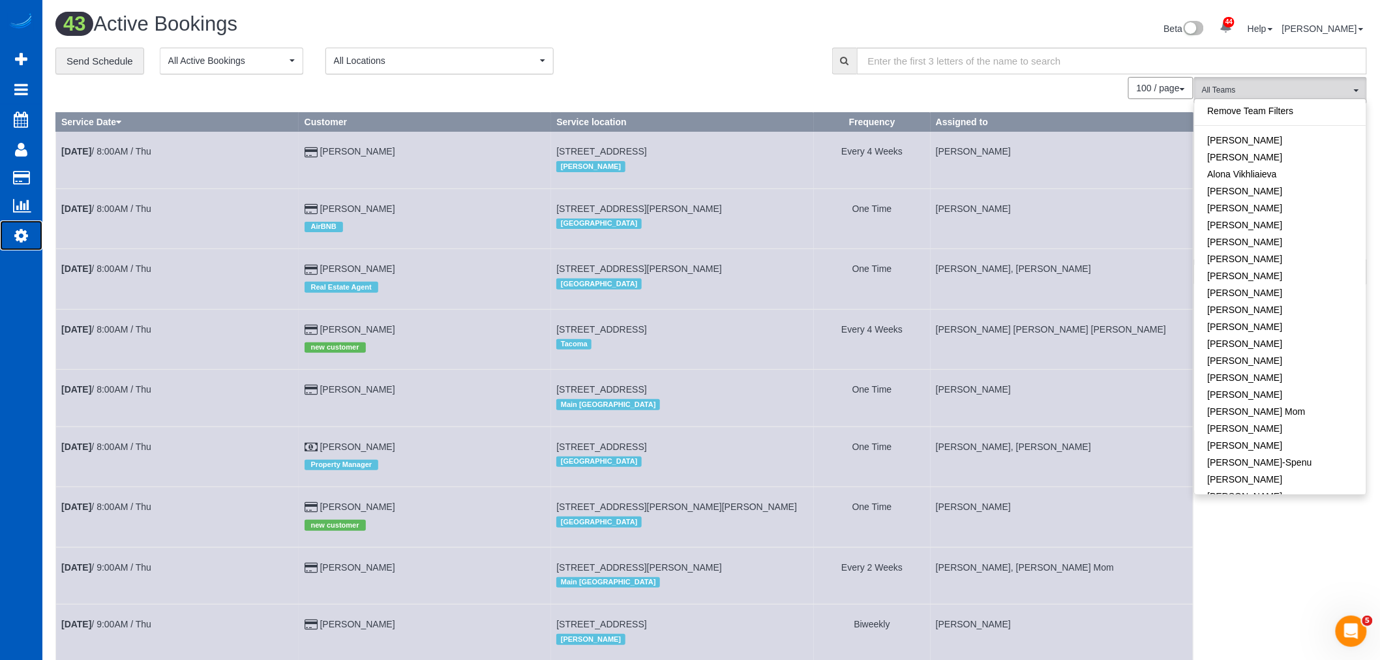
click at [26, 246] on link "Settings" at bounding box center [21, 235] width 42 height 30
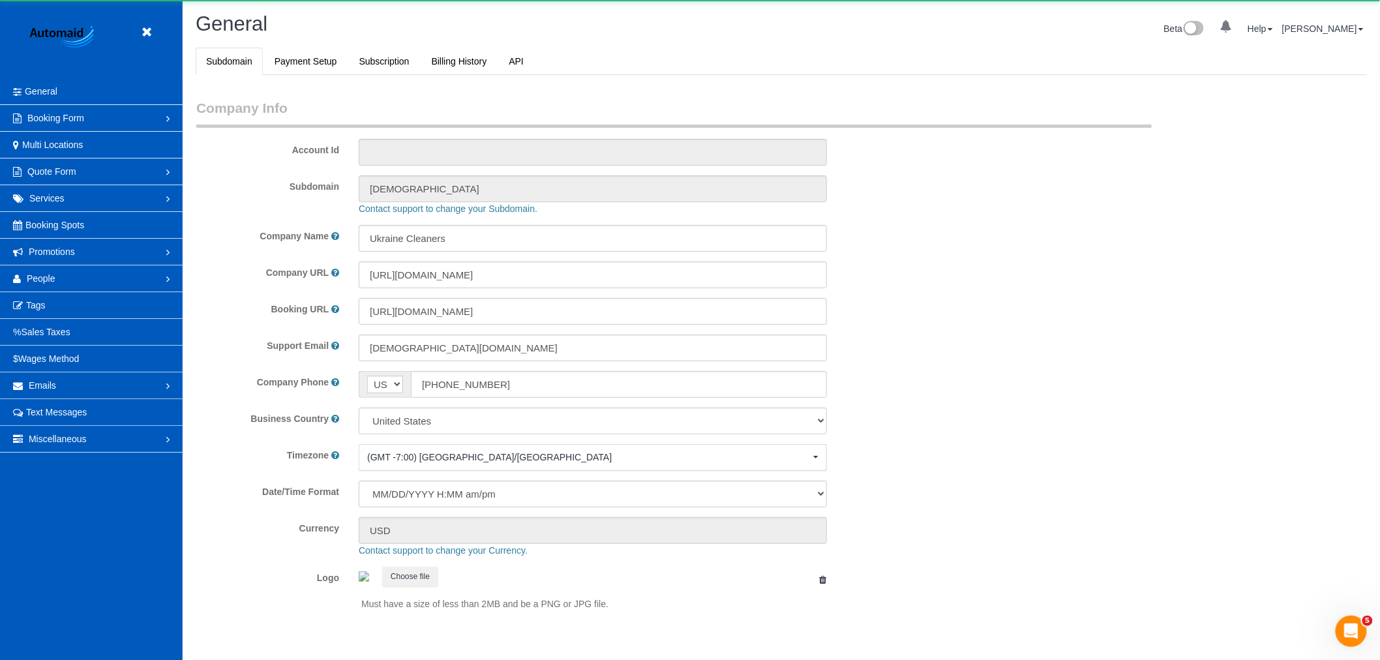
select select "1"
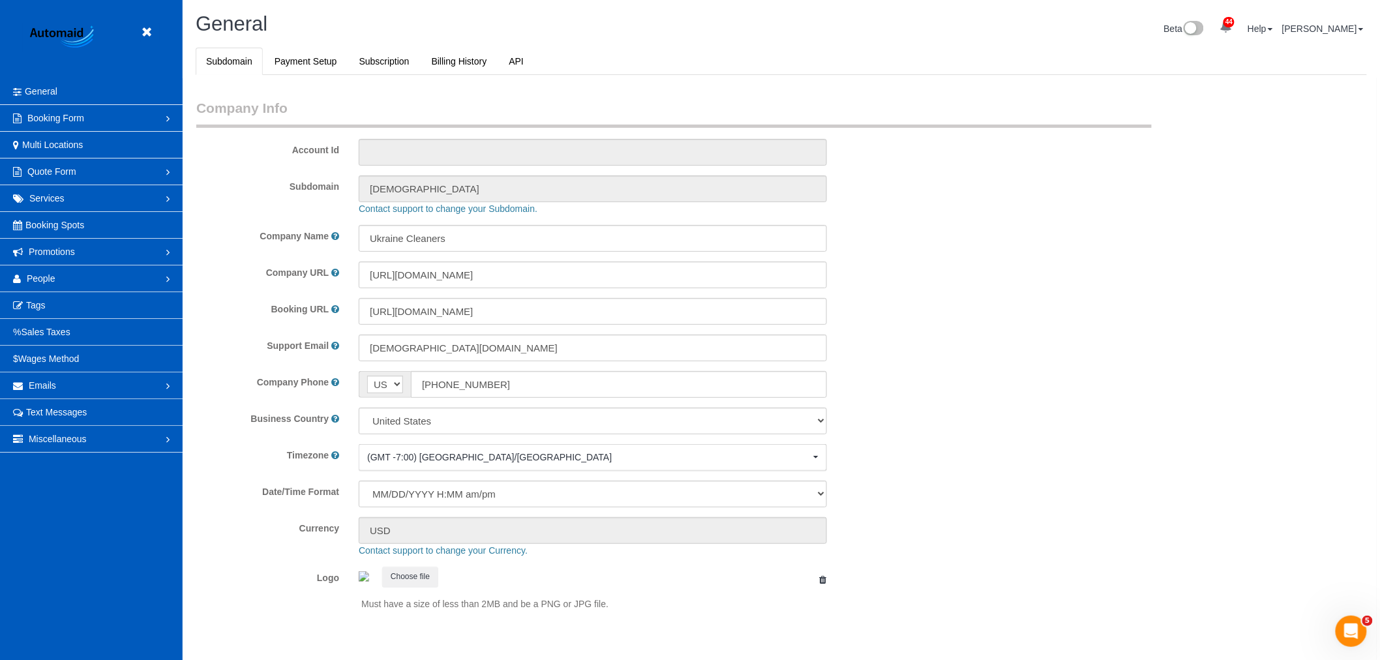
click at [180, 15] on header "Beta" at bounding box center [91, 39] width 183 height 78
click at [155, 18] on header "Beta" at bounding box center [91, 39] width 183 height 78
click at [152, 24] on link at bounding box center [150, 33] width 20 height 20
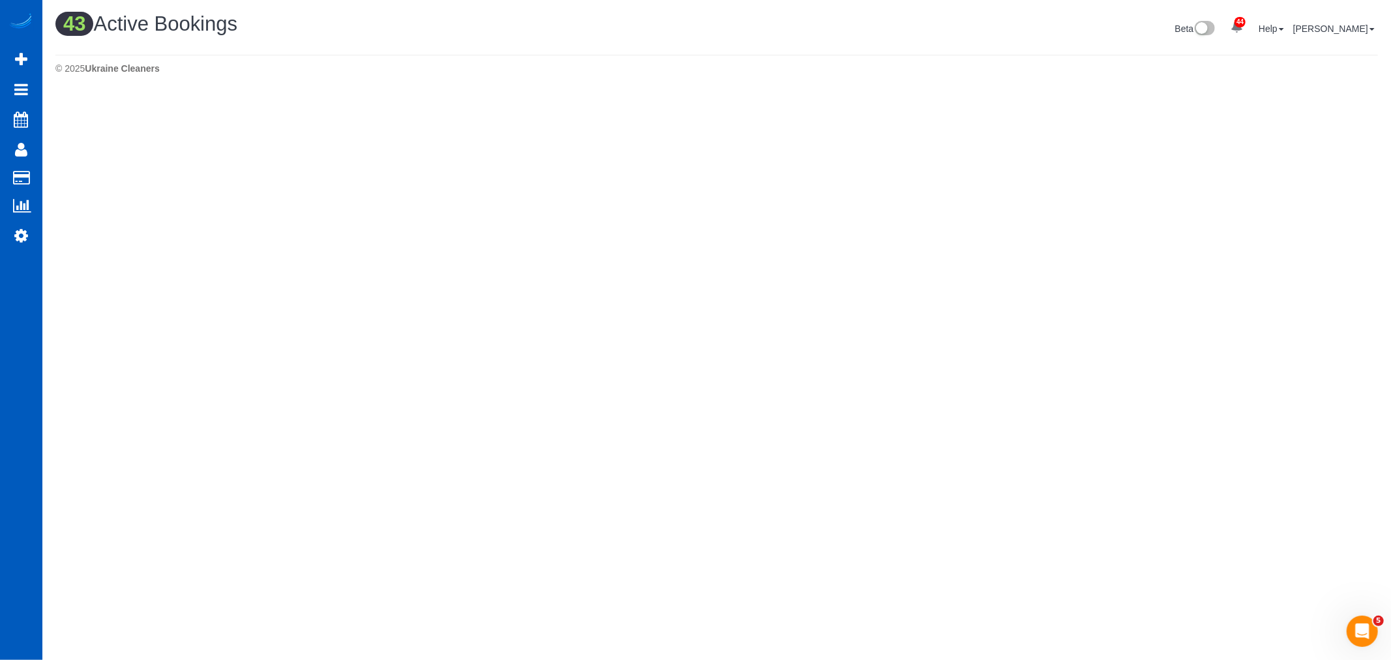
scroll to position [2798, 1380]
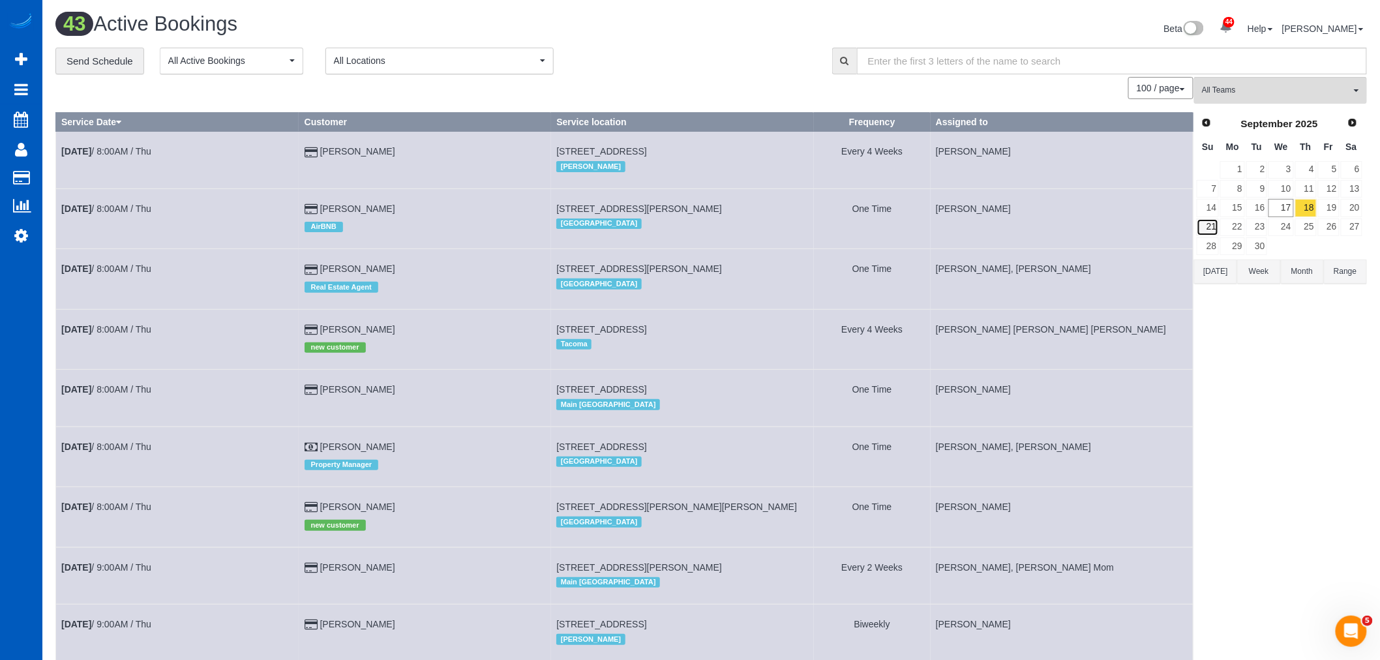
click at [1213, 224] on link "21" at bounding box center [1207, 227] width 22 height 18
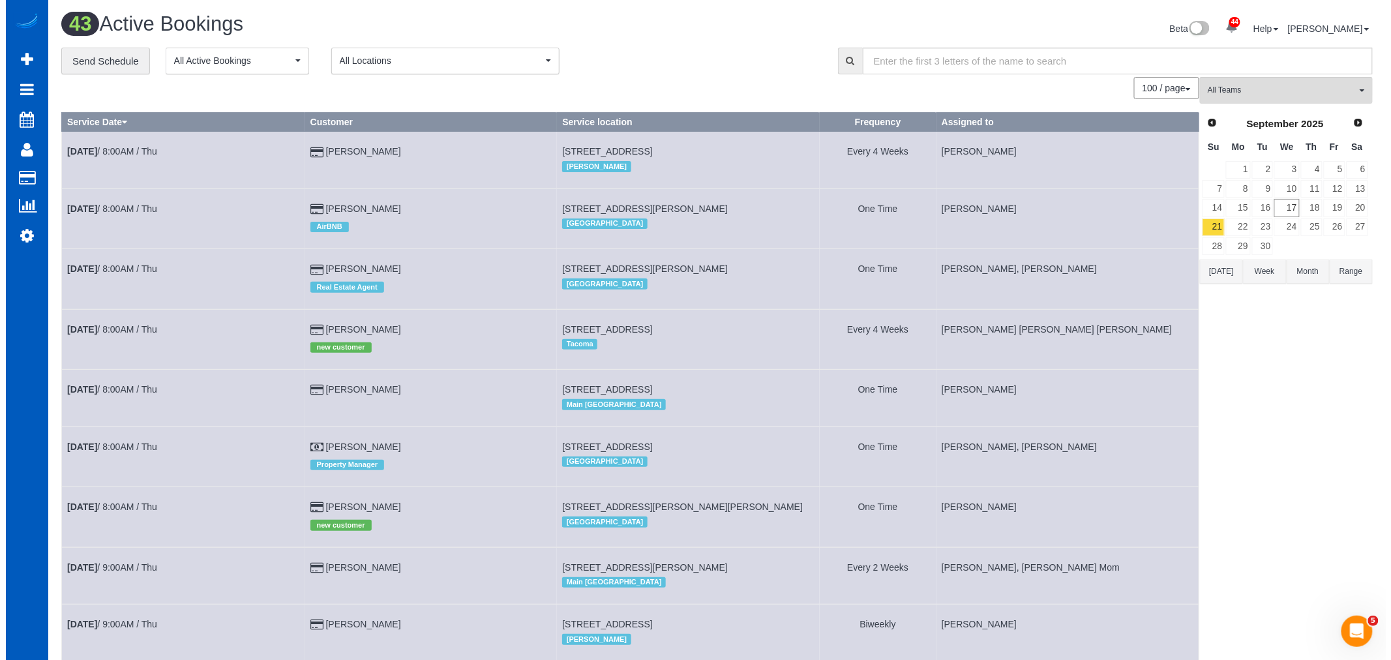
scroll to position [470, 1391]
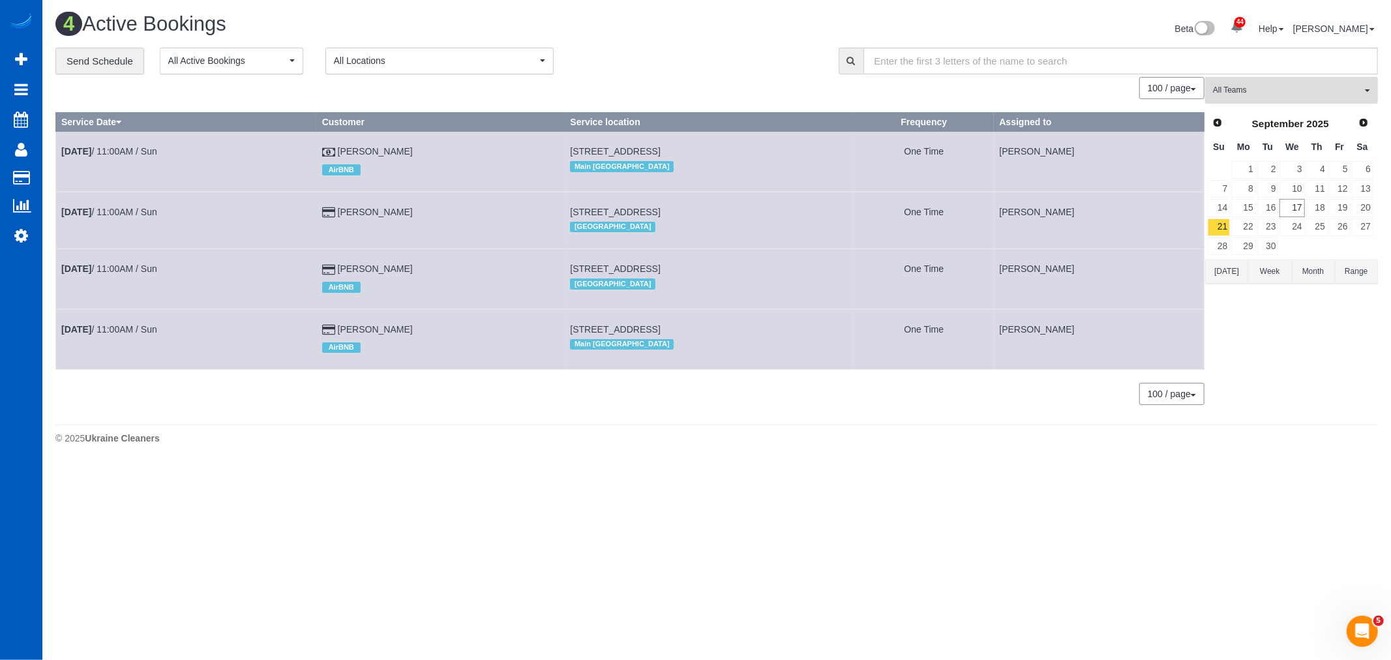
click at [1252, 95] on span "All Teams" at bounding box center [1287, 90] width 149 height 11
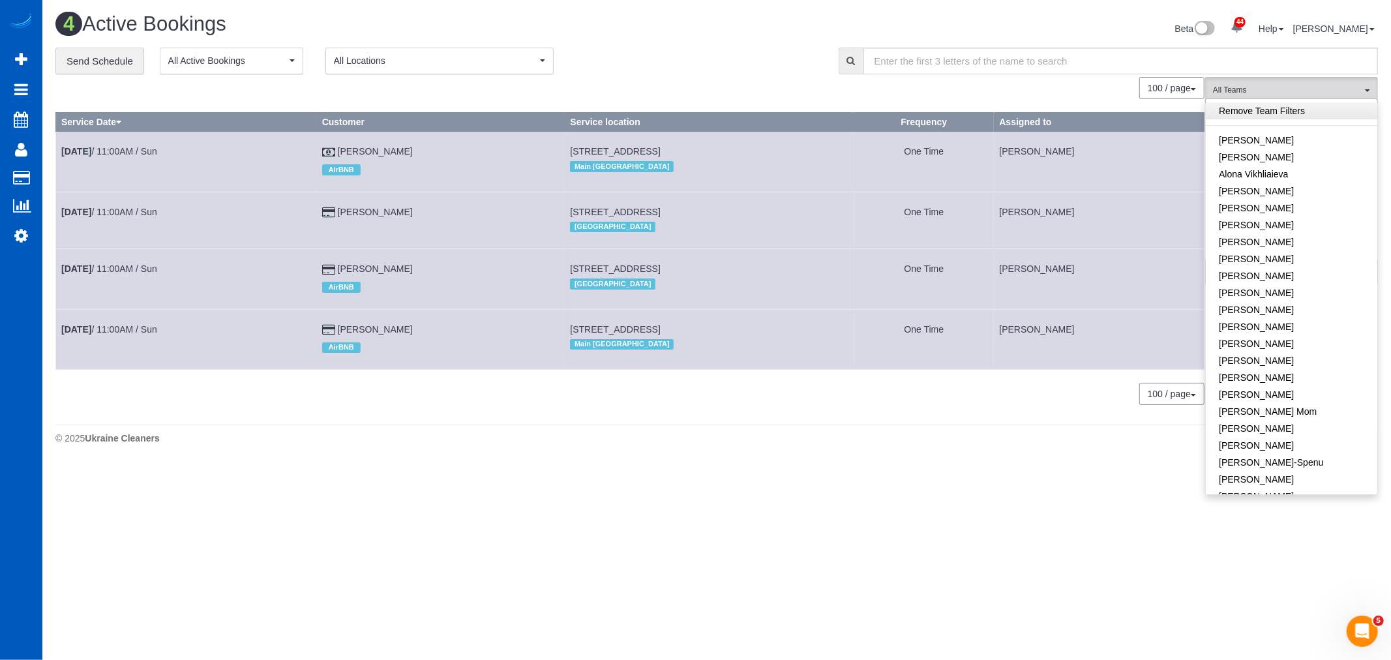
click at [1255, 108] on link "Remove Team Filters" at bounding box center [1290, 110] width 171 height 17
click at [677, 471] on body "44 Beta Your Notifications You have 0 alerts × You have 2 to charge for [DATE] …" at bounding box center [695, 330] width 1391 height 660
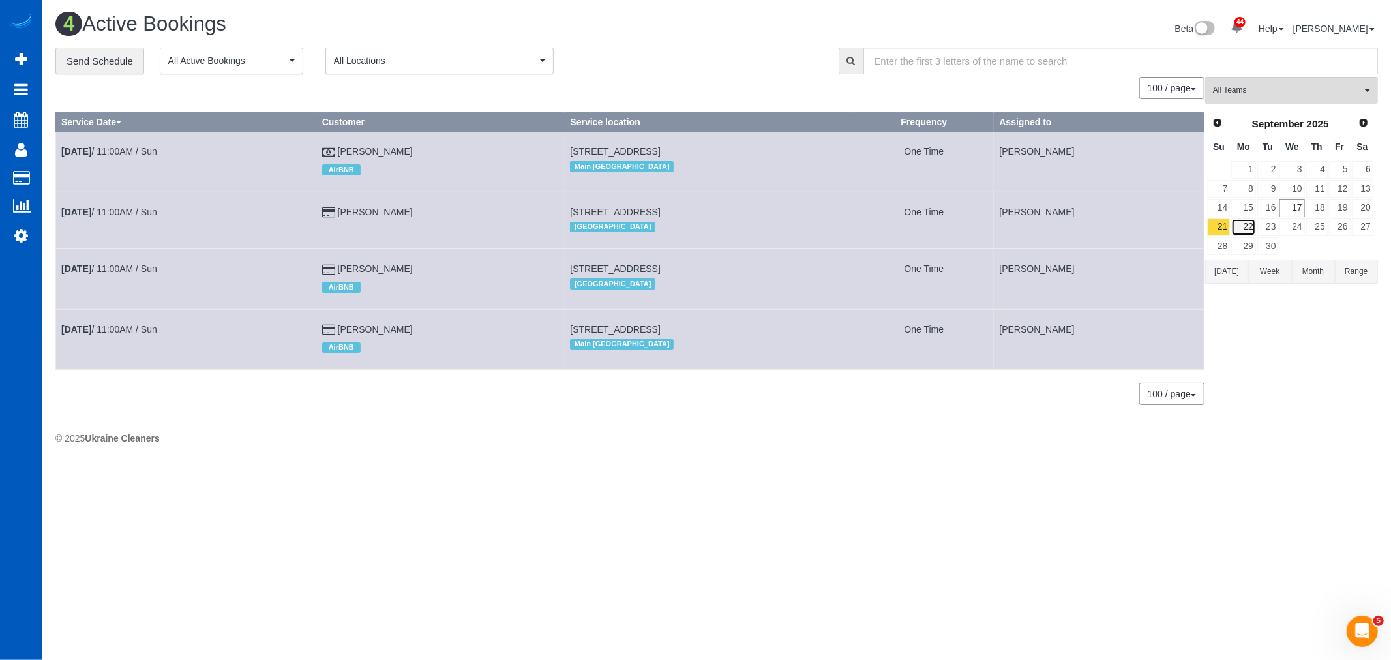
click at [1244, 223] on link "22" at bounding box center [1243, 227] width 24 height 18
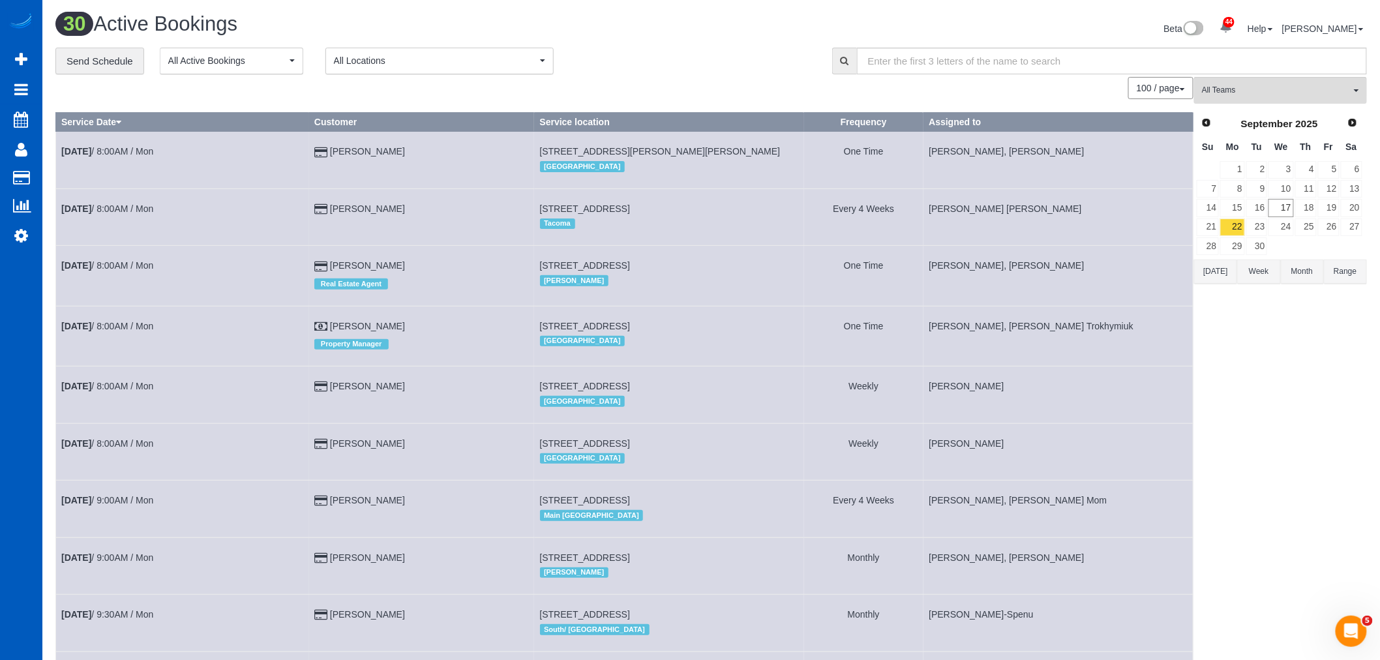
scroll to position [72, 0]
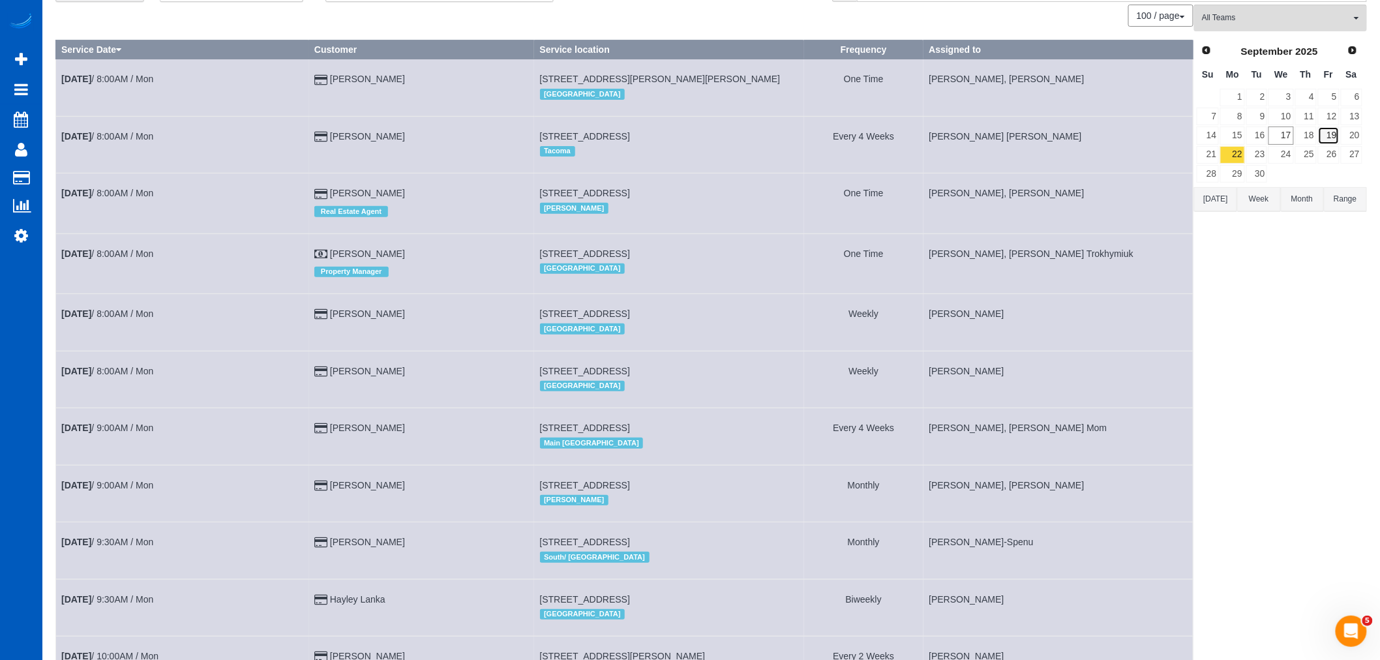
click at [1320, 135] on link "19" at bounding box center [1329, 135] width 22 height 18
click at [1312, 136] on link "18" at bounding box center [1306, 135] width 22 height 18
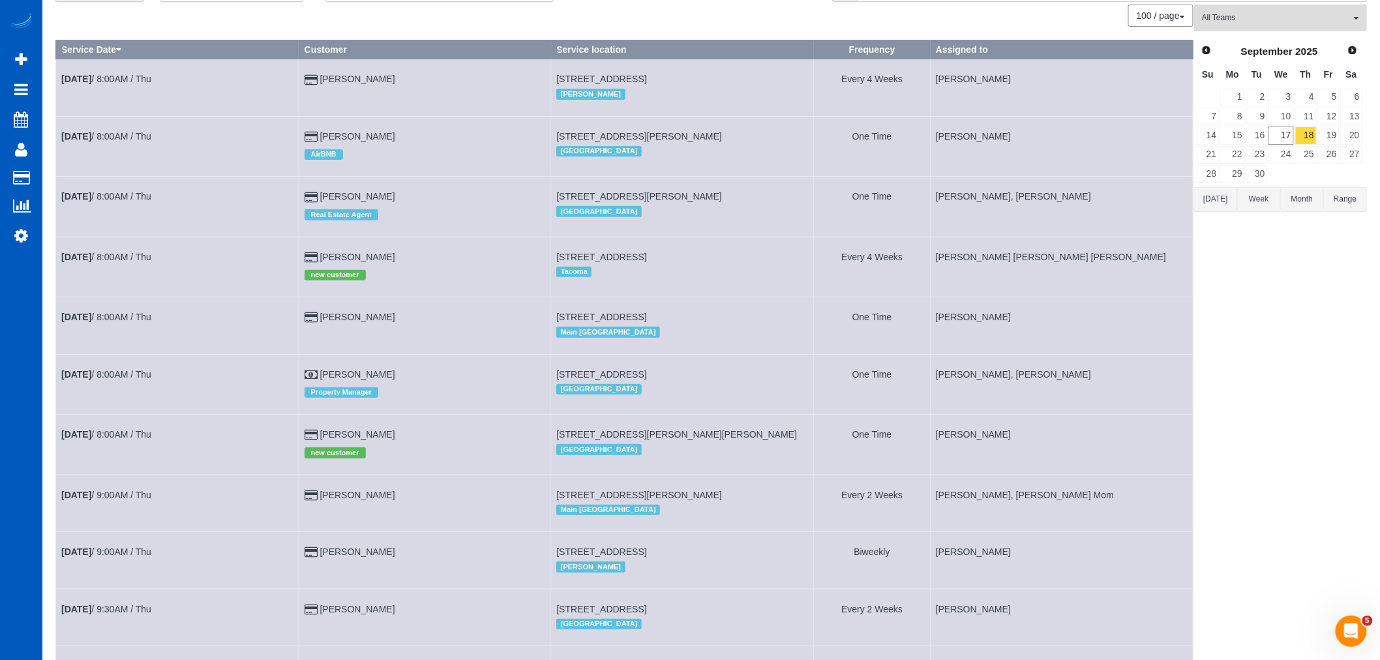
scroll to position [2798, 1380]
click at [1247, 25] on button "All Teams" at bounding box center [1280, 18] width 173 height 27
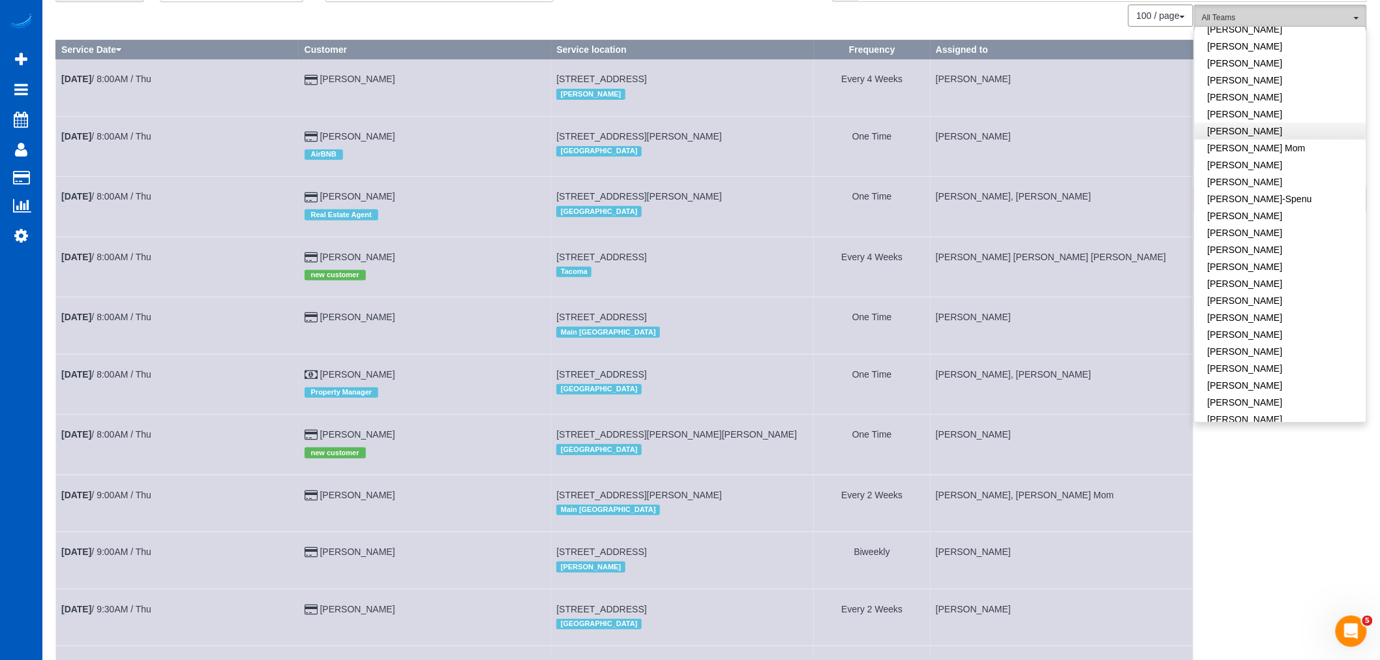
scroll to position [217, 0]
click at [1241, 274] on link "[PERSON_NAME]" at bounding box center [1279, 274] width 171 height 17
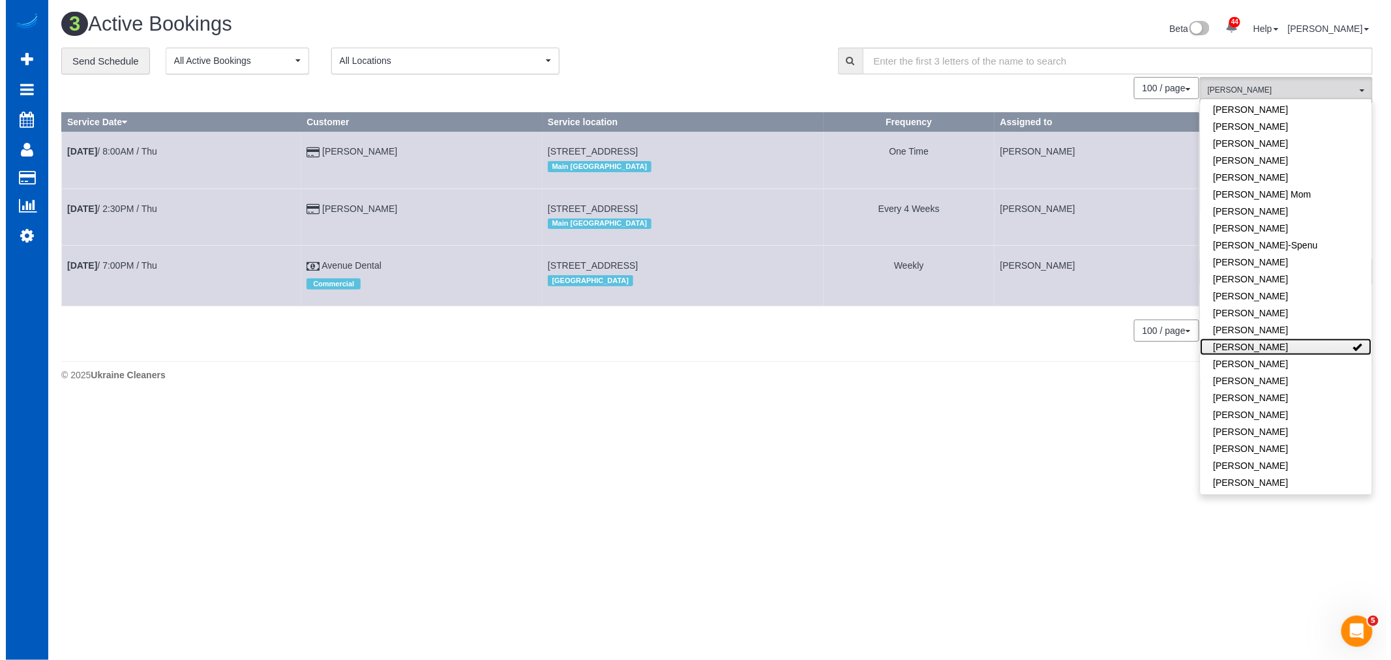
scroll to position [0, 0]
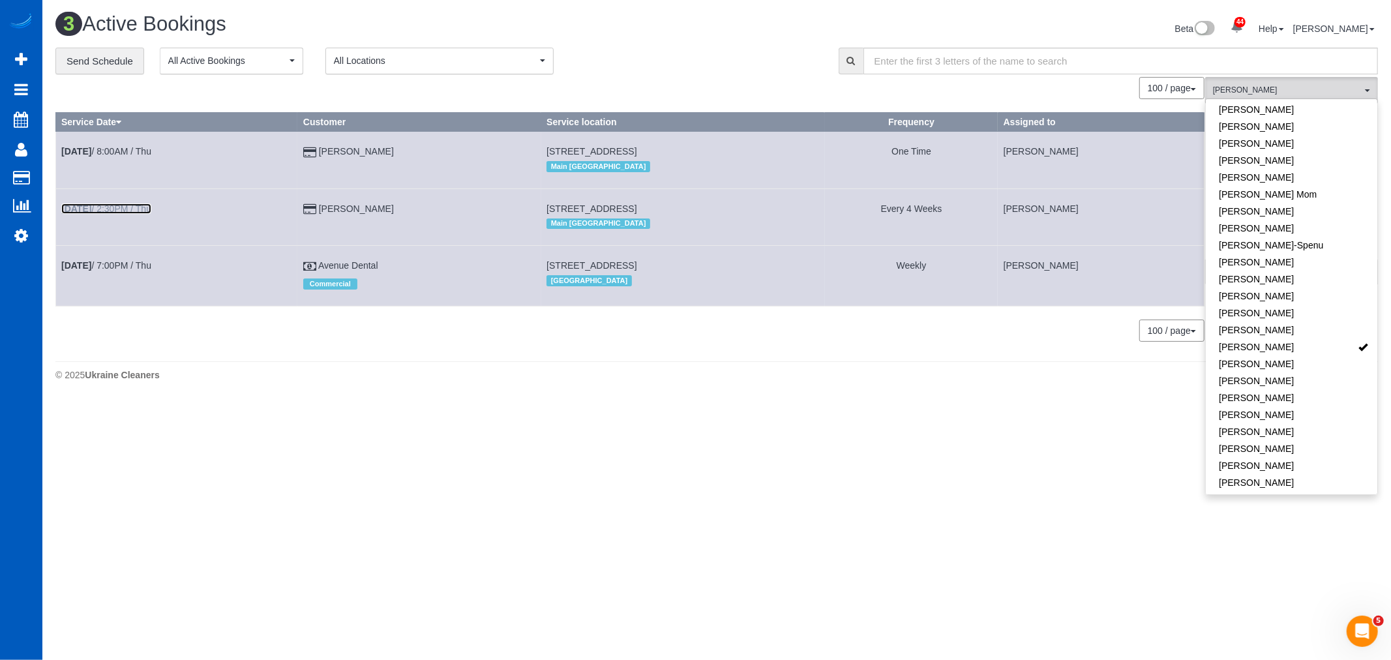
click at [134, 205] on link "[DATE] 2:30PM / Thu" at bounding box center [106, 208] width 90 height 10
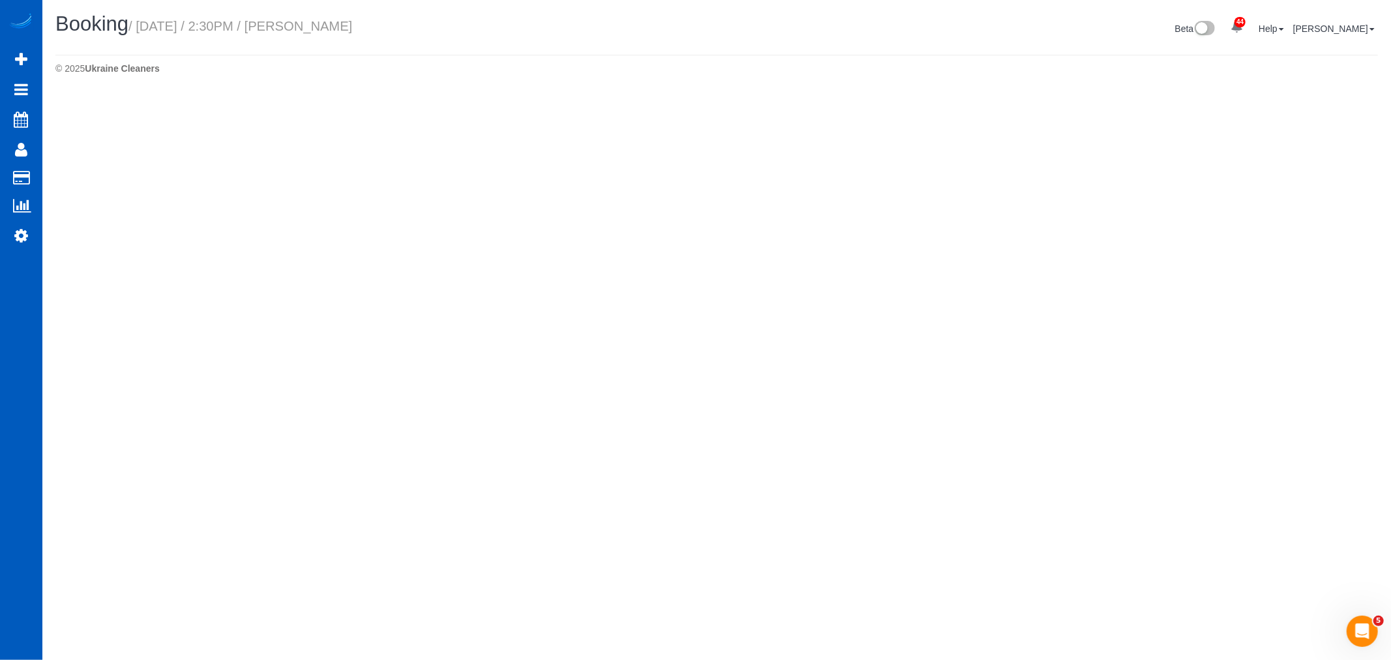
select select "WA"
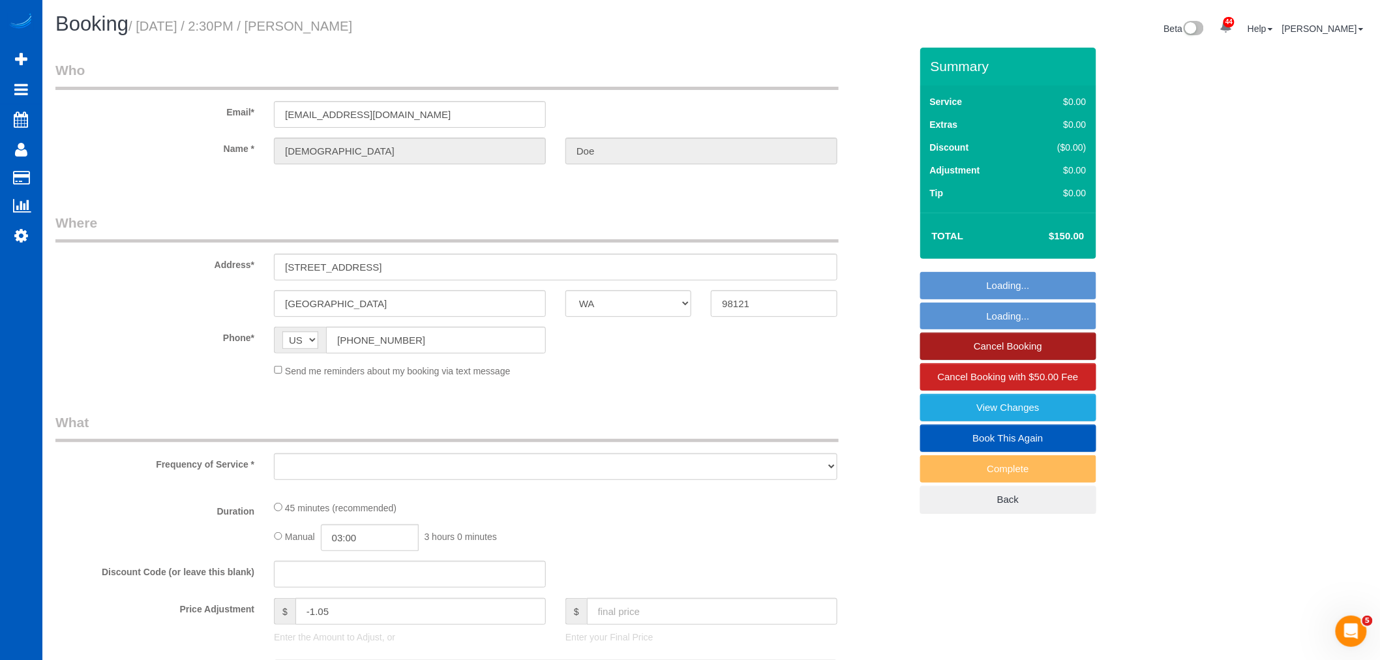
select select "object:49043"
select select "string:fspay-87cf43e5-8214-49e6-bd5a-9fdb57190191"
select select "199"
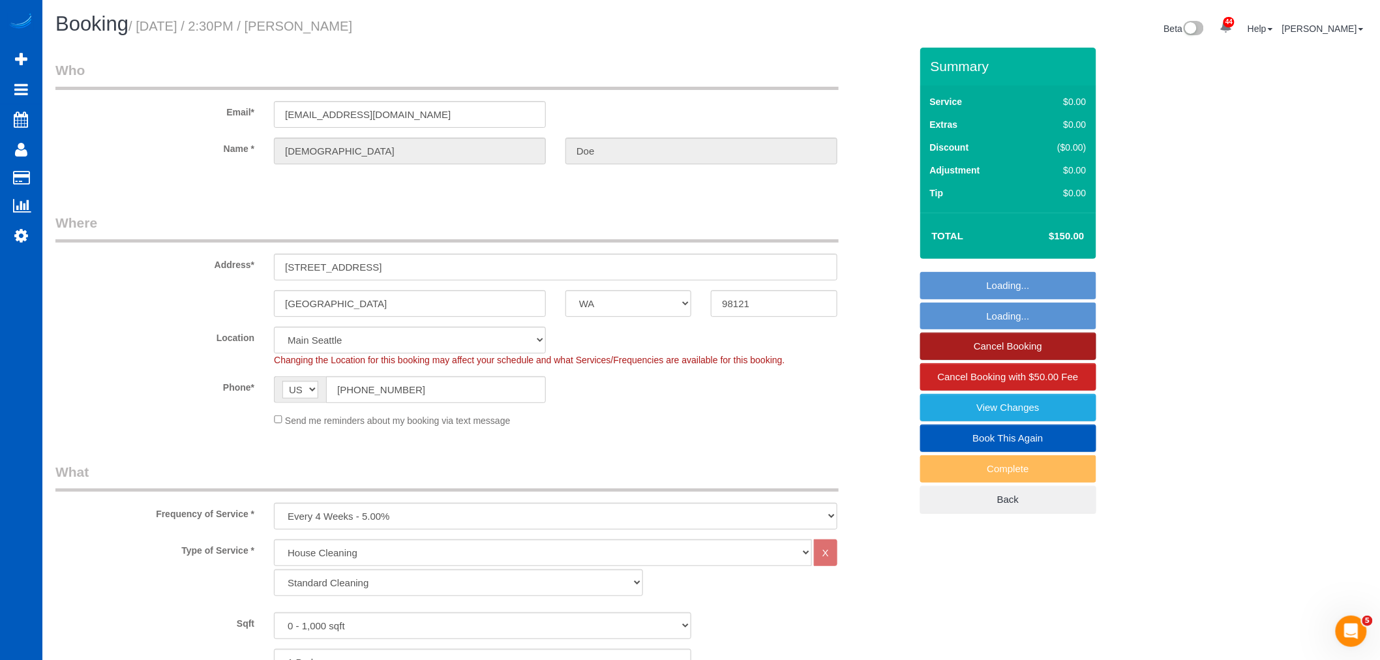
click at [1020, 343] on link "Cancel Booking" at bounding box center [1008, 346] width 176 height 27
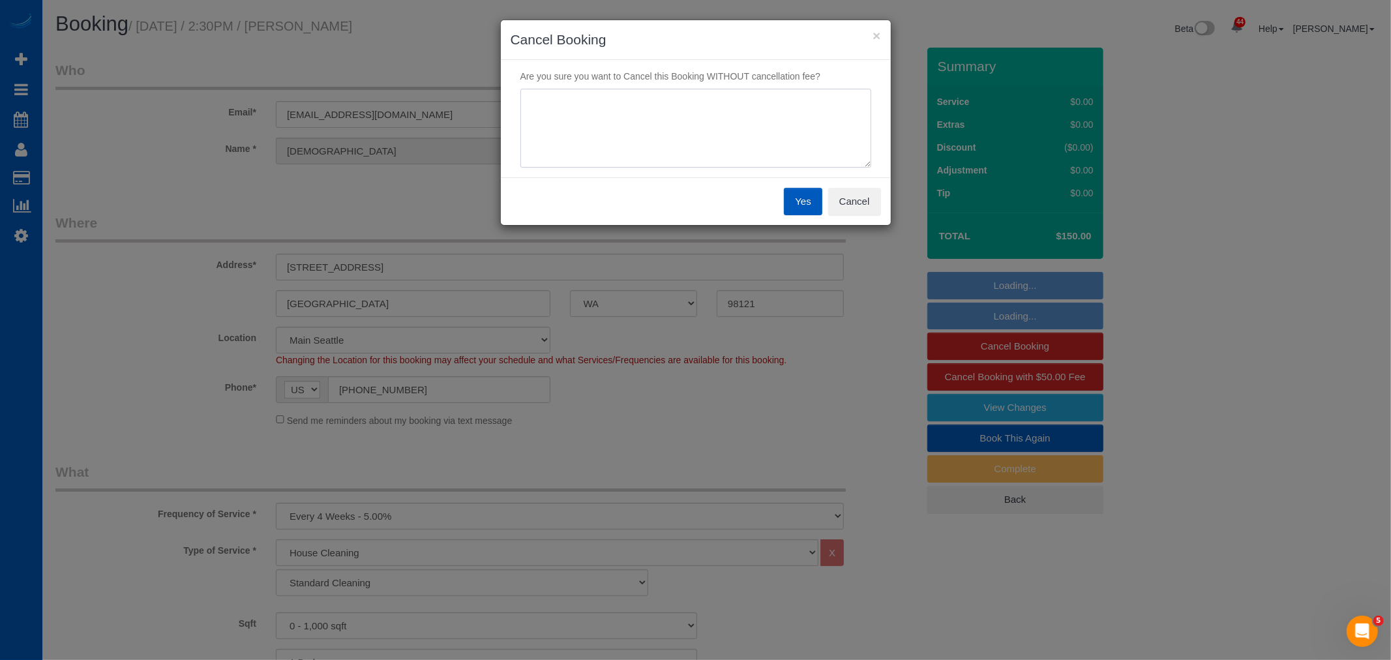
click at [728, 108] on textarea at bounding box center [695, 129] width 351 height 80
type textarea "in the ER"
click at [791, 197] on button "Yes" at bounding box center [803, 201] width 38 height 27
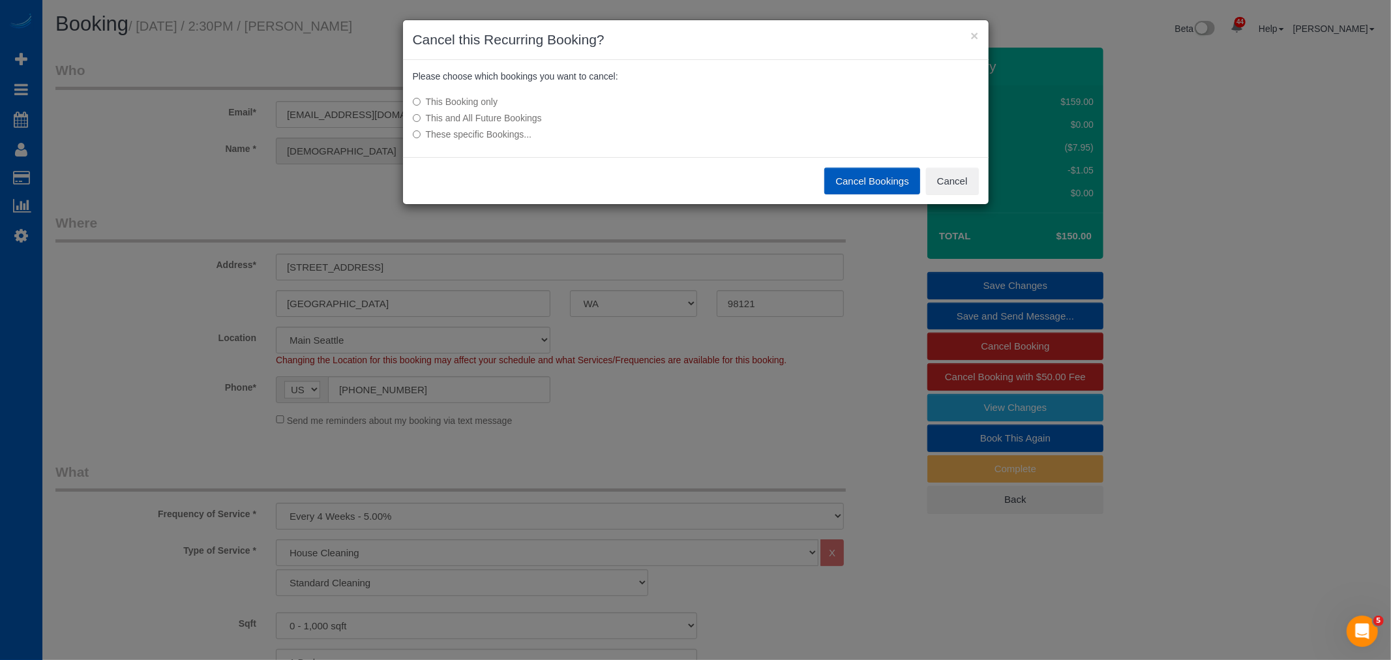
click at [853, 187] on button "Cancel Bookings" at bounding box center [872, 181] width 96 height 27
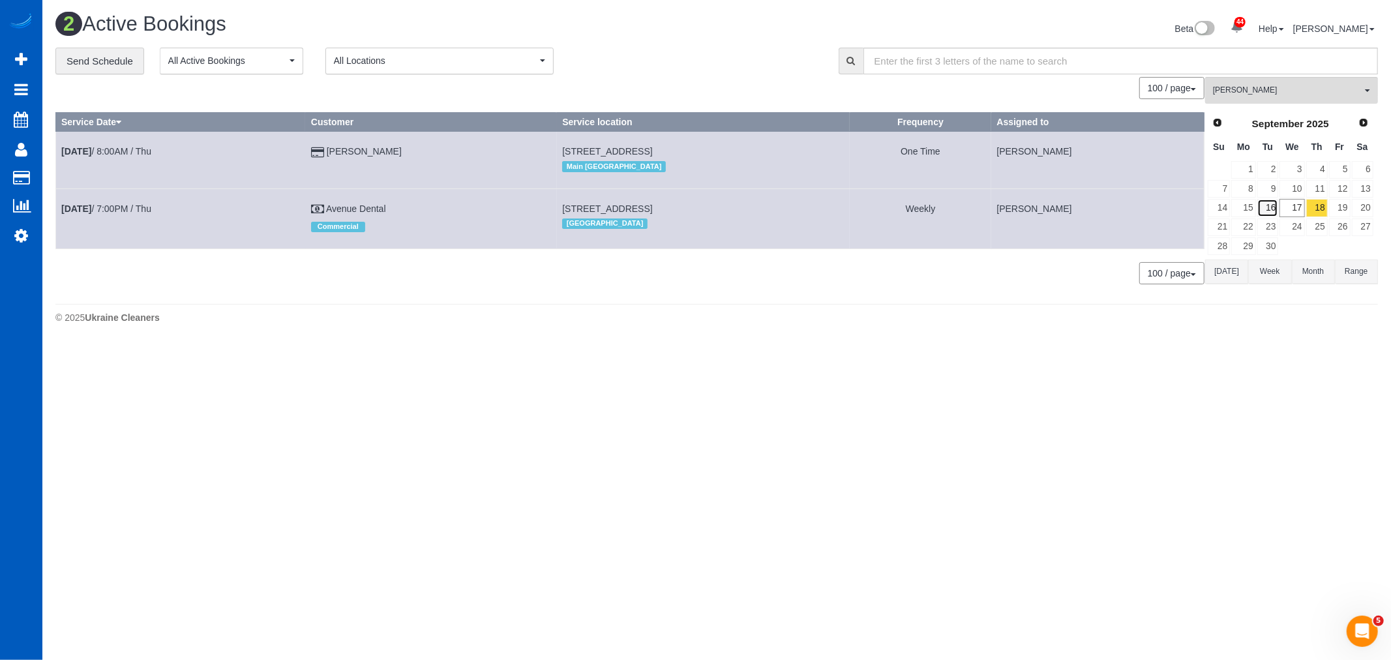
click at [1262, 205] on link "16" at bounding box center [1268, 208] width 22 height 18
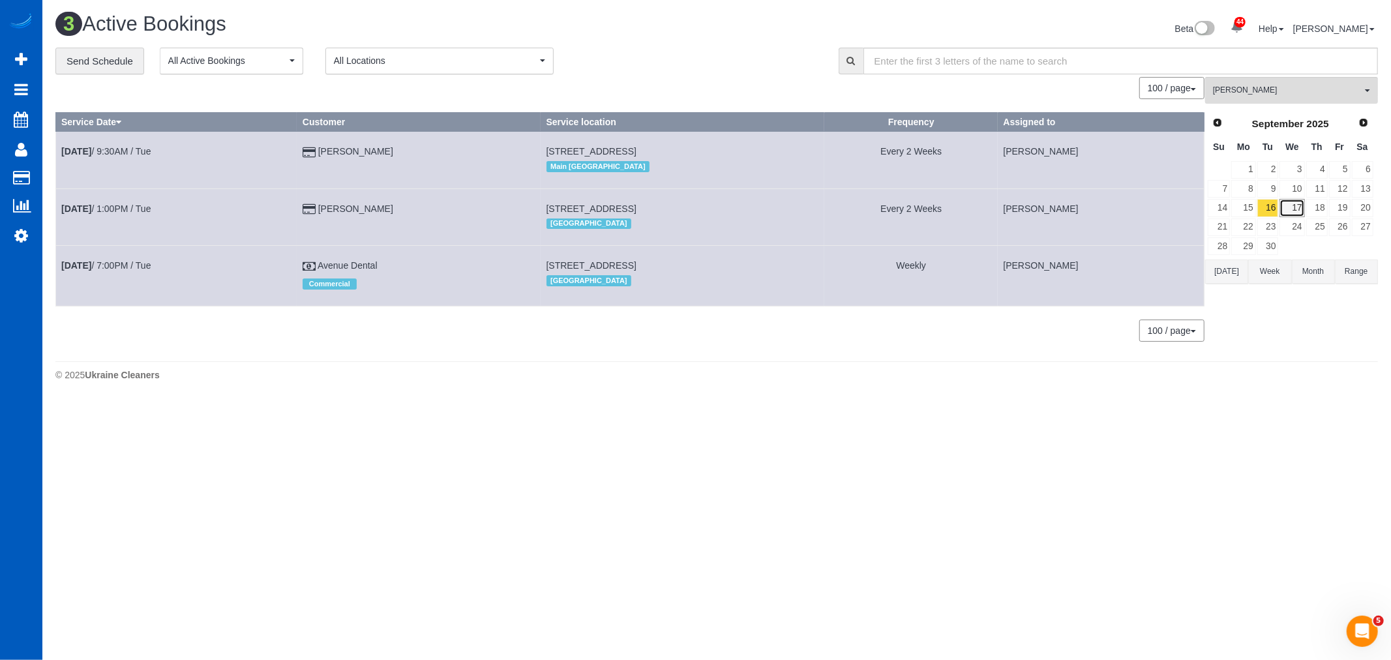
click at [1294, 213] on link "17" at bounding box center [1291, 208] width 25 height 18
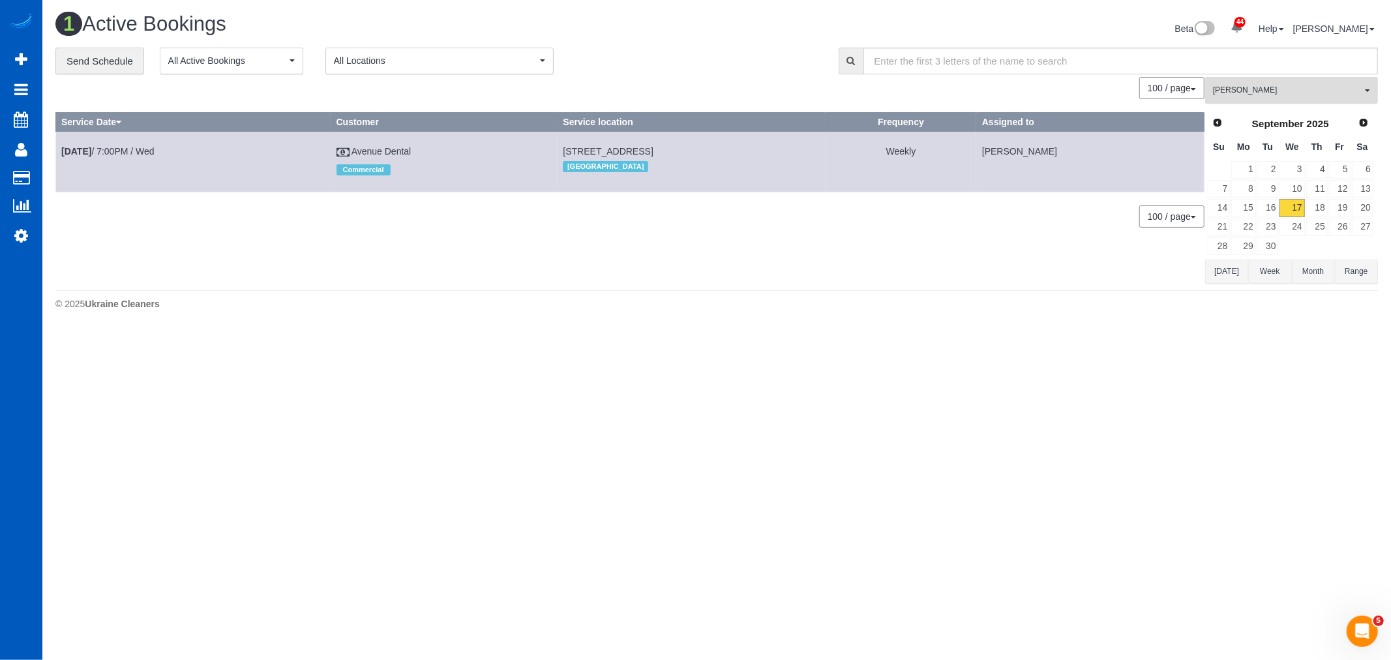
click at [1258, 90] on span "[PERSON_NAME]" at bounding box center [1287, 90] width 149 height 11
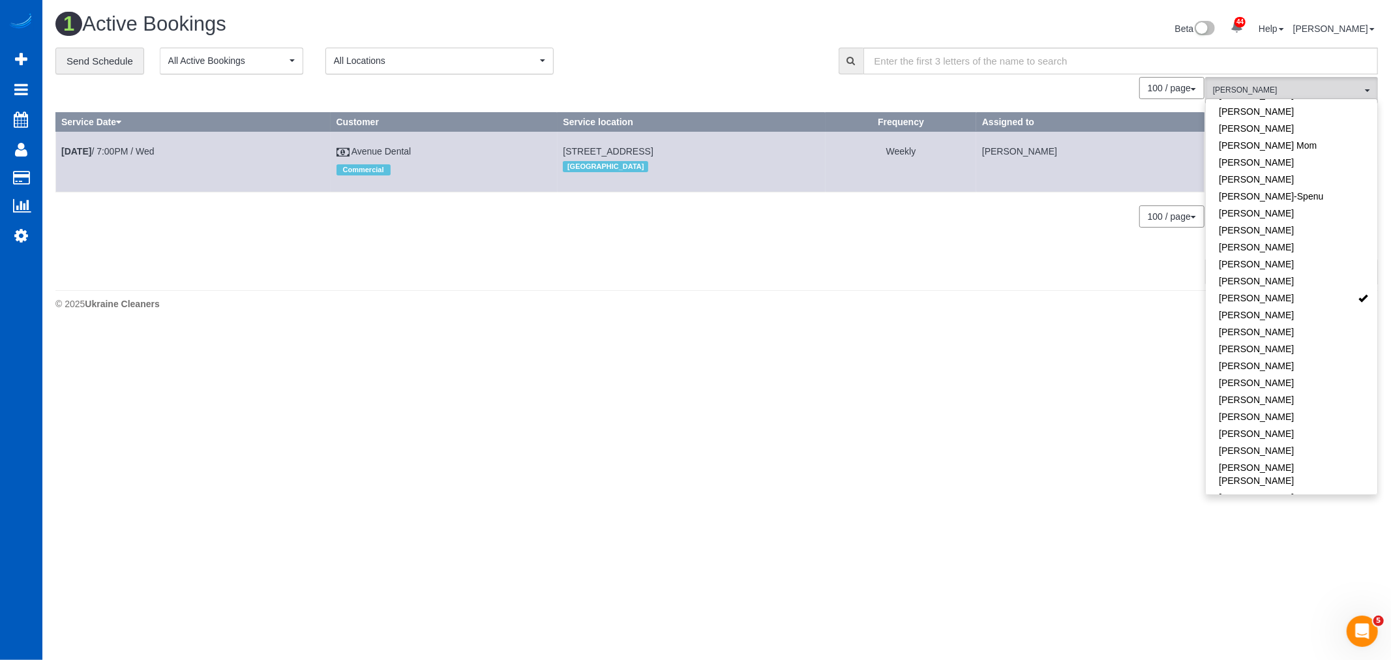
click at [895, 382] on body "44 Beta Your Notifications You have 0 alerts × You have 2 to charge for [DATE] …" at bounding box center [695, 330] width 1391 height 660
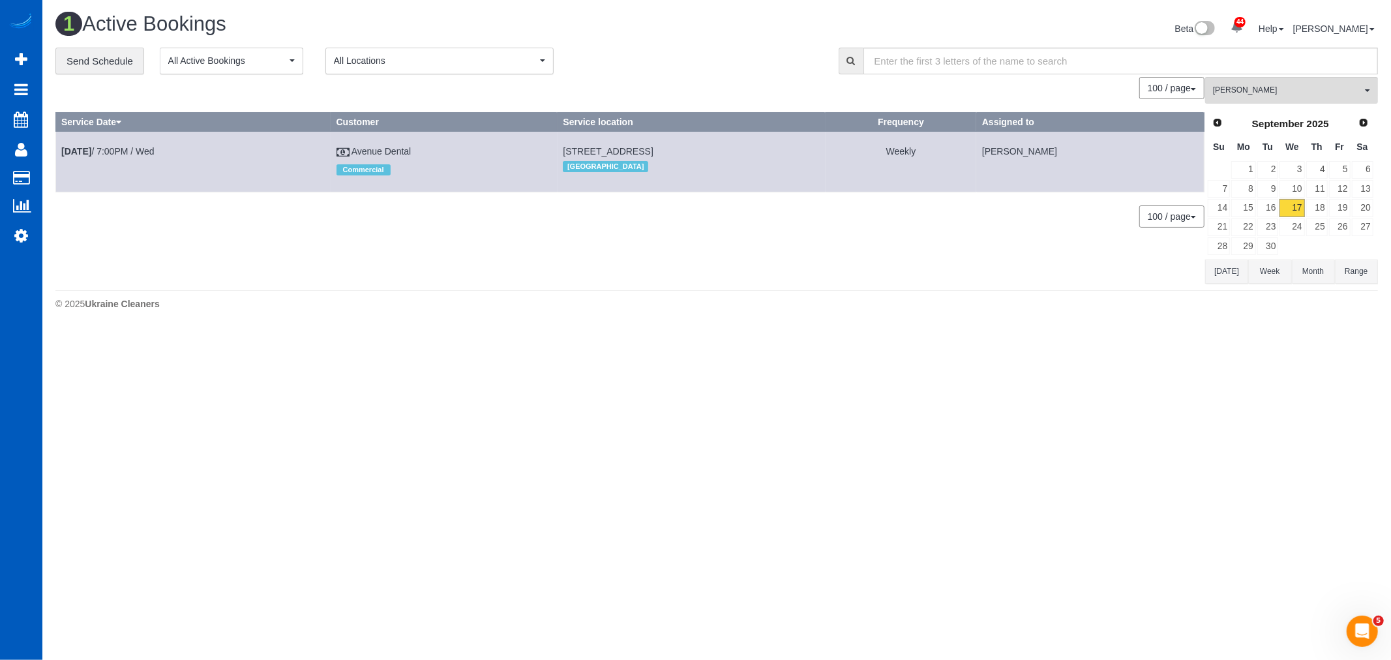
click at [1235, 106] on div "[PERSON_NAME] All Teams Remove Team Filters [PERSON_NAME] [PERSON_NAME] Alona V…" at bounding box center [1291, 180] width 173 height 206
click at [1249, 104] on button "[PERSON_NAME] All Teams" at bounding box center [1291, 90] width 173 height 27
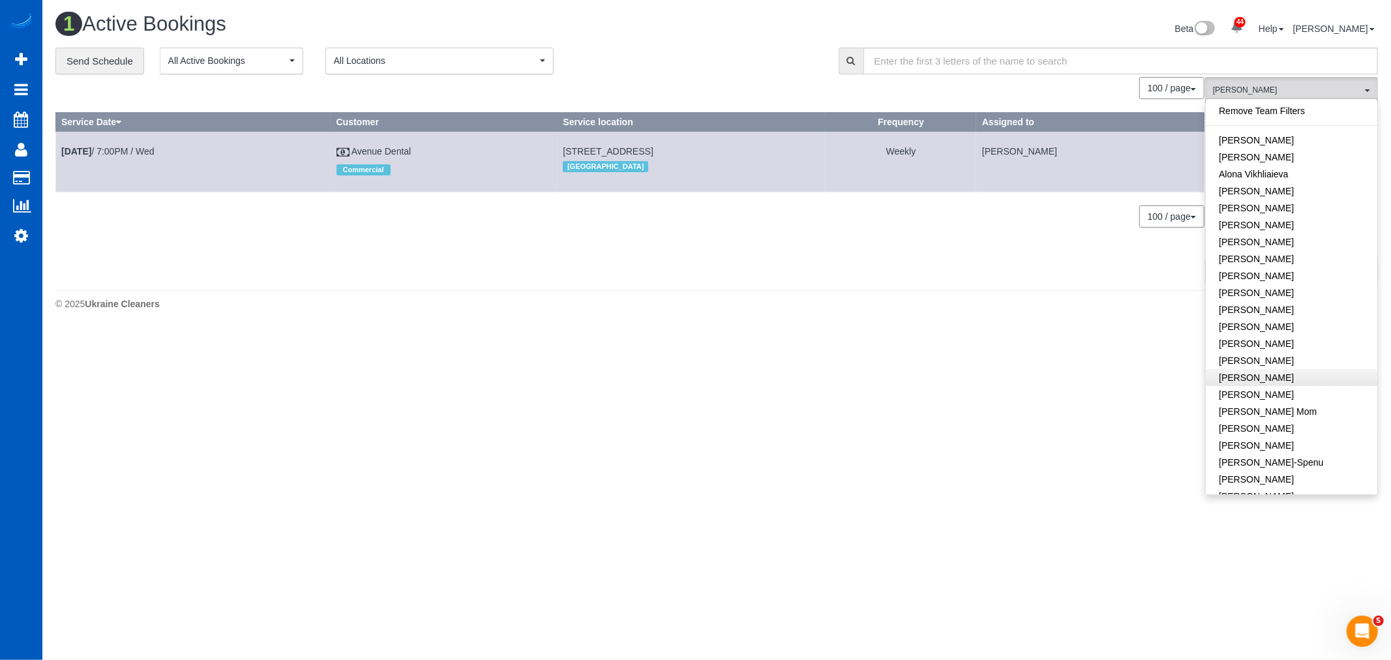
click at [1269, 119] on link "Remove Team Filters" at bounding box center [1290, 110] width 171 height 17
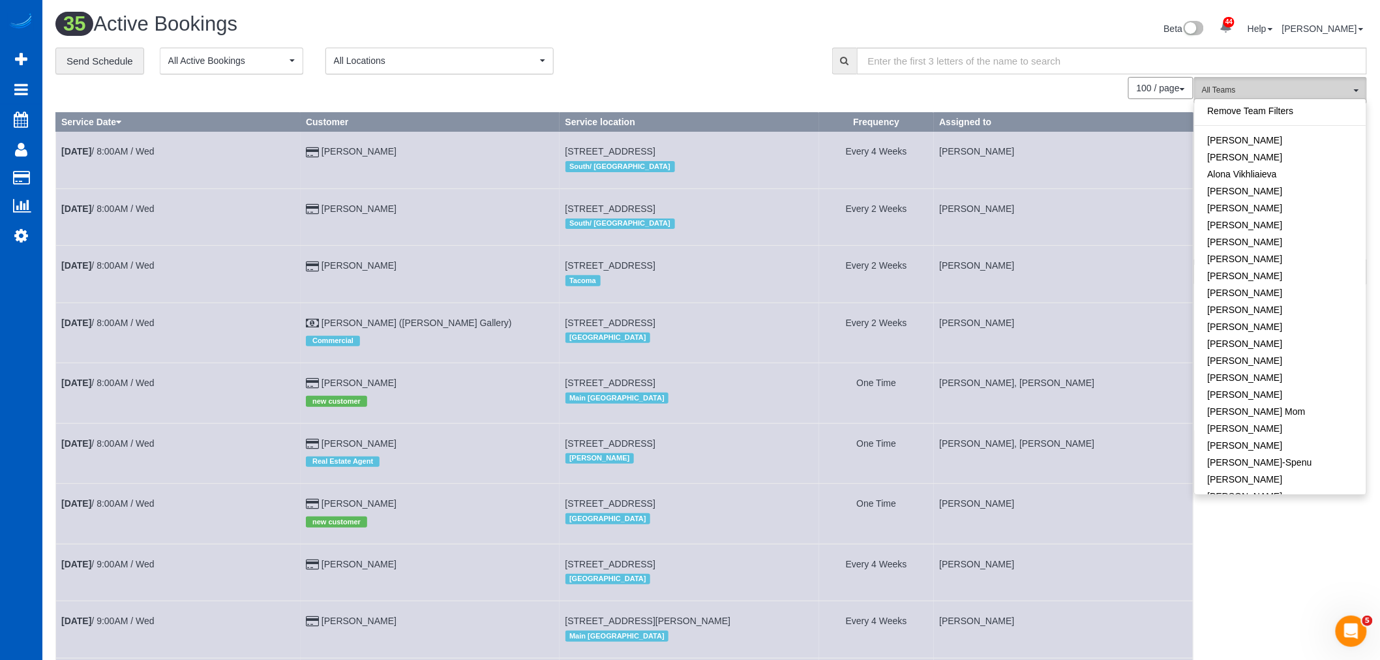
click at [1256, 91] on span "All Teams" at bounding box center [1276, 90] width 149 height 11
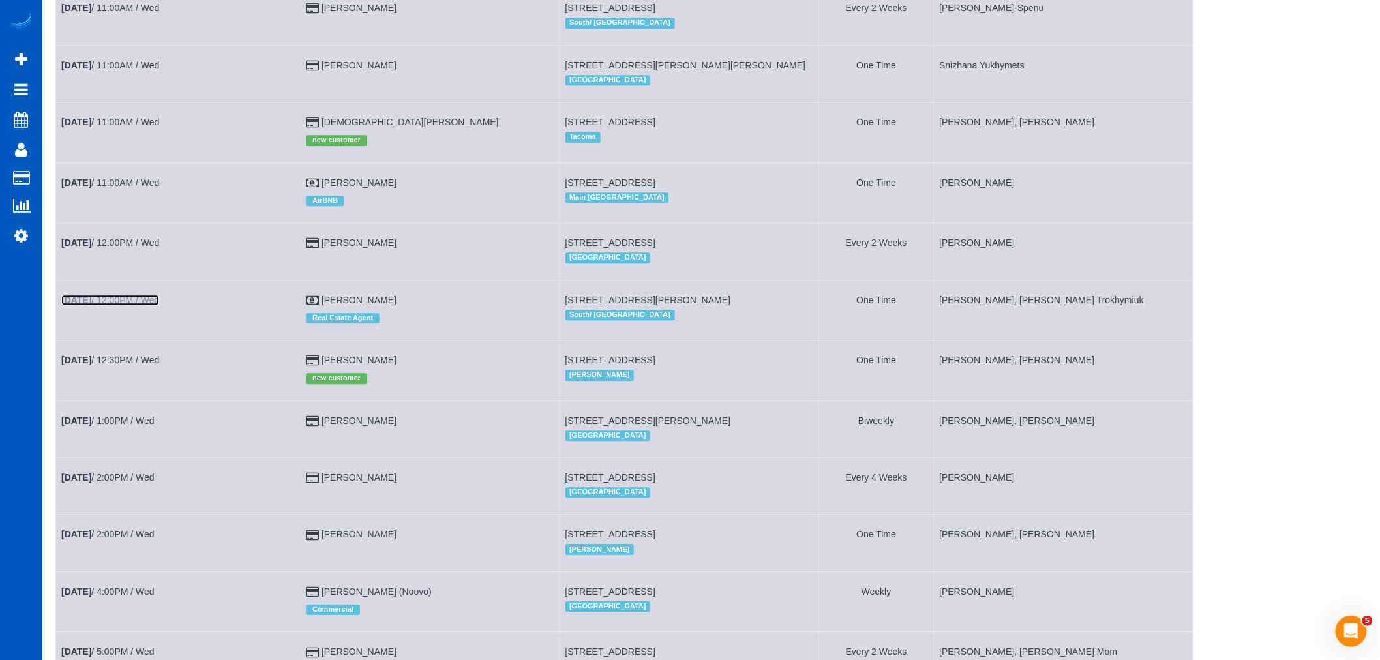
click at [115, 305] on link "[DATE] 12:00PM / Wed" at bounding box center [110, 300] width 98 height 10
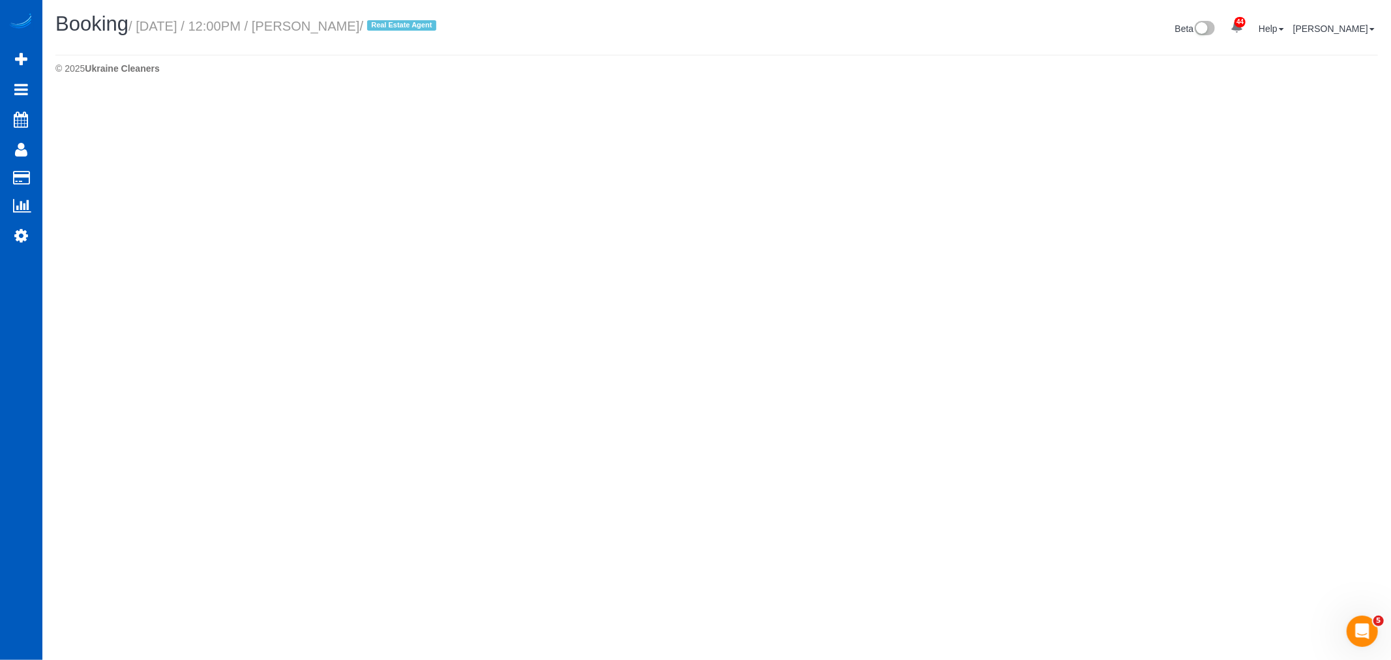
select select "WA"
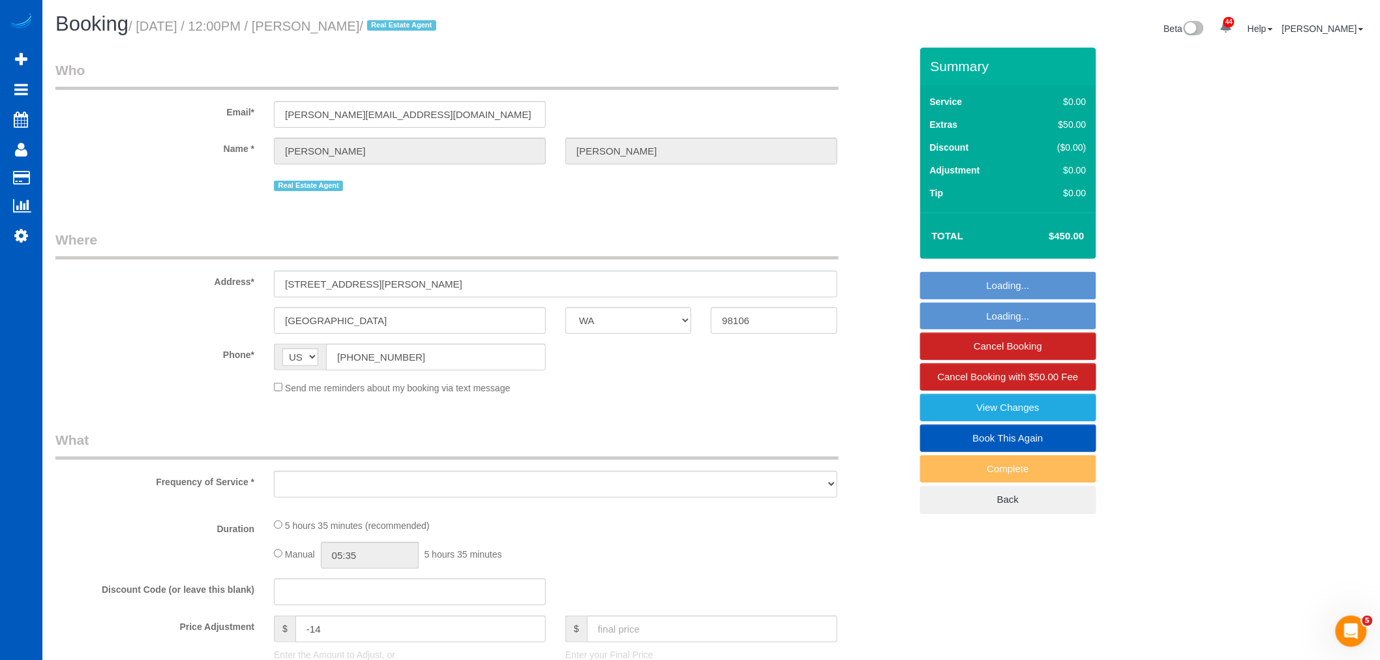
select select "object:50831"
select select "199"
select select "1001"
select select "4"
select select "2"
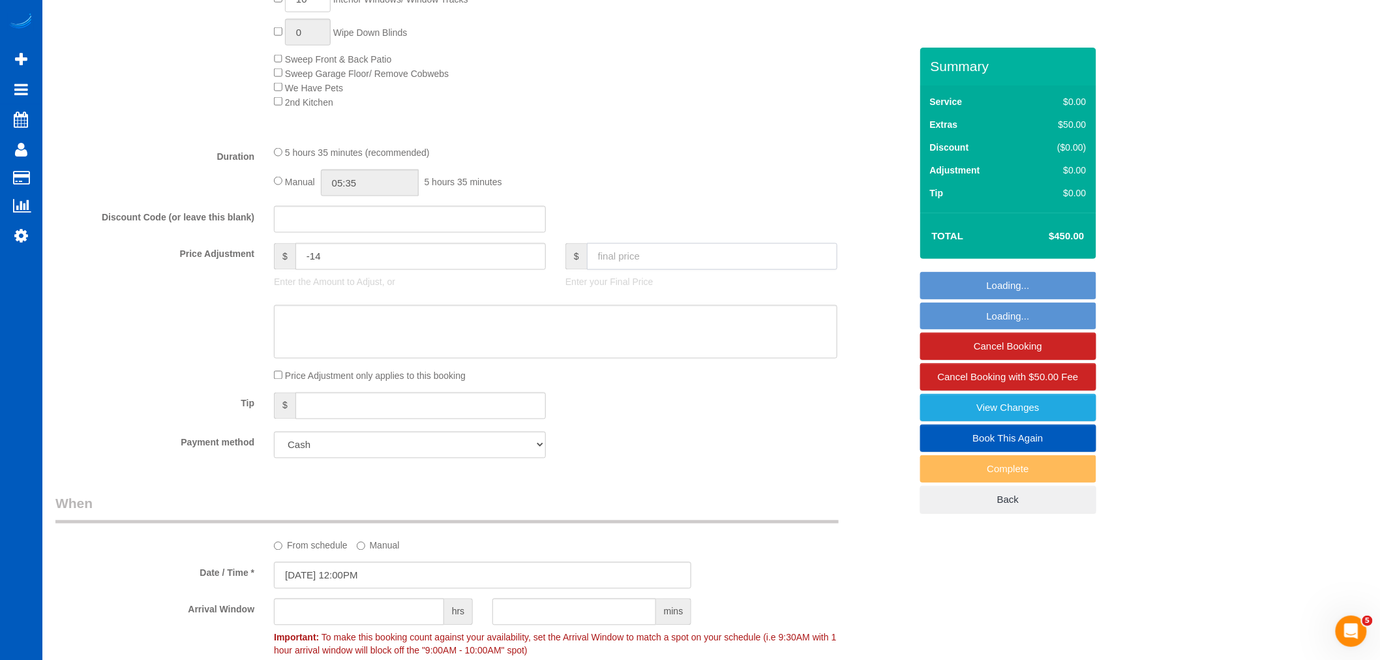
click at [623, 263] on input "text" at bounding box center [712, 256] width 250 height 27
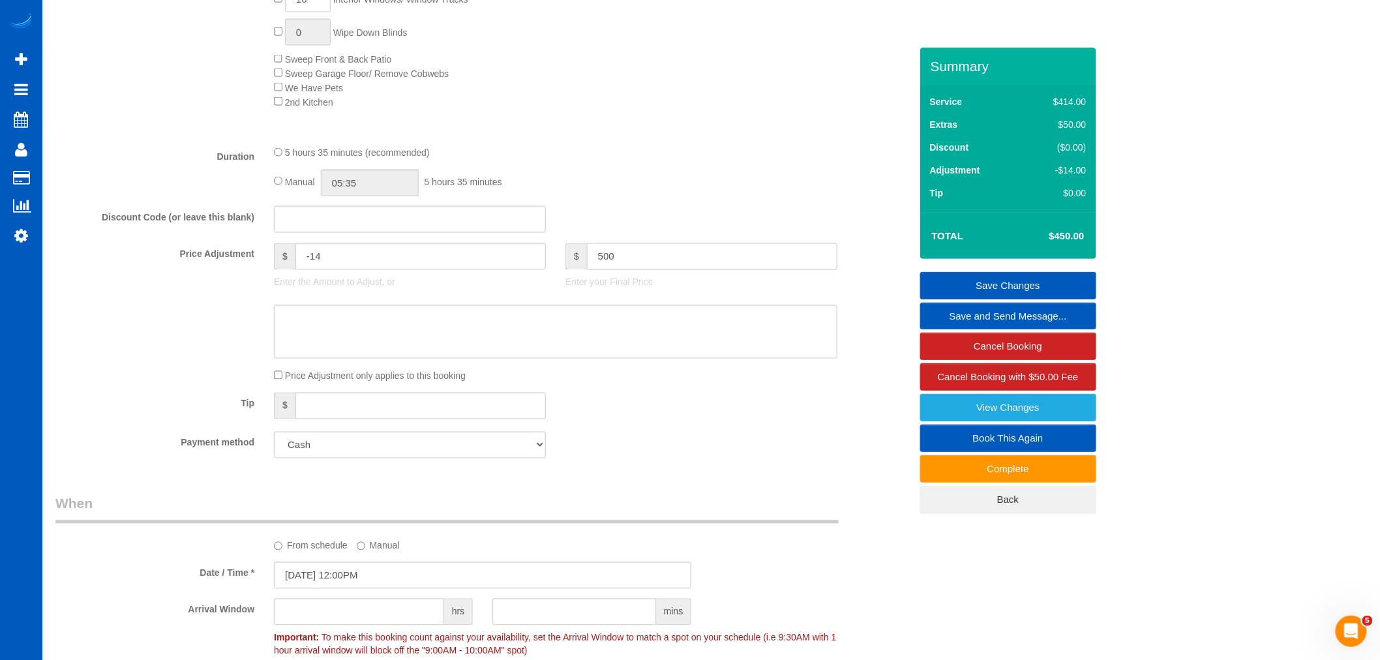
type input "500"
click at [653, 375] on sui-booking-price-adjustment "Price Adjustment $ -14 Enter the Amount to Adjust, or $ 500 Enter your Final Pr…" at bounding box center [482, 313] width 855 height 140
type input "36"
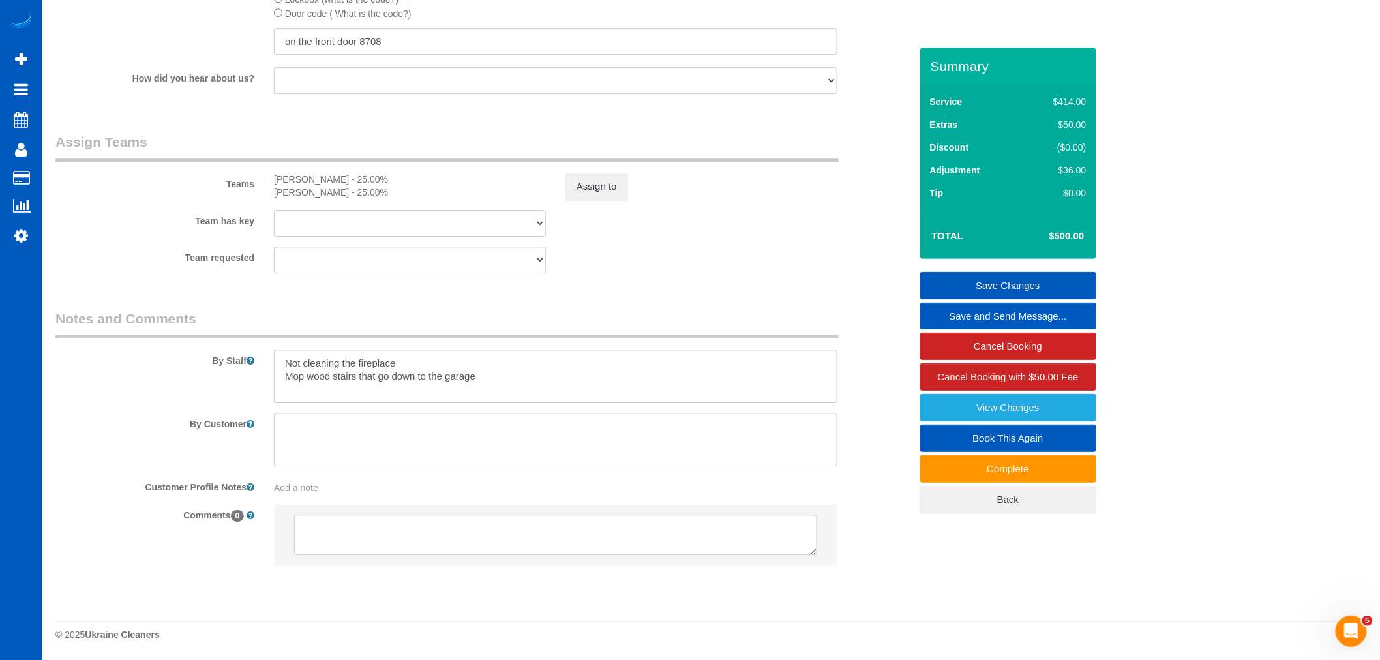
click at [595, 170] on div "Teams [PERSON_NAME] - 25.00% [PERSON_NAME] - 25.00% Assign to" at bounding box center [483, 166] width 874 height 68
click at [590, 180] on button "Assign to" at bounding box center [596, 186] width 63 height 27
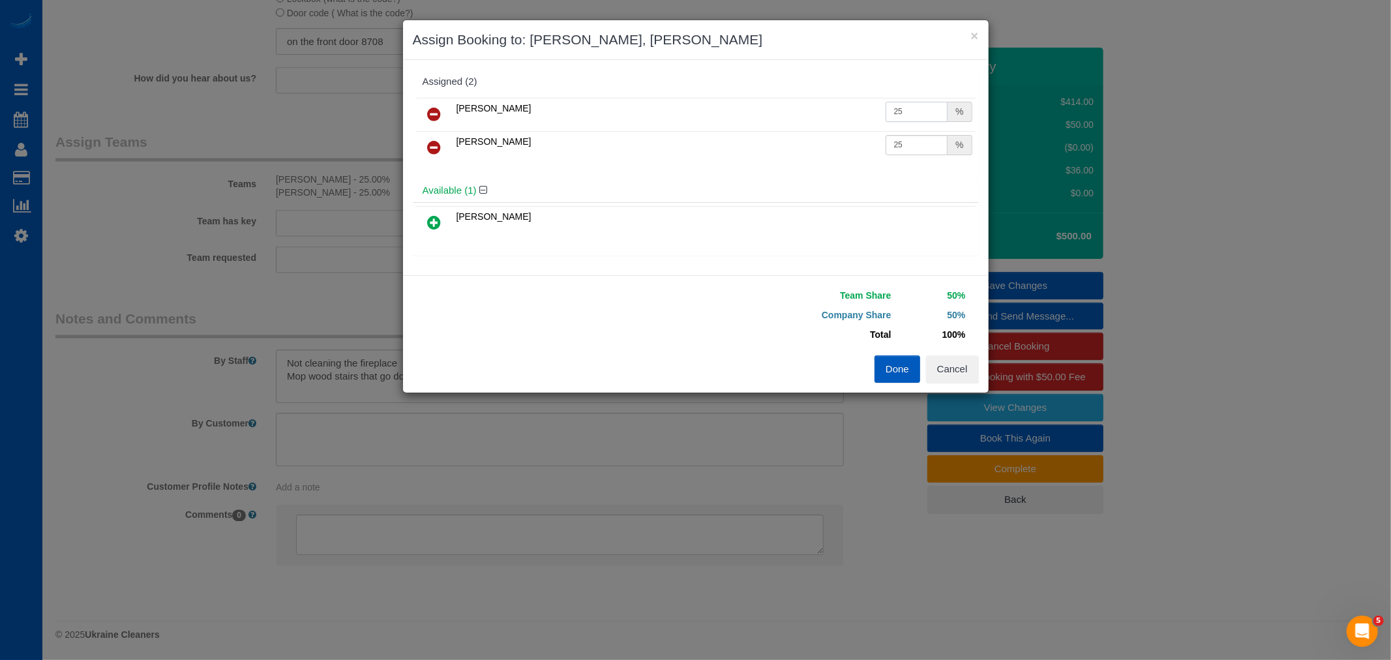
drag, startPoint x: 888, startPoint y: 112, endPoint x: 914, endPoint y: 112, distance: 26.1
click at [914, 112] on input "25" at bounding box center [916, 112] width 63 height 20
type input "27"
drag, startPoint x: 890, startPoint y: 143, endPoint x: 968, endPoint y: 192, distance: 91.4
click at [966, 185] on div "Assigned (2) [PERSON_NAME] Trokhymiuk 27 % [PERSON_NAME] 25 % Available (1)" at bounding box center [696, 168] width 566 height 196
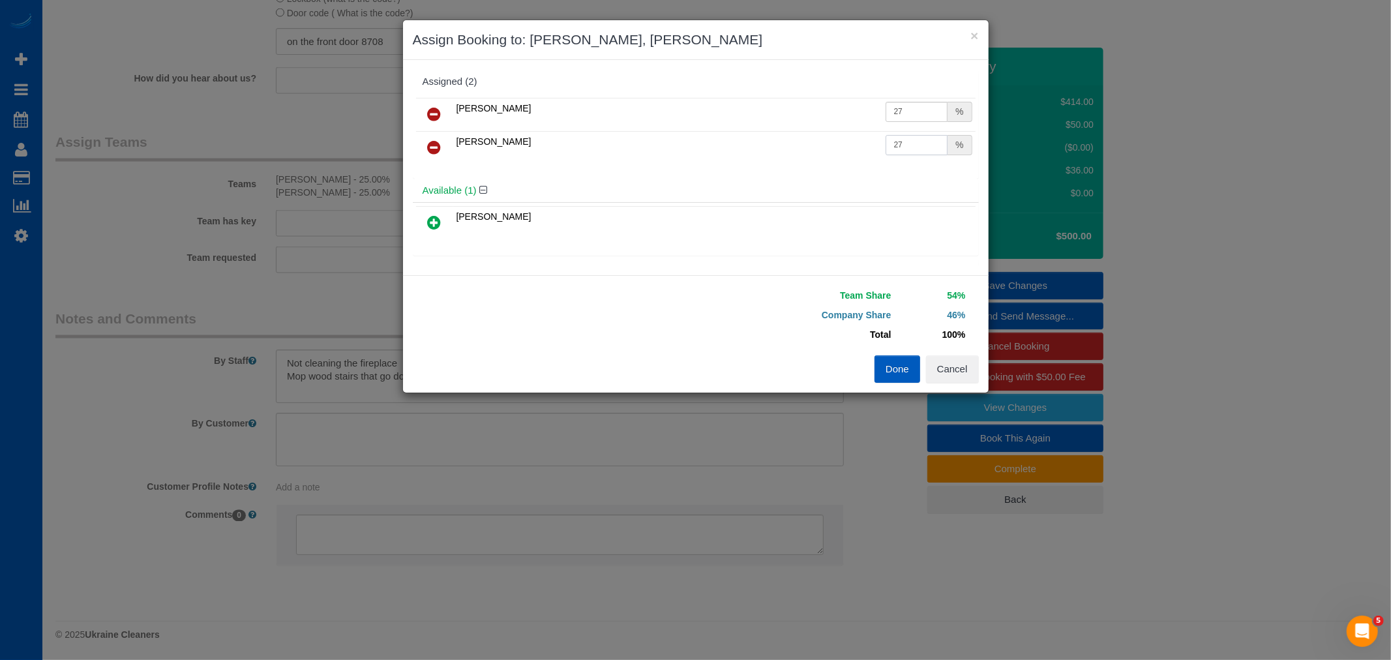
type input "27"
click at [904, 364] on button "Done" at bounding box center [897, 368] width 46 height 27
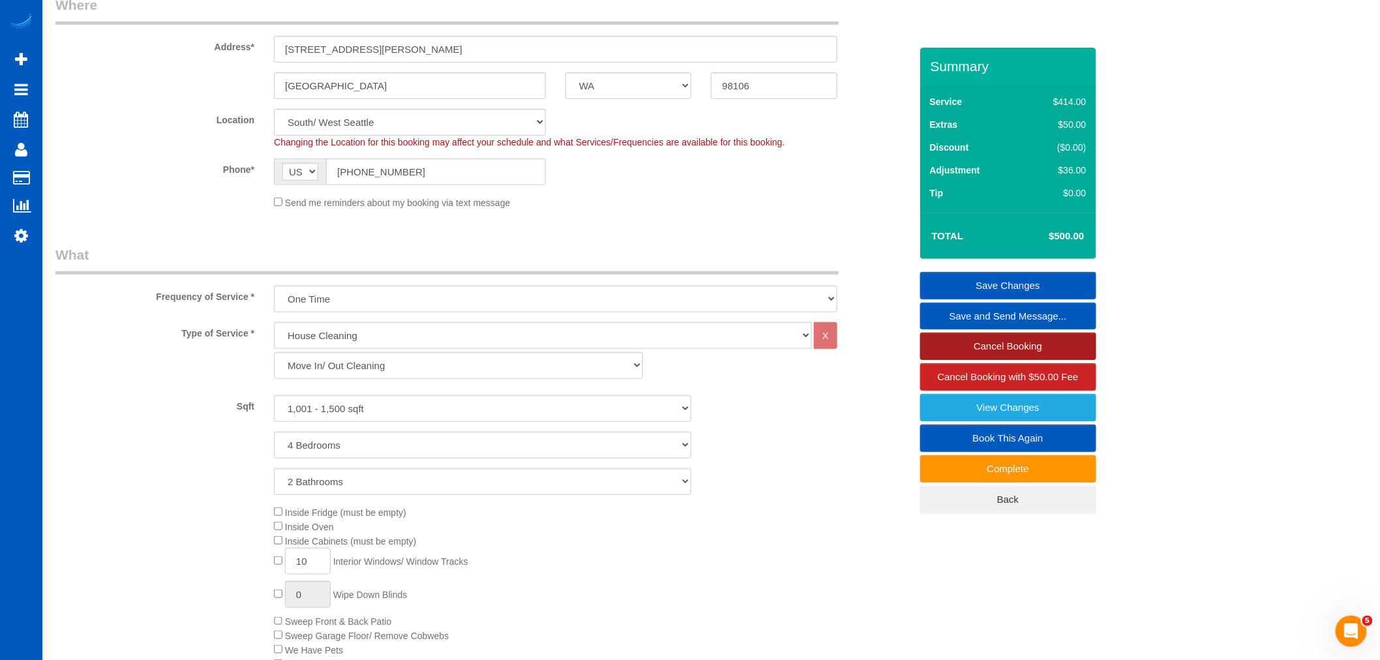
scroll to position [89, 0]
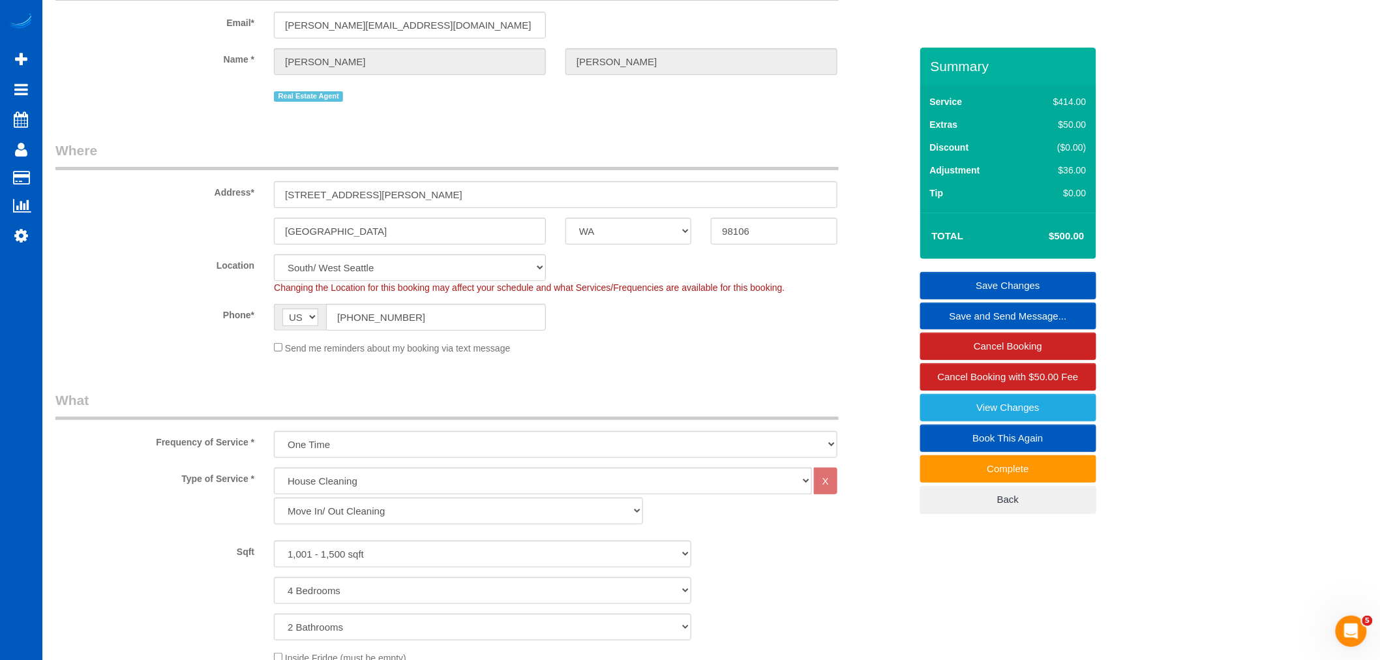
click at [1001, 279] on link "Save Changes" at bounding box center [1008, 285] width 176 height 27
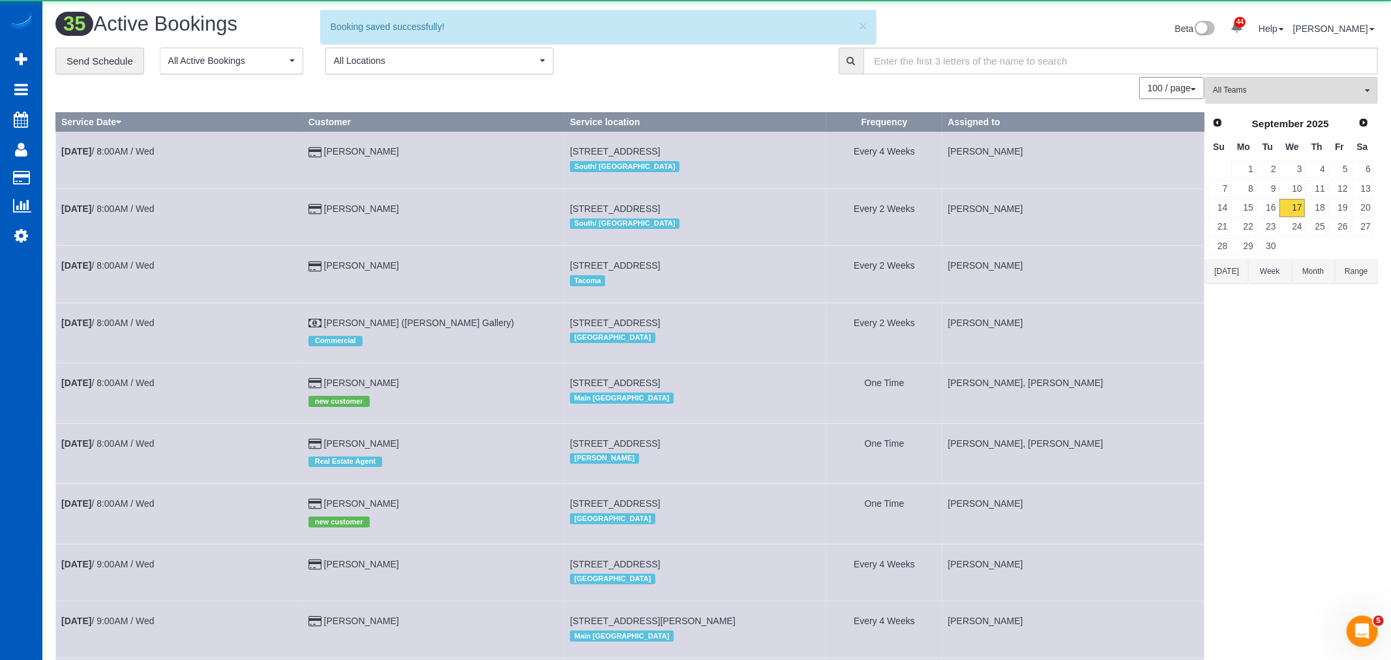
scroll to position [2309, 1380]
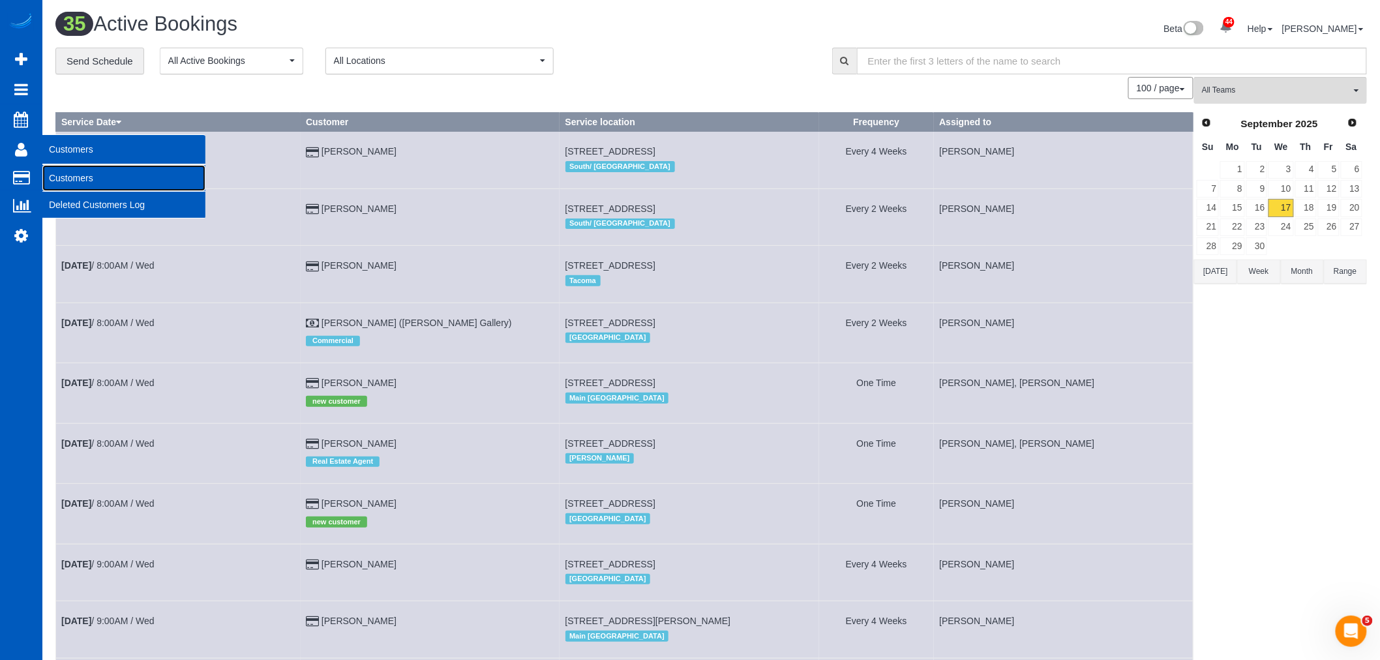
click at [68, 171] on link "Customers" at bounding box center [123, 178] width 163 height 26
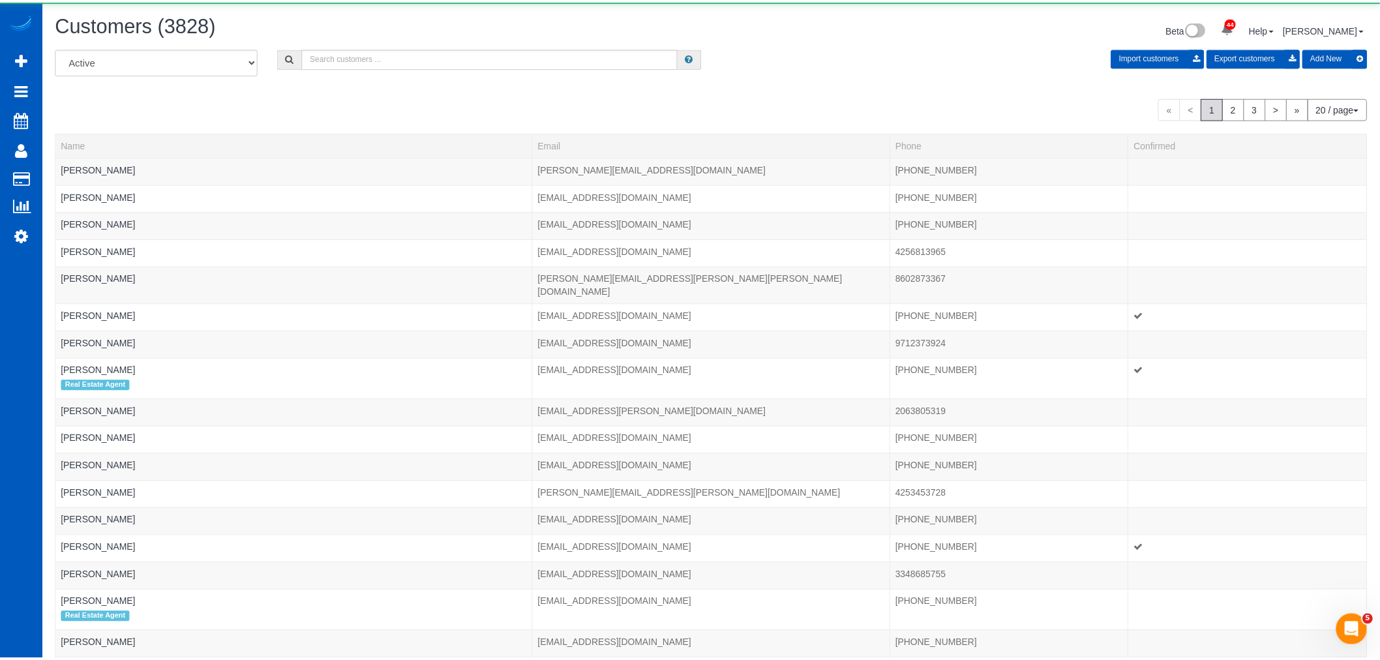
scroll to position [845, 1380]
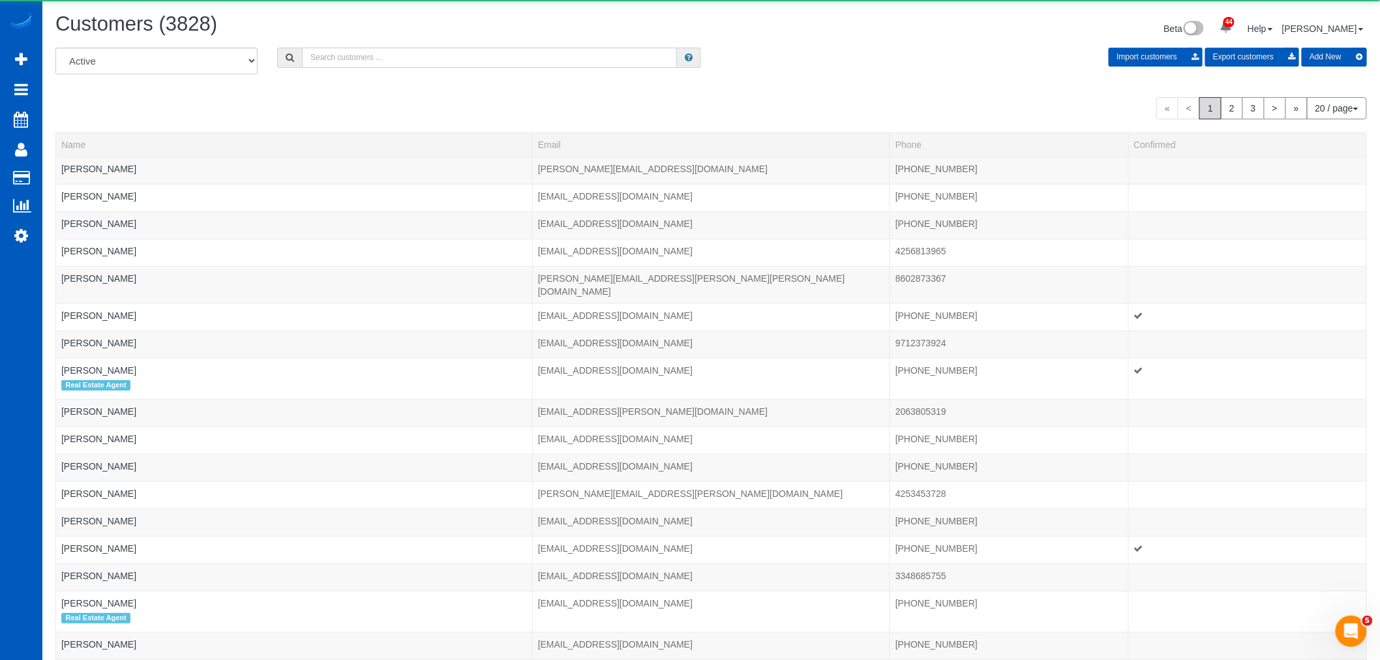
click at [388, 61] on input "text" at bounding box center [489, 58] width 375 height 20
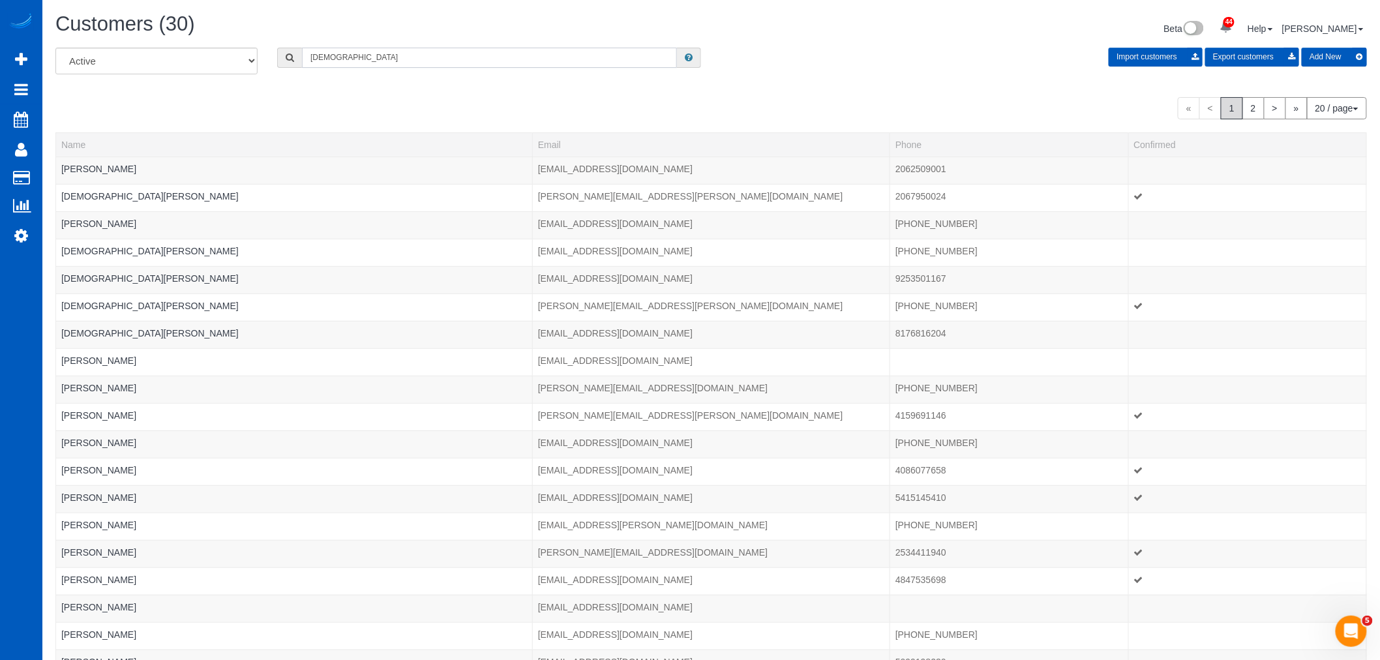
scroll to position [64396, 63816]
type input "[DEMOGRAPHIC_DATA]"
click at [72, 171] on link "[PERSON_NAME]" at bounding box center [98, 169] width 75 height 10
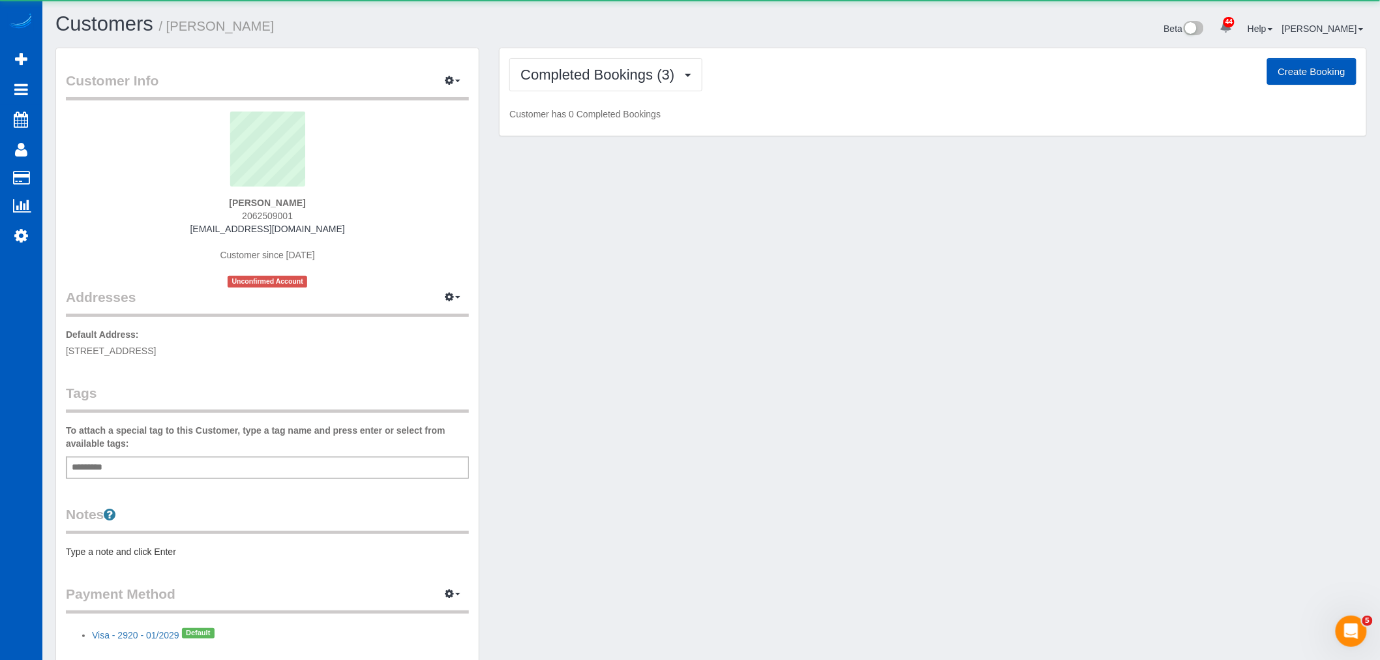
scroll to position [784, 1380]
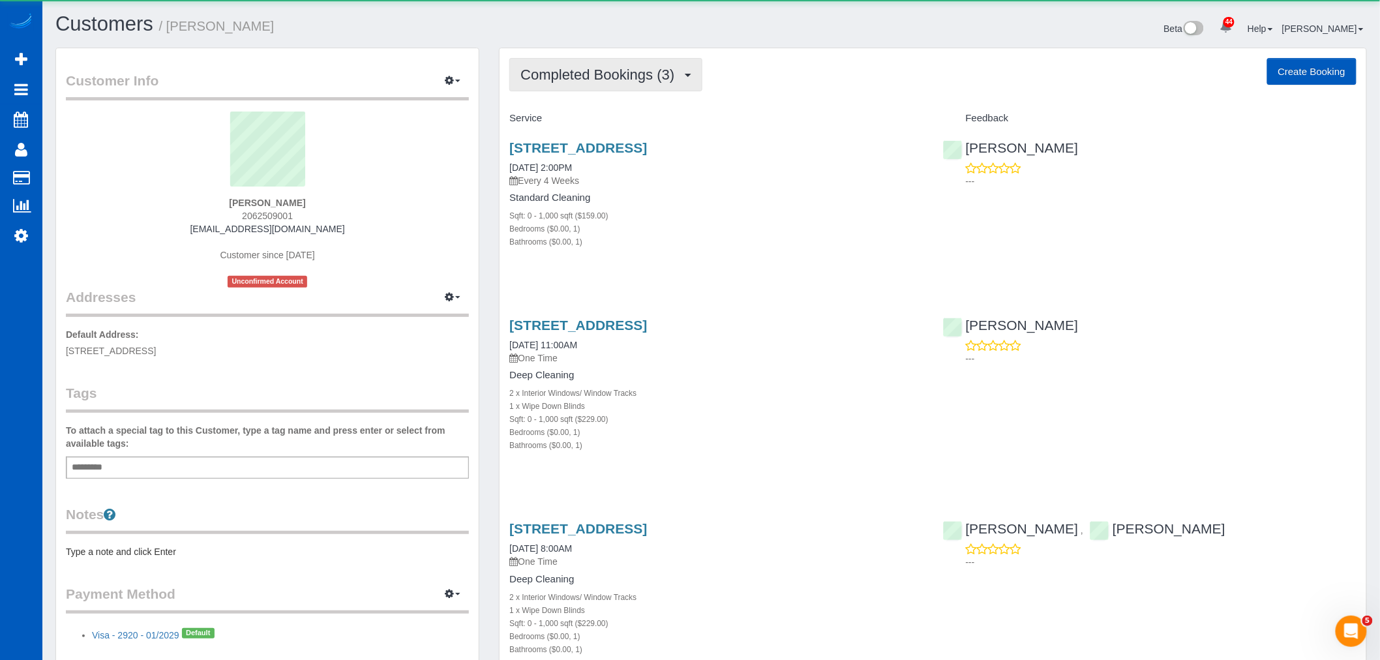
click at [571, 77] on span "Completed Bookings (3)" at bounding box center [600, 75] width 160 height 16
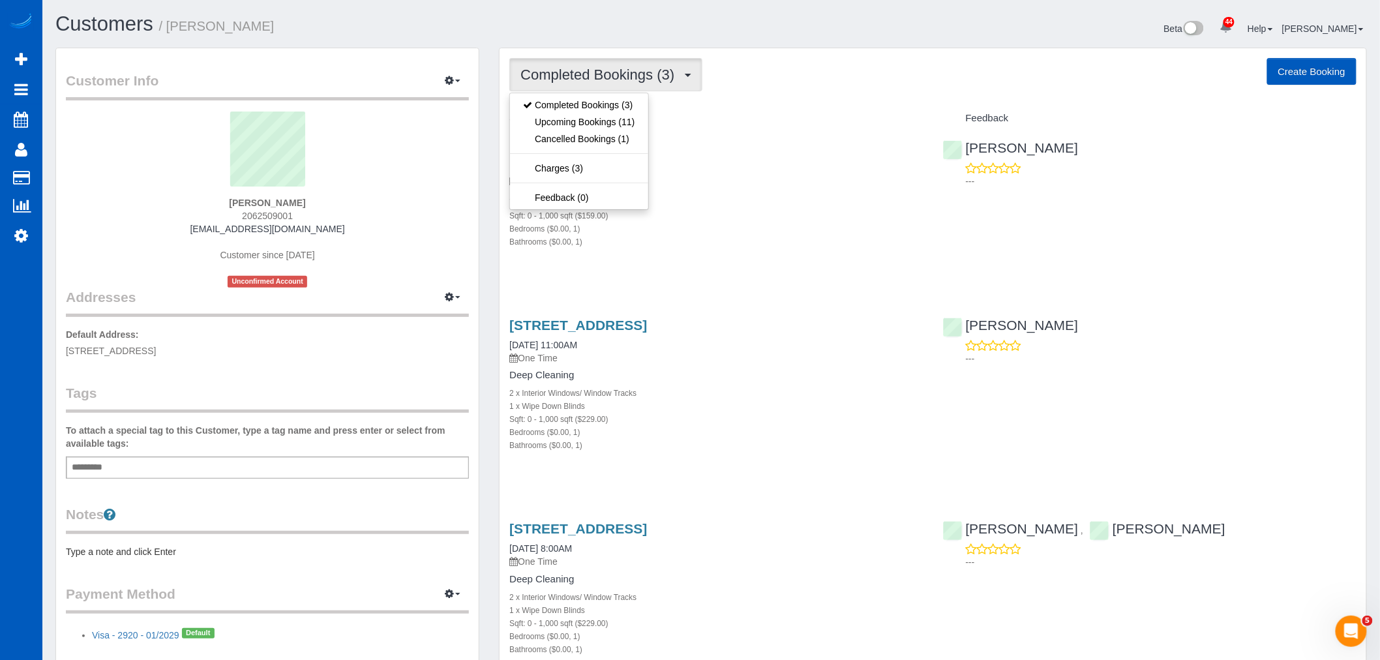
scroll to position [0, 0]
click at [588, 125] on link "Upcoming Bookings (11)" at bounding box center [579, 121] width 138 height 17
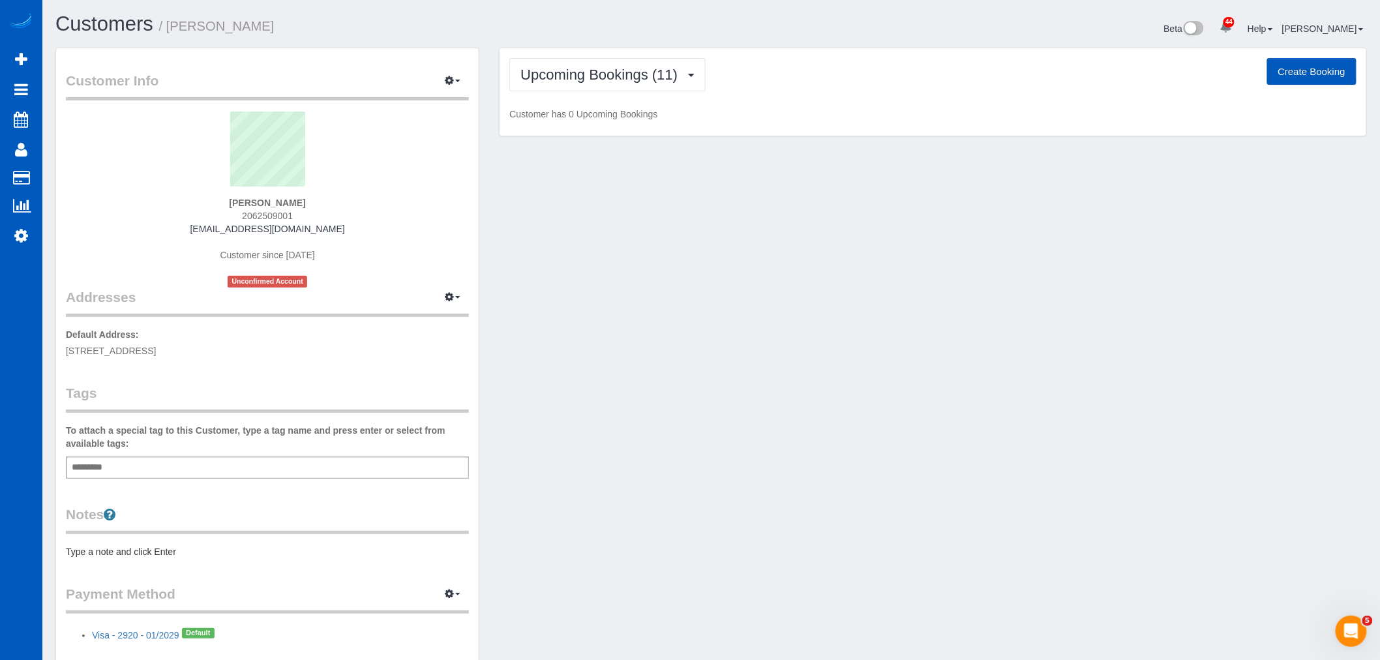
scroll to position [2280, 1380]
